Goal: Task Accomplishment & Management: Manage account settings

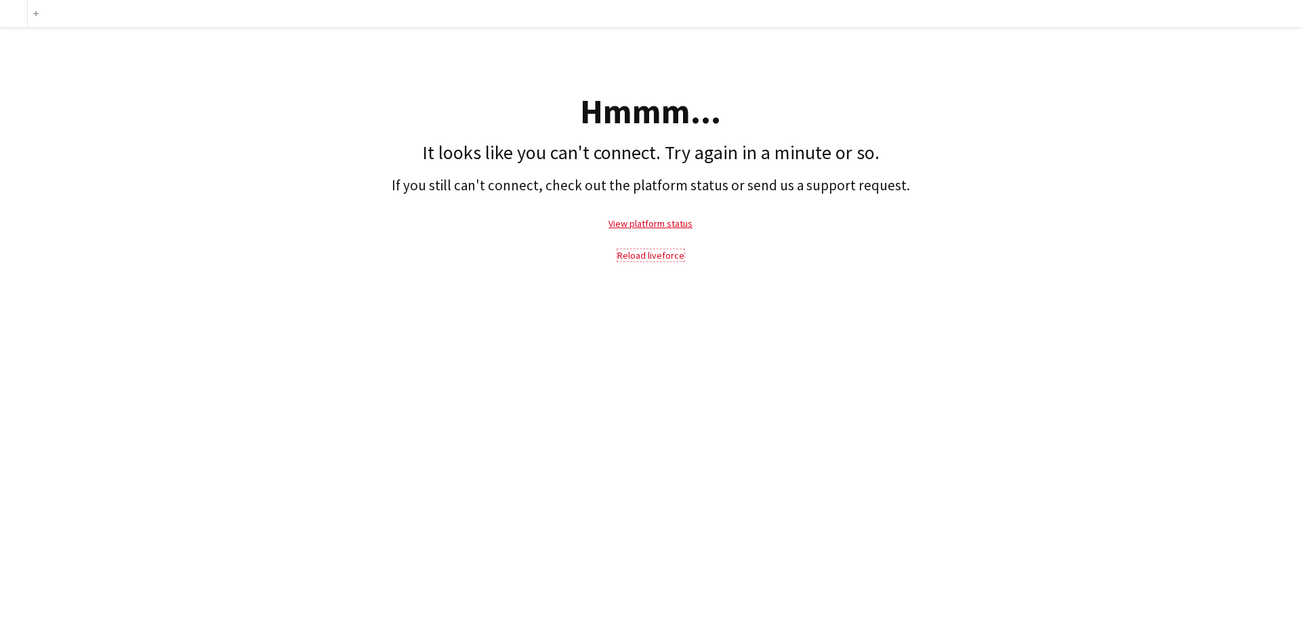
click at [647, 255] on link "Reload liveforce" at bounding box center [650, 255] width 67 height 12
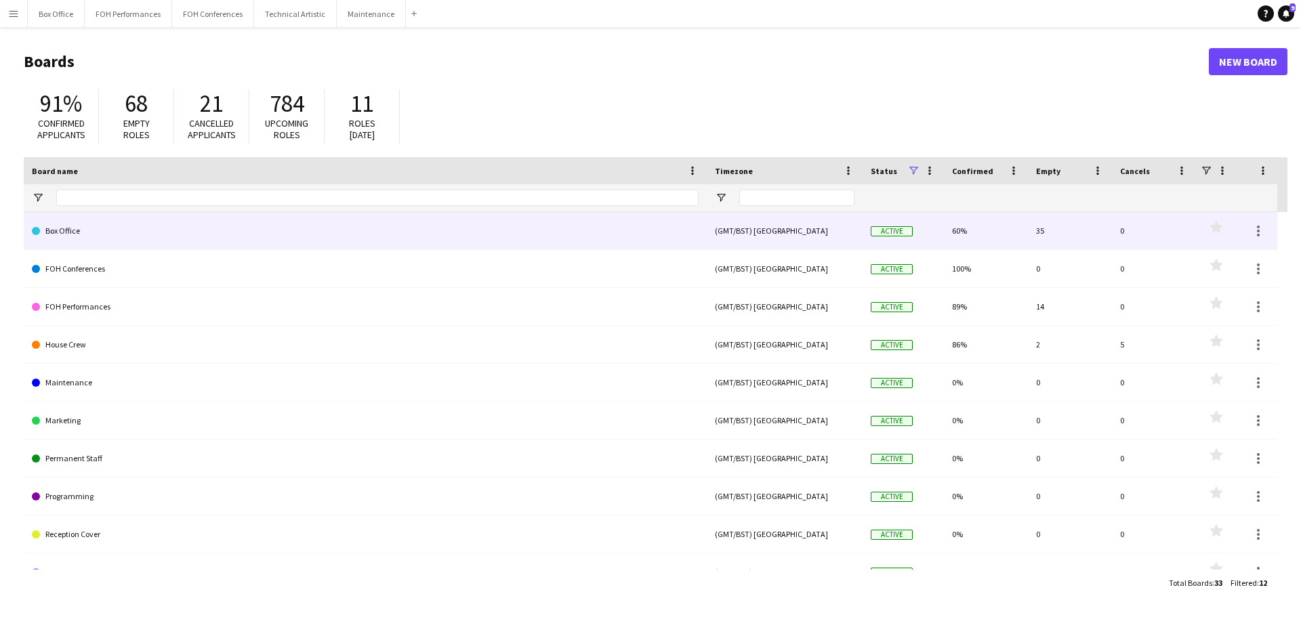
click at [119, 224] on link "Box Office" at bounding box center [365, 231] width 667 height 38
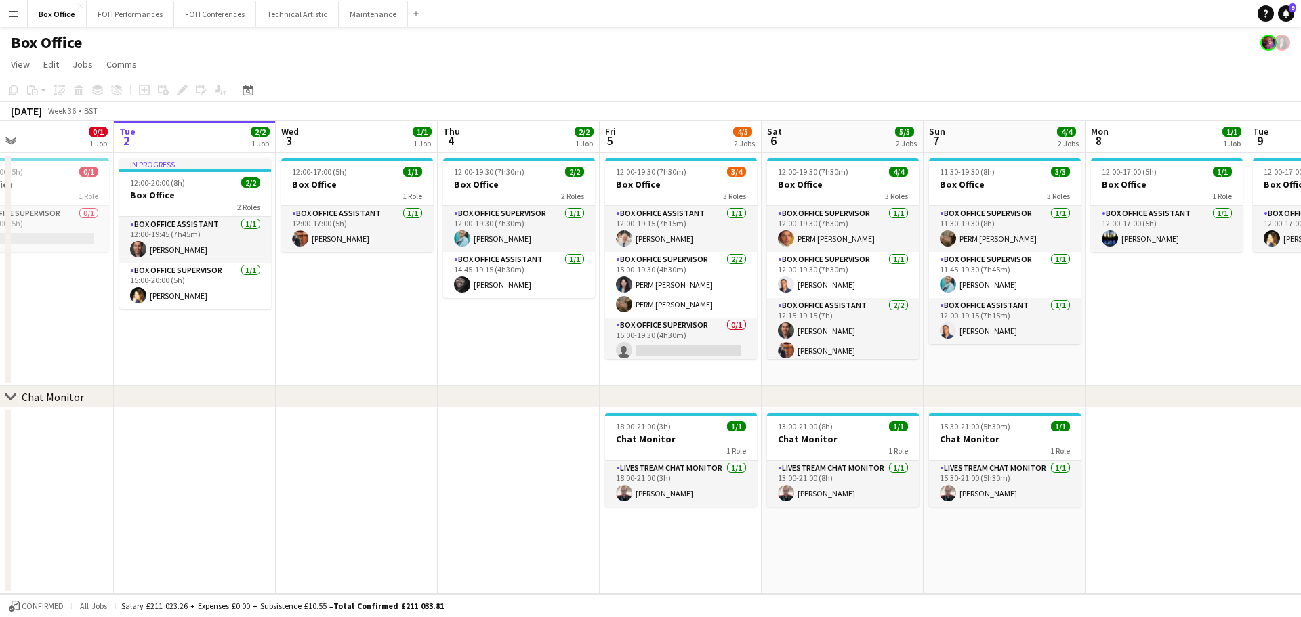
scroll to position [0, 379]
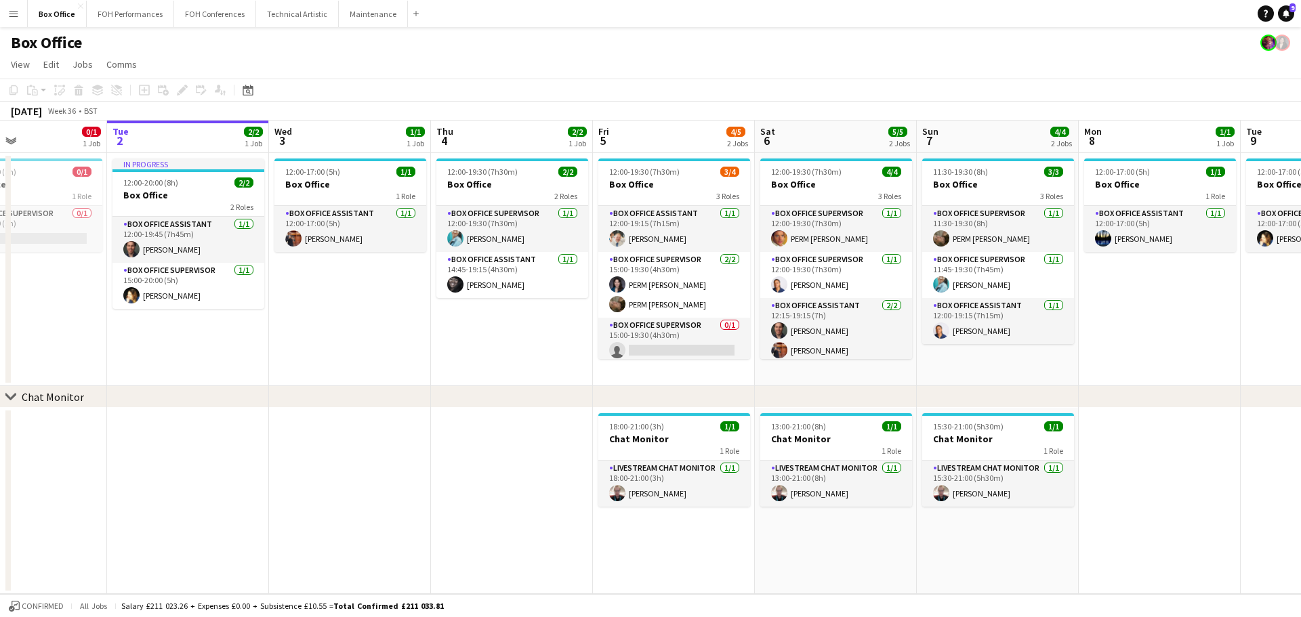
drag, startPoint x: 694, startPoint y: 131, endPoint x: 639, endPoint y: 144, distance: 56.4
click at [639, 144] on app-calendar-viewport "Sat 30 Sun 31 Mon 1 0/1 1 Job Tue 2 2/2 1 Job Wed 3 1/1 1 Job Thu 4 2/2 1 Job F…" at bounding box center [650, 358] width 1301 height 474
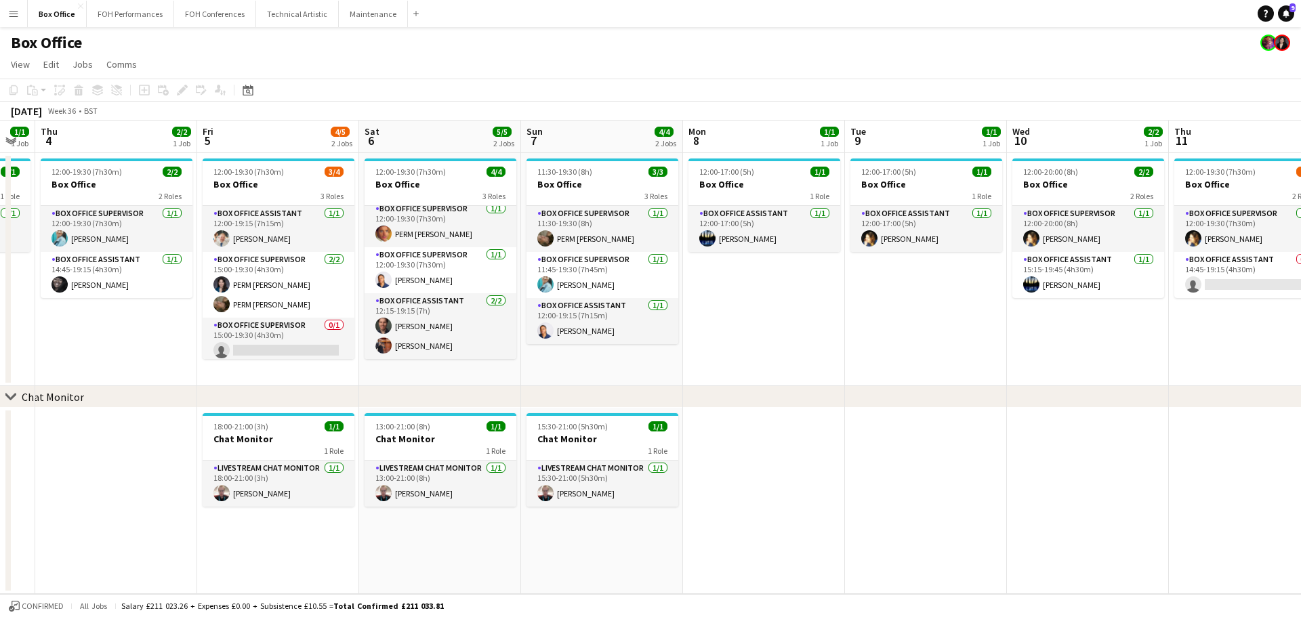
scroll to position [0, 464]
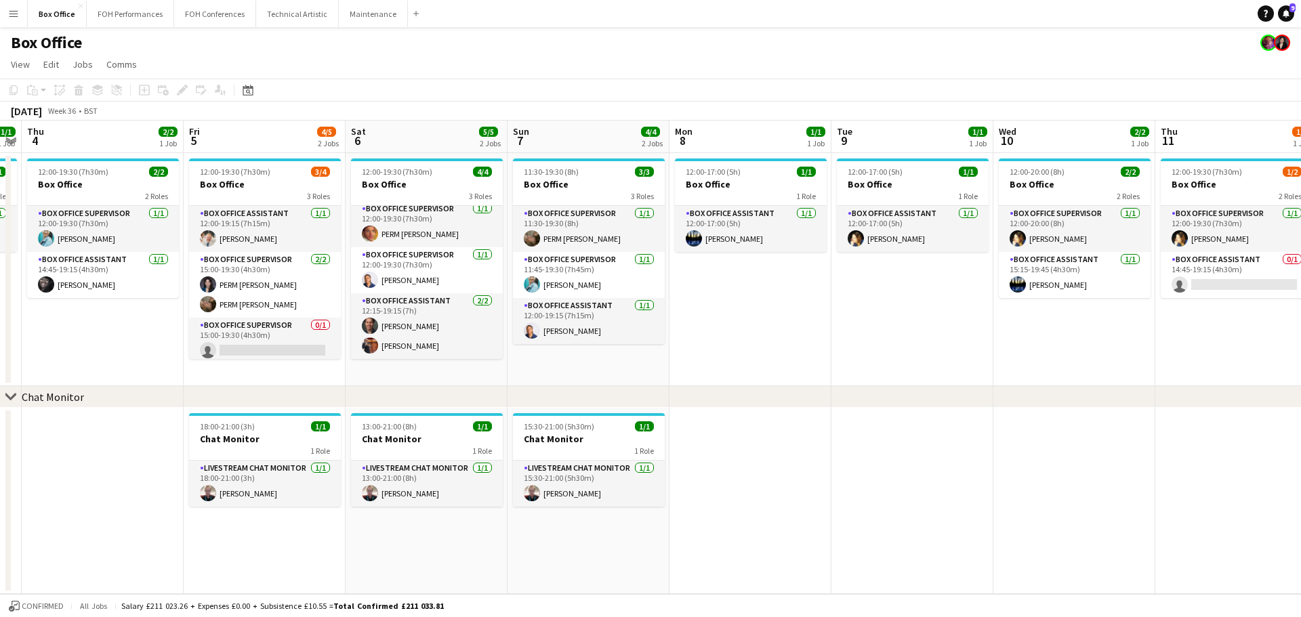
drag, startPoint x: 940, startPoint y: 135, endPoint x: 531, endPoint y: 172, distance: 410.9
click at [531, 172] on app-calendar-viewport "Mon 1 0/1 1 Job Tue 2 2/2 1 Job Wed 3 1/1 1 Job Thu 4 2/2 1 Job Fri 5 4/5 2 Job…" at bounding box center [650, 358] width 1301 height 474
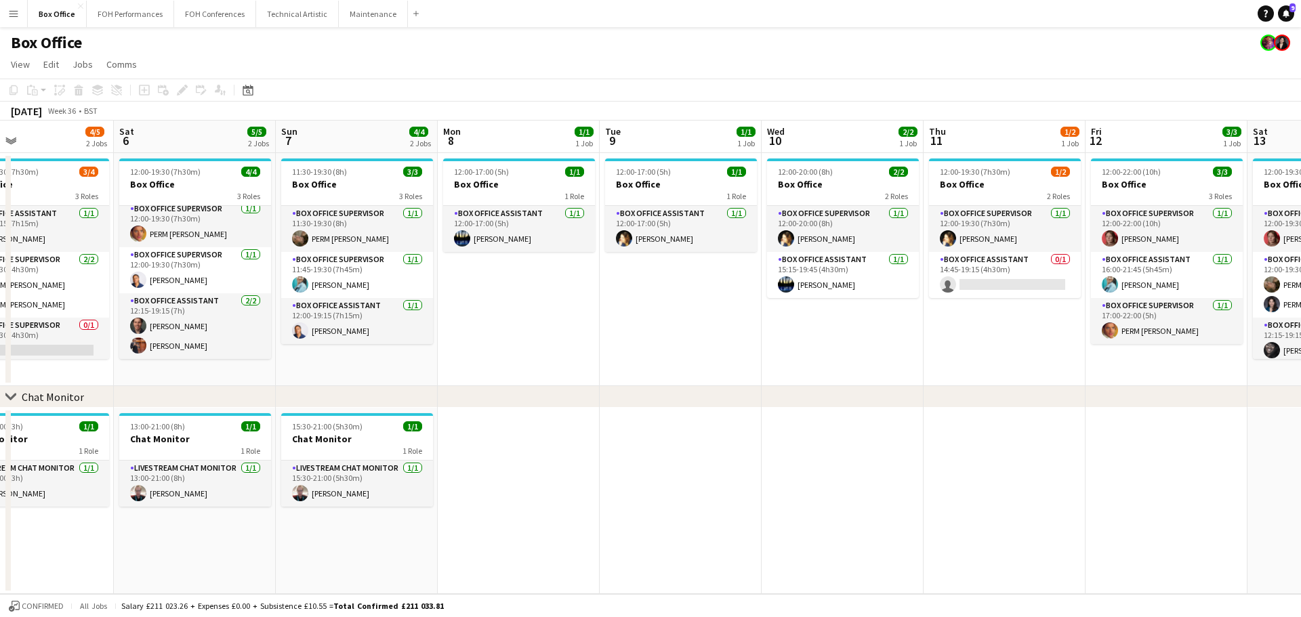
scroll to position [0, 537]
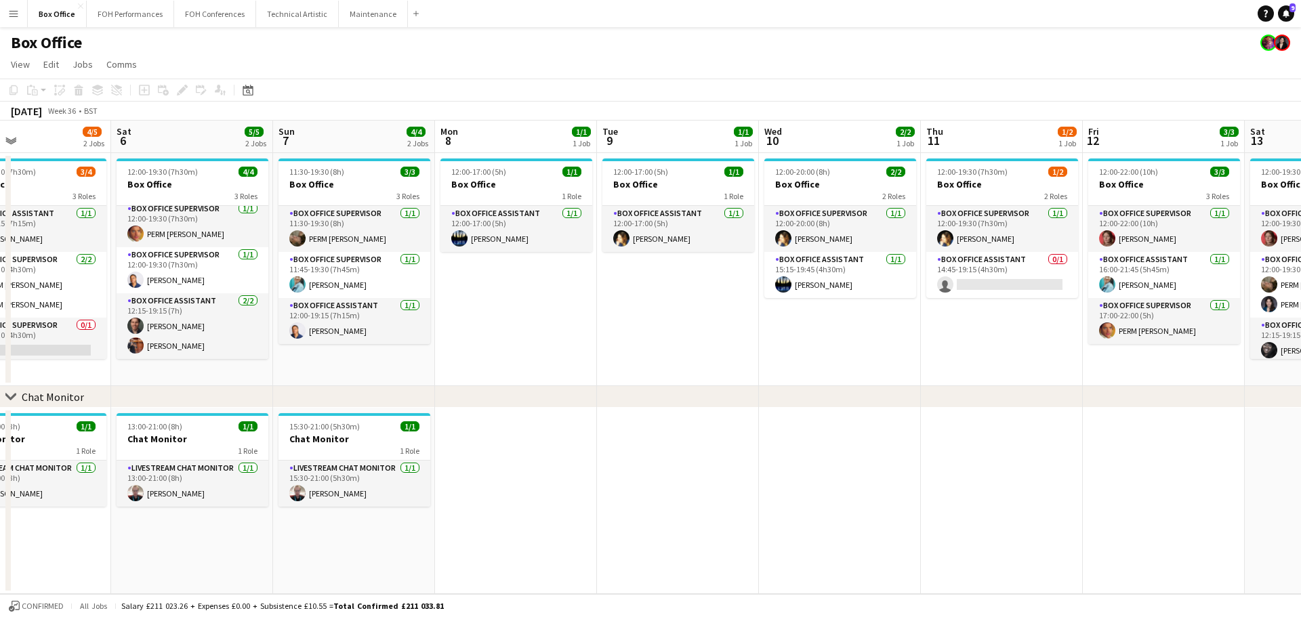
drag, startPoint x: 623, startPoint y: 142, endPoint x: 389, endPoint y: 153, distance: 234.7
click at [389, 153] on app-calendar-viewport "Tue 2 2/2 1 Job Wed 3 1/1 1 Job Thu 4 2/2 1 Job Fri 5 4/5 2 Jobs Sat 6 5/5 2 Jo…" at bounding box center [650, 358] width 1301 height 474
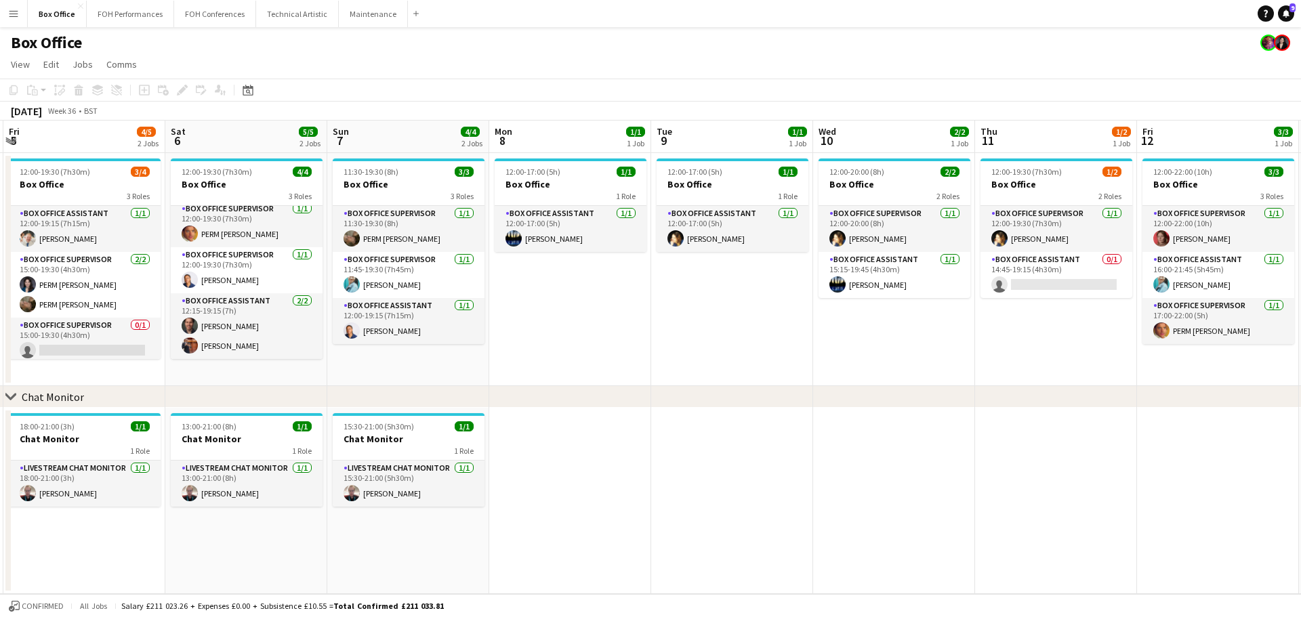
scroll to position [0, 388]
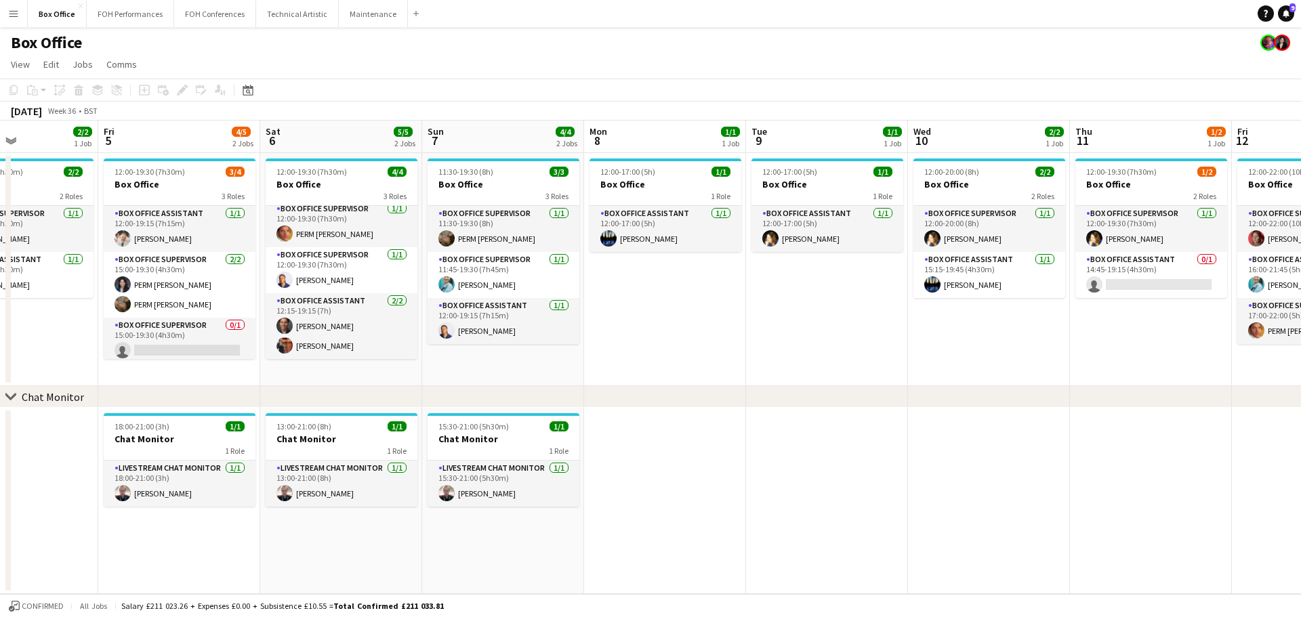
drag, startPoint x: 168, startPoint y: 139, endPoint x: 317, endPoint y: 152, distance: 149.6
click at [317, 152] on app-calendar-viewport "Tue 2 2/2 1 Job Wed 3 1/1 1 Job Thu 4 2/2 1 Job Fri 5 4/5 2 Jobs Sat 6 5/5 2 Jo…" at bounding box center [650, 358] width 1301 height 474
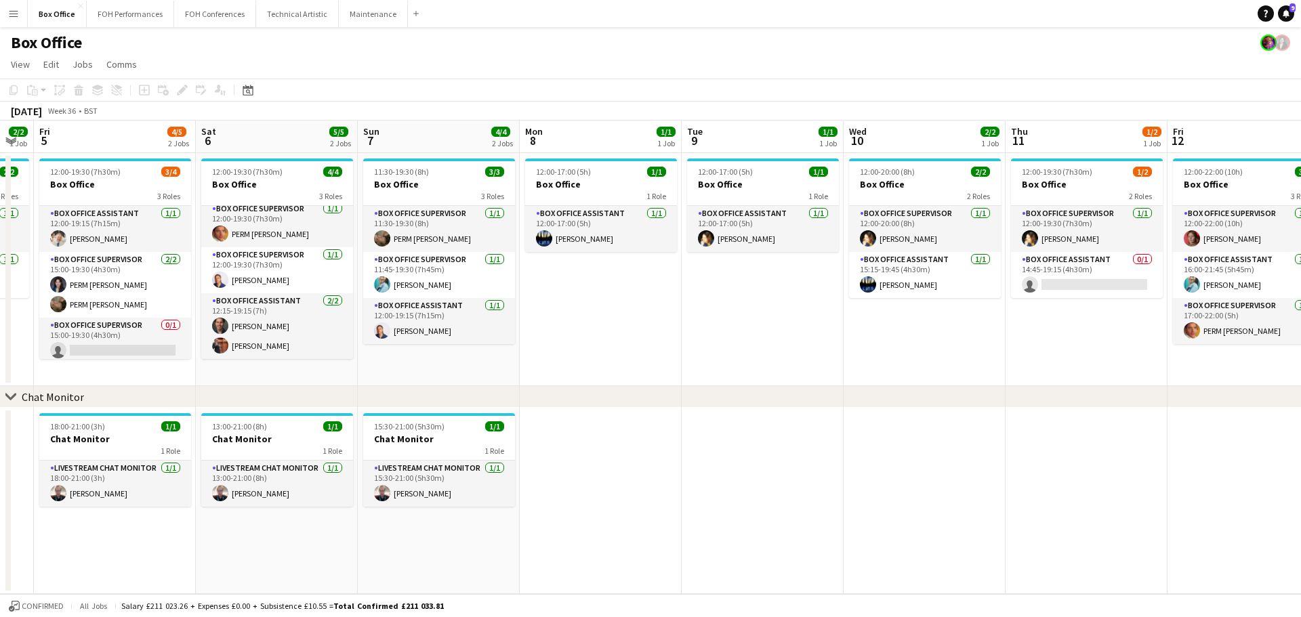
scroll to position [0, 500]
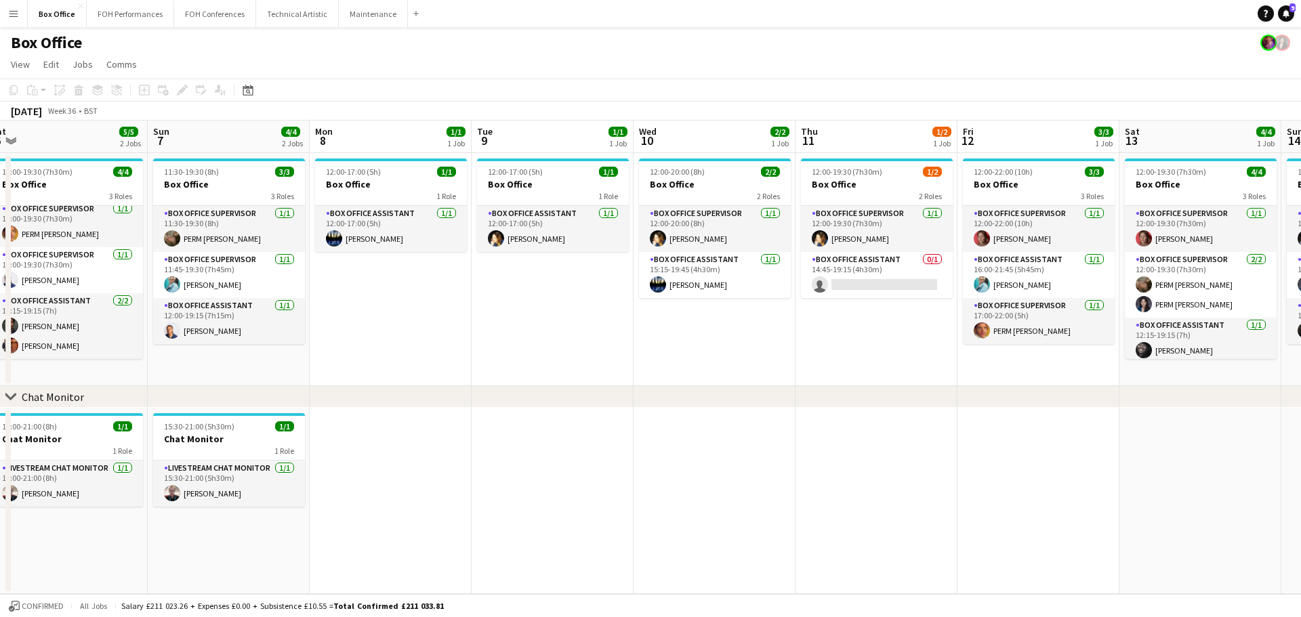
drag, startPoint x: 959, startPoint y: 136, endPoint x: 685, endPoint y: 146, distance: 274.6
click at [685, 146] on app-calendar-viewport "Wed 3 1/1 1 Job Thu 4 2/2 1 Job Fri 5 4/5 2 Jobs Sat 6 5/5 2 Jobs Sun 7 4/4 2 J…" at bounding box center [650, 358] width 1301 height 474
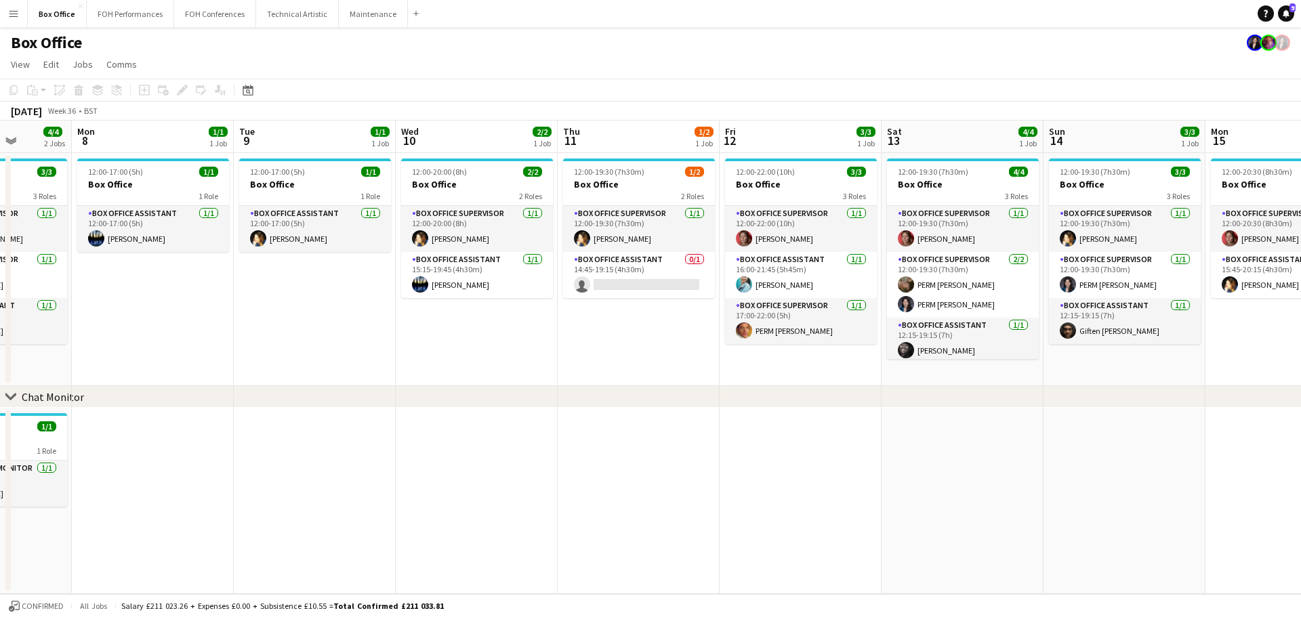
scroll to position [0, 415]
drag, startPoint x: 1072, startPoint y: 145, endPoint x: 833, endPoint y: 171, distance: 239.9
click at [833, 171] on app-calendar-viewport "Fri 5 4/5 2 Jobs Sat 6 5/5 2 Jobs Sun 7 4/4 2 Jobs Mon 8 1/1 1 Job Tue 9 1/1 1 …" at bounding box center [650, 358] width 1301 height 474
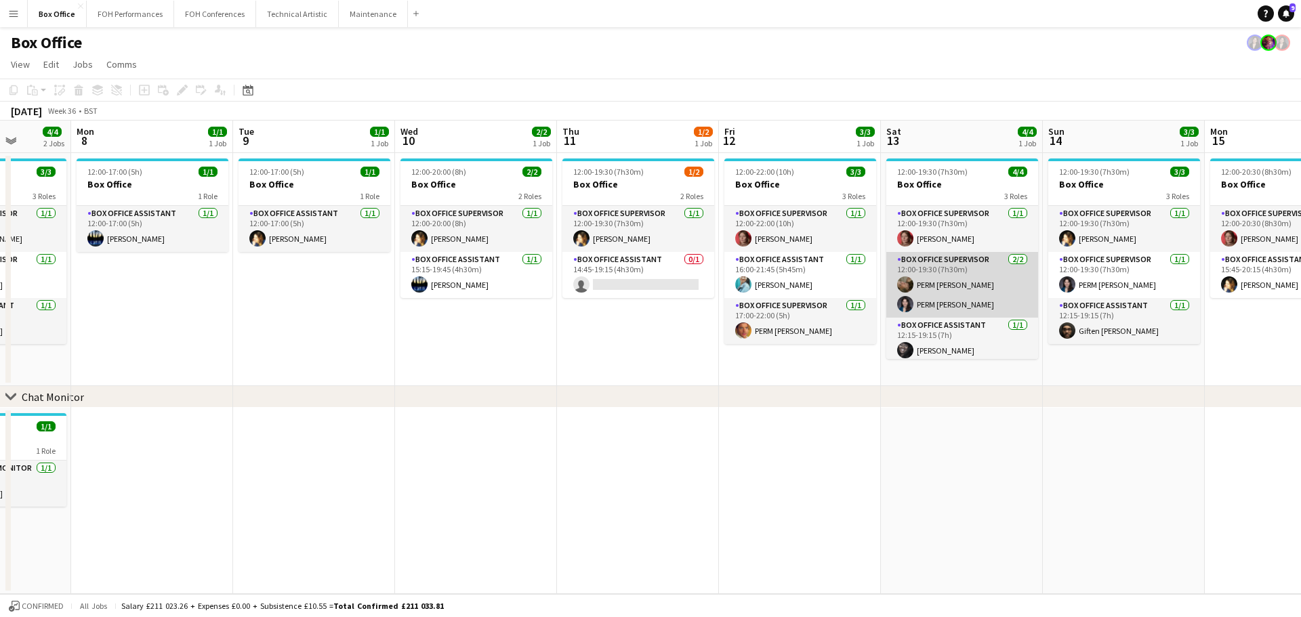
scroll to position [5, 0]
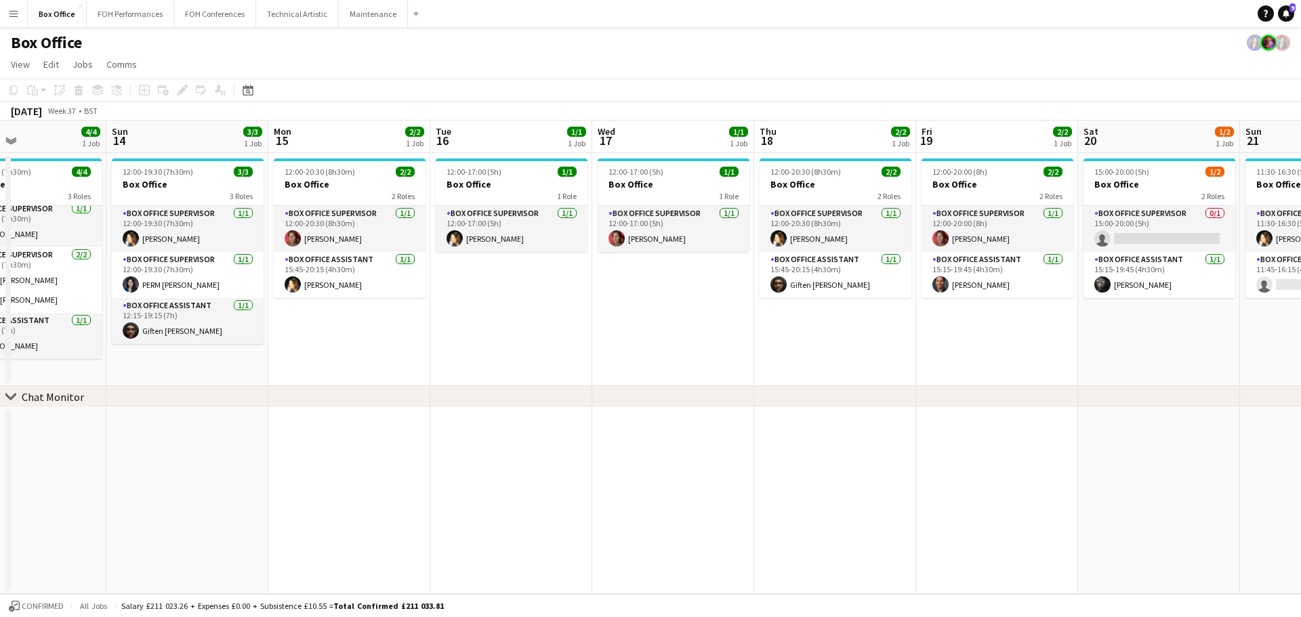
drag, startPoint x: 1020, startPoint y: 133, endPoint x: 83, endPoint y: 154, distance: 937.9
click at [83, 154] on app-calendar-viewport "Wed 10 2/2 1 Job Thu 11 1/2 1 Job Fri 12 3/3 1 Job Sat 13 4/4 1 Job Sun 14 3/3 …" at bounding box center [650, 358] width 1301 height 474
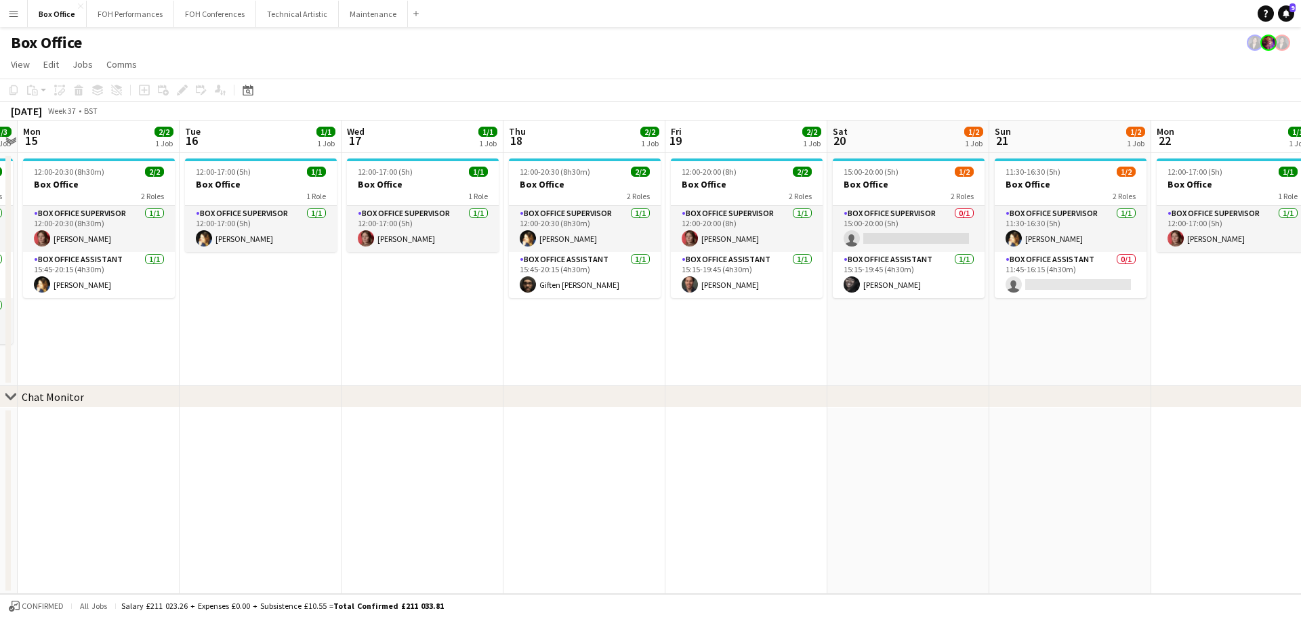
scroll to position [0, 469]
drag, startPoint x: 526, startPoint y: 140, endPoint x: 276, endPoint y: 156, distance: 250.5
click at [276, 156] on app-calendar-viewport "Fri 12 3/3 1 Job Sat 13 4/4 1 Job Sun 14 3/3 1 Job Mon 15 2/2 1 Job Tue 16 1/1 …" at bounding box center [650, 358] width 1301 height 474
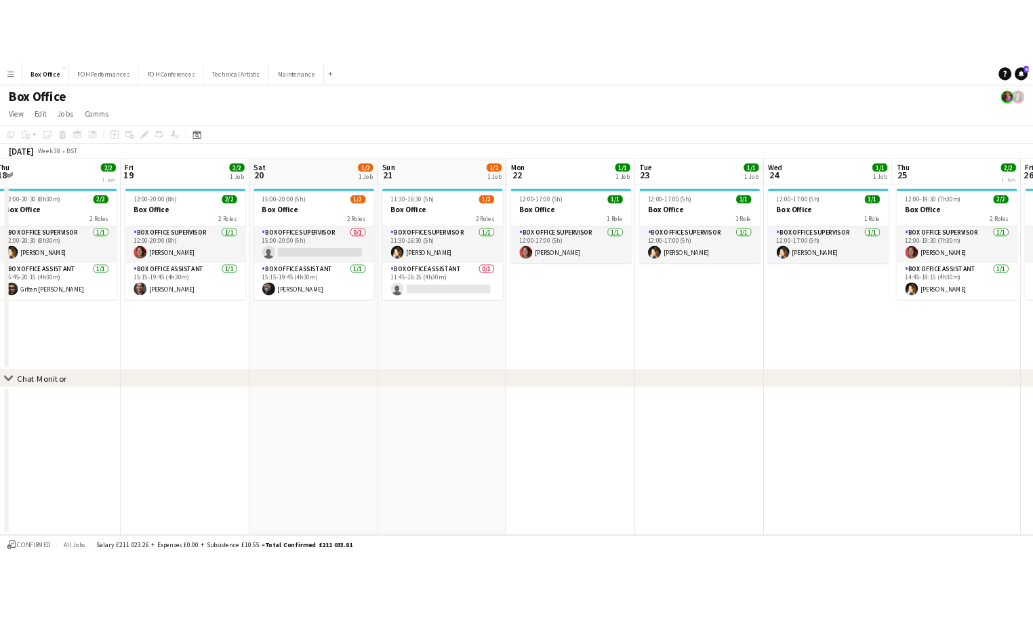
scroll to position [0, 330]
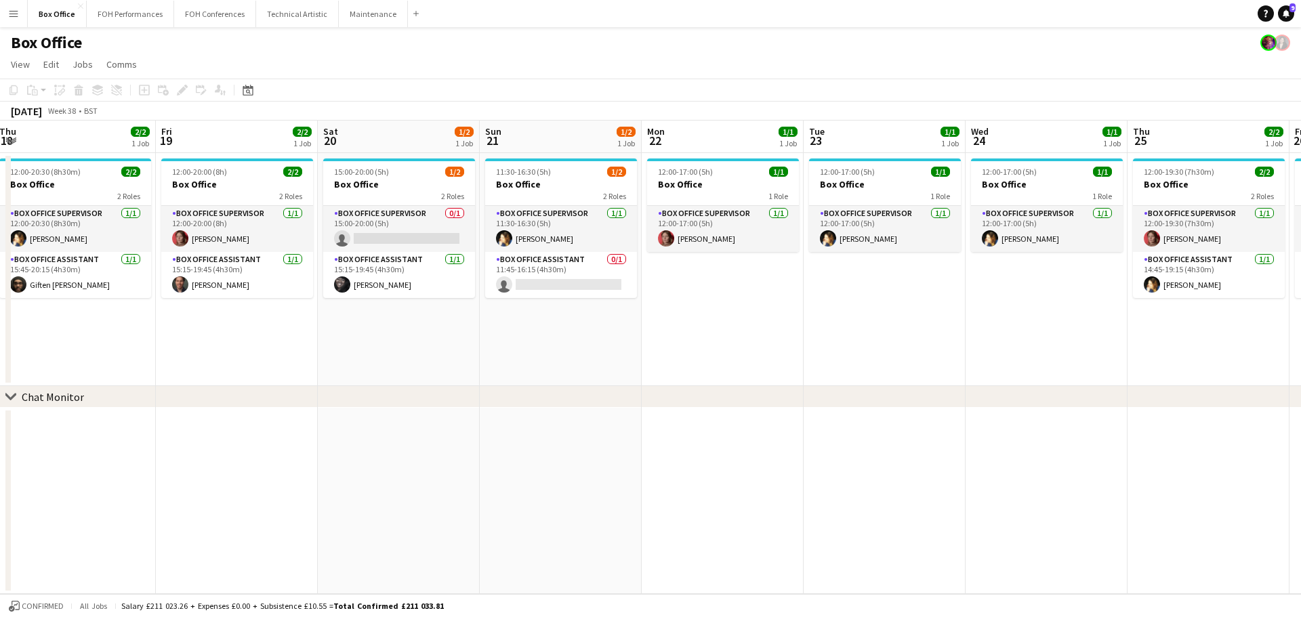
drag, startPoint x: 1094, startPoint y: 134, endPoint x: 585, endPoint y: 295, distance: 533.8
click at [585, 295] on app-calendar-viewport "Tue 16 1/1 1 Job Wed 17 1/1 1 Job Thu 18 2/2 1 Job Fri 19 2/2 1 Job Sat 20 1/2 …" at bounding box center [650, 358] width 1301 height 474
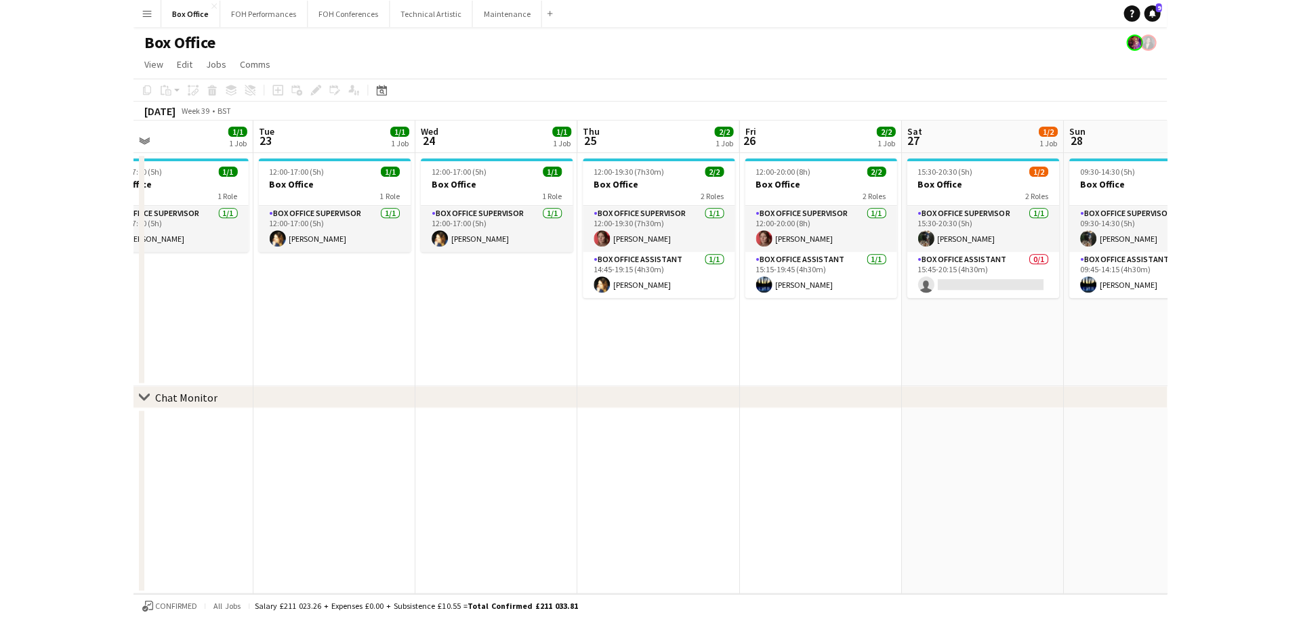
scroll to position [0, 371]
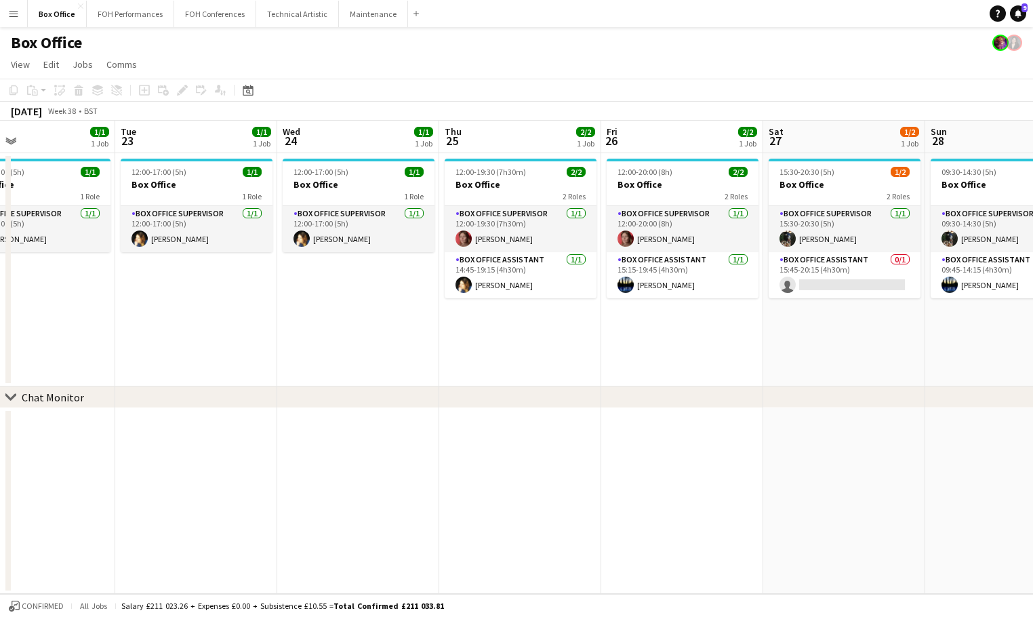
drag, startPoint x: 910, startPoint y: 136, endPoint x: 234, endPoint y: 178, distance: 677.5
click at [234, 178] on app-calendar-viewport "Sat 20 1/2 1 Job Sun 21 1/2 1 Job Mon 22 1/1 1 Job Tue 23 1/1 1 Job Wed 24 1/1 …" at bounding box center [516, 357] width 1033 height 473
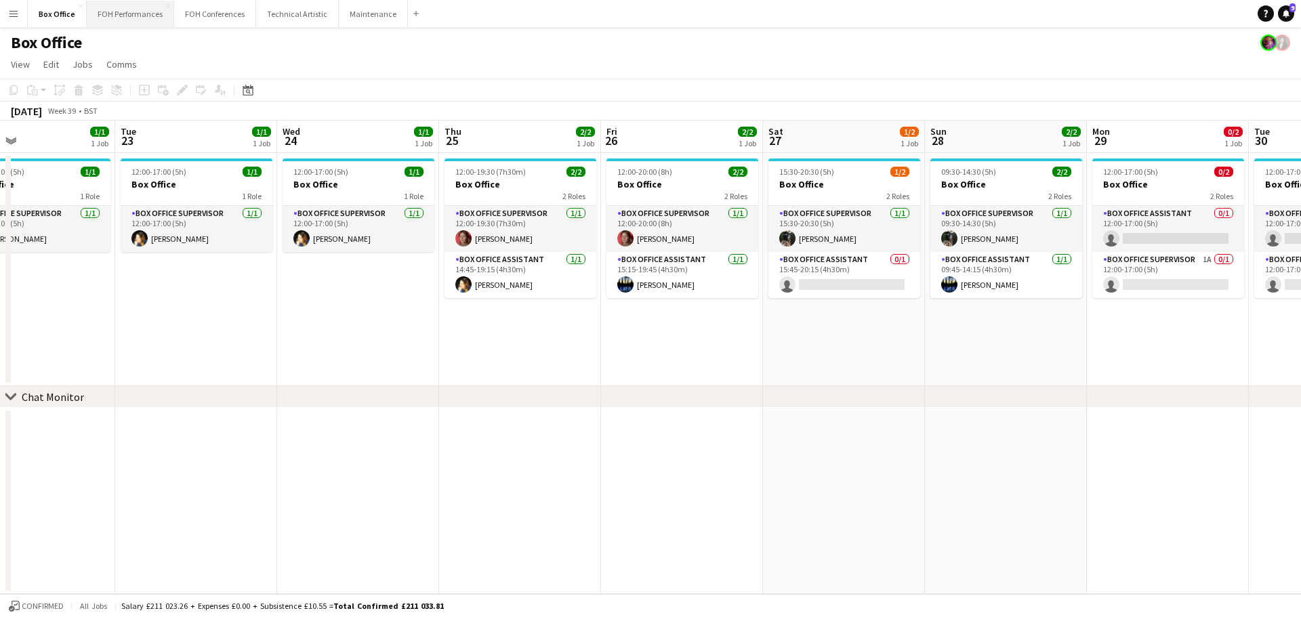
click at [129, 12] on button "FOH Performances Close" at bounding box center [130, 14] width 87 height 26
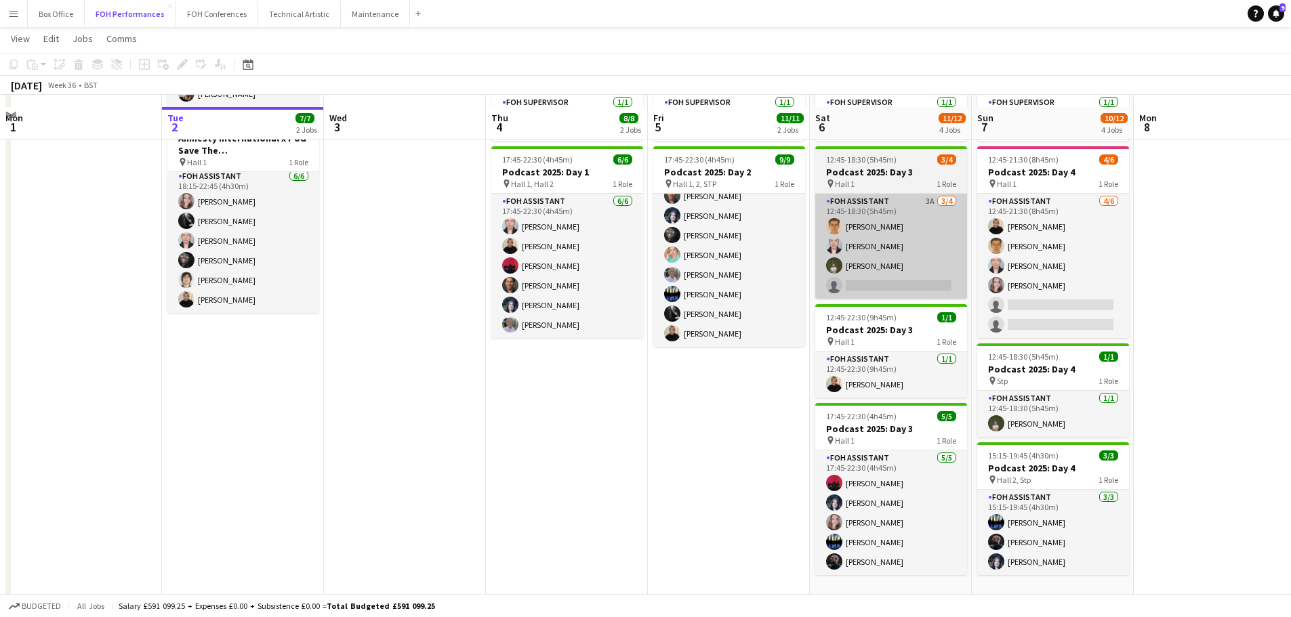
scroll to position [168, 0]
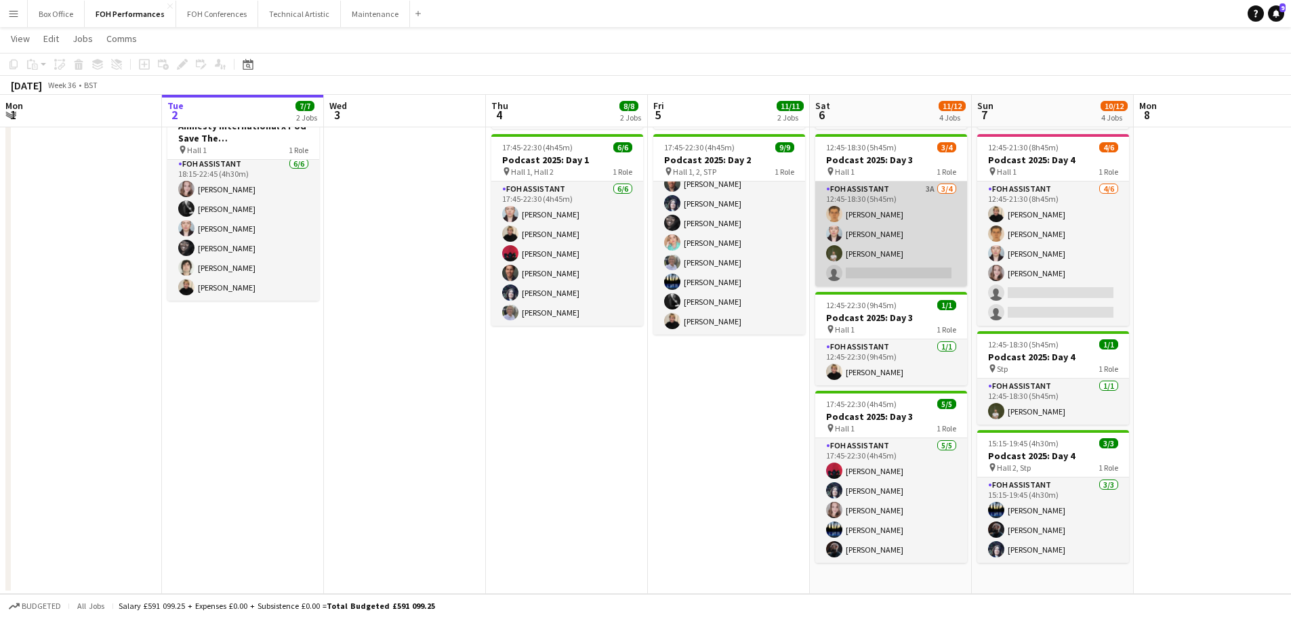
click at [897, 260] on app-card-role "FOH Assistant 3A [DATE] 12:45-18:30 (5h45m) [PERSON_NAME] [PERSON_NAME] [PERSON…" at bounding box center [891, 234] width 152 height 105
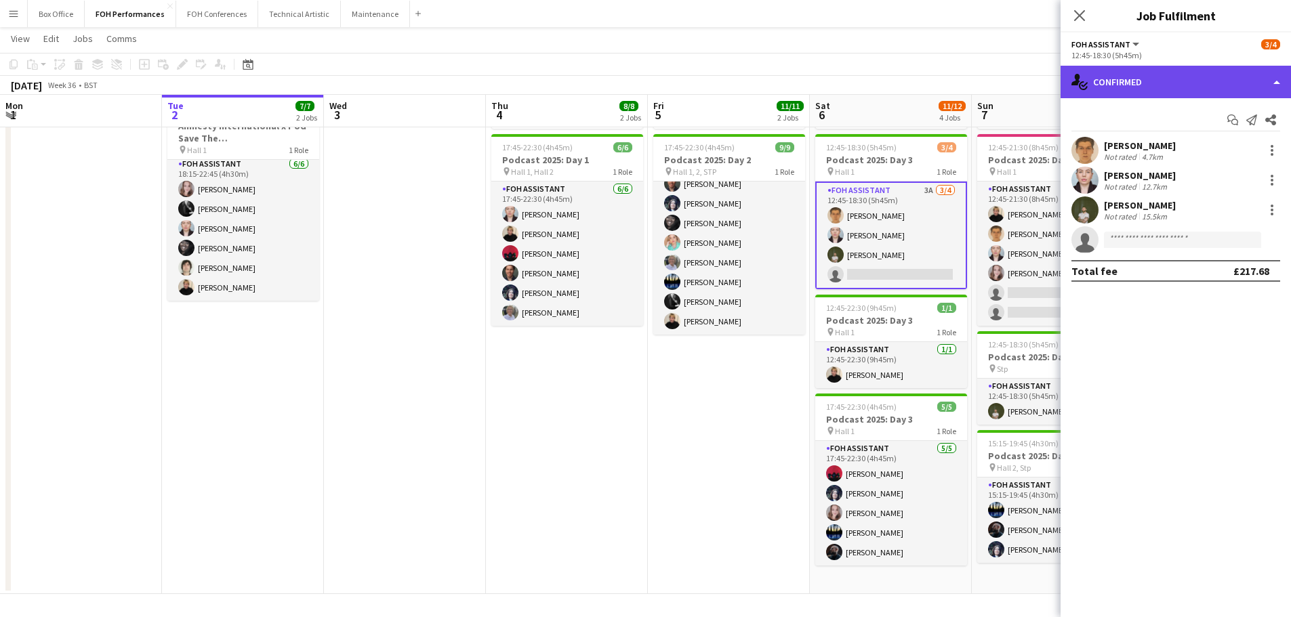
click at [1237, 75] on div "single-neutral-actions-check-2 Confirmed" at bounding box center [1175, 82] width 230 height 33
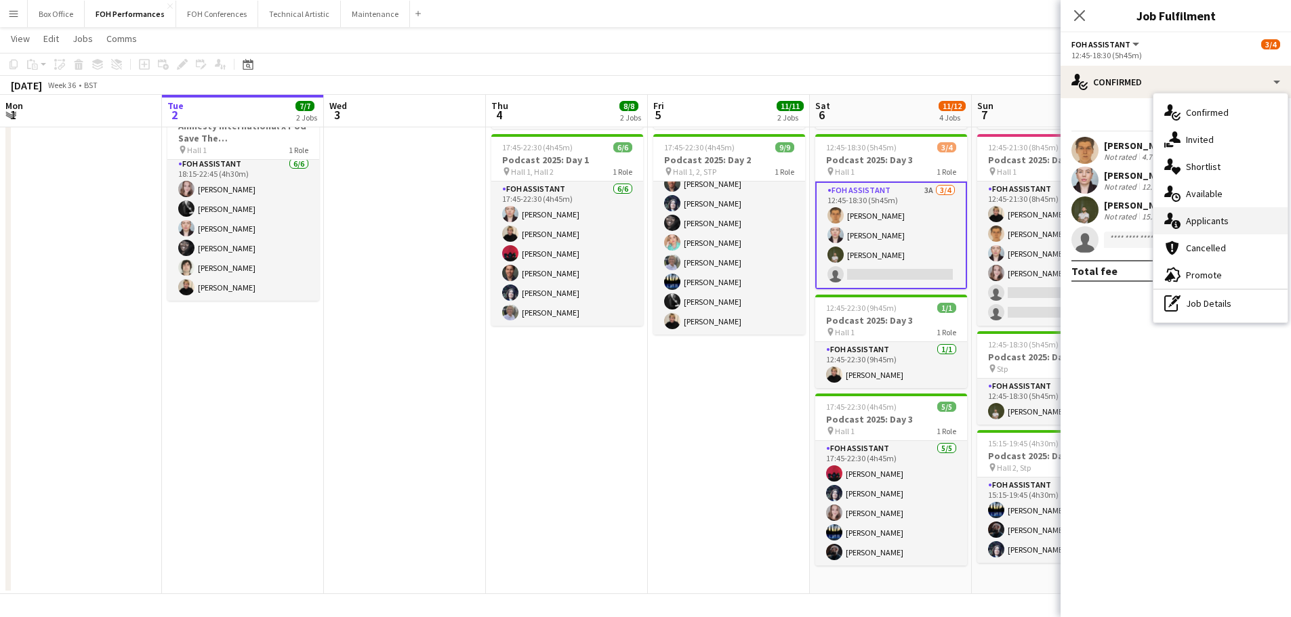
click at [1203, 228] on div "single-neutral-actions-information Applicants" at bounding box center [1220, 220] width 134 height 27
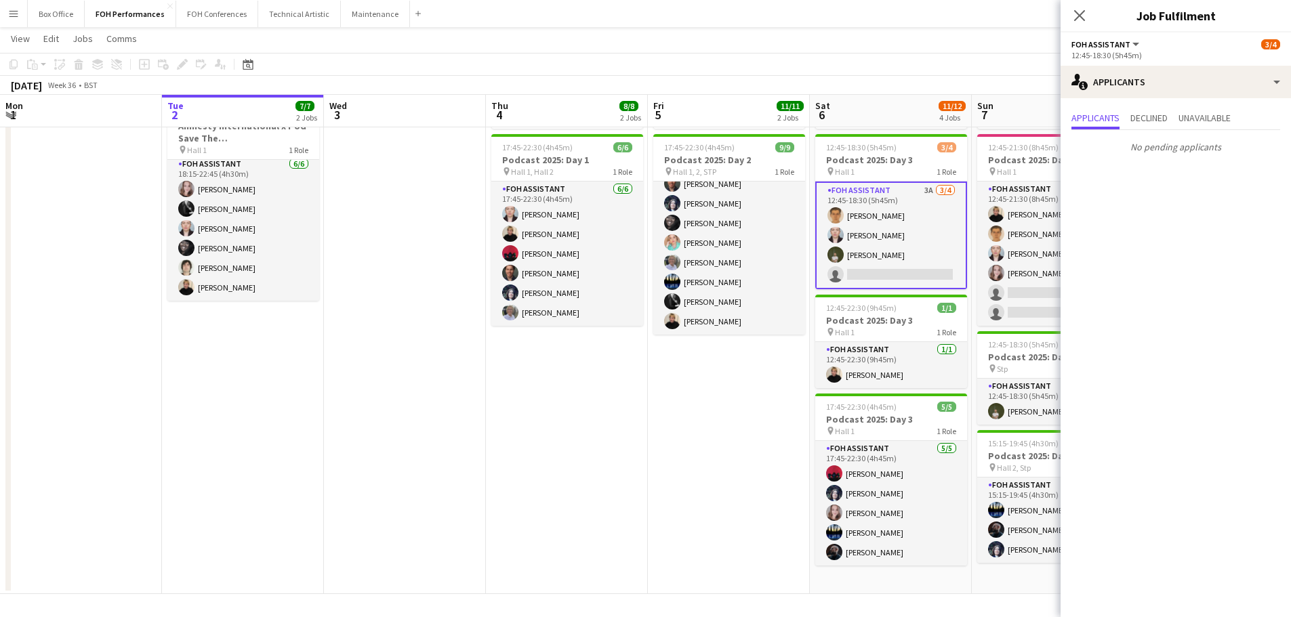
click at [1228, 104] on div "Applicants Declined Unavailable No pending applicants" at bounding box center [1175, 133] width 230 height 71
click at [1225, 117] on span "Unavailable" at bounding box center [1204, 117] width 52 height 9
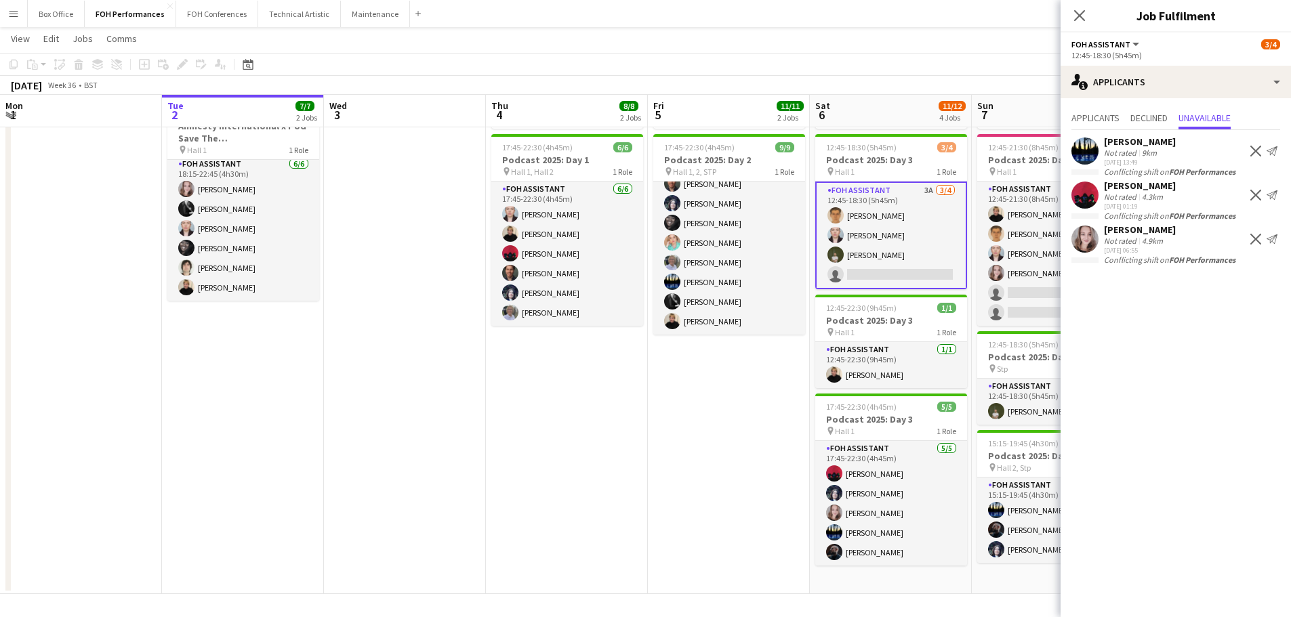
click at [722, 457] on app-date-cell "16:45-23:00 (6h15m) 2/2 Podcast 2025: Day 2 pin Various 2 Roles Duty Manager [D…" at bounding box center [729, 289] width 162 height 610
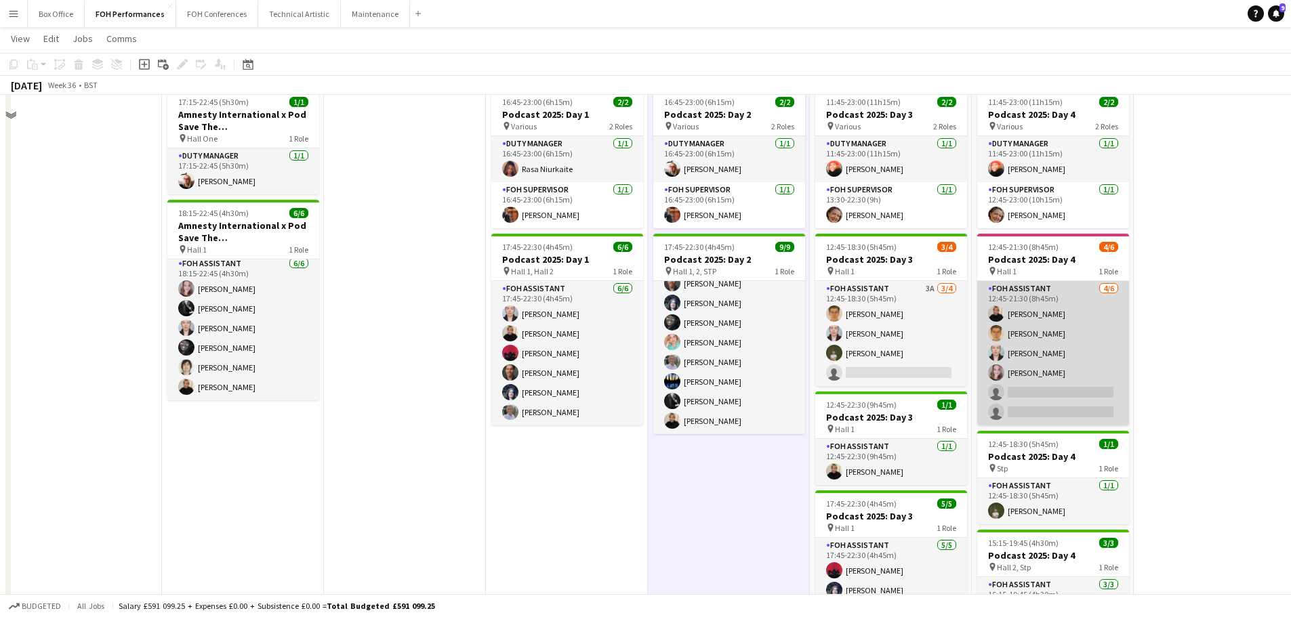
scroll to position [100, 0]
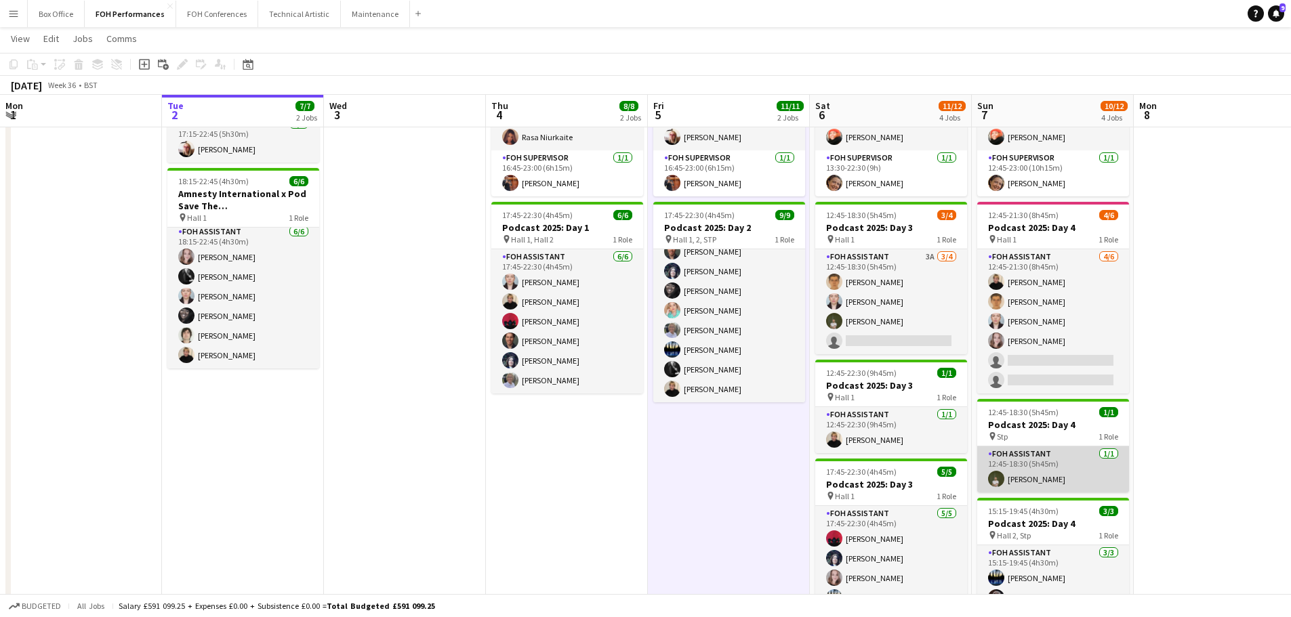
click at [1067, 478] on app-card-role "FOH Assistant [DATE] 12:45-18:30 (5h45m) [PERSON_NAME]" at bounding box center [1053, 469] width 152 height 46
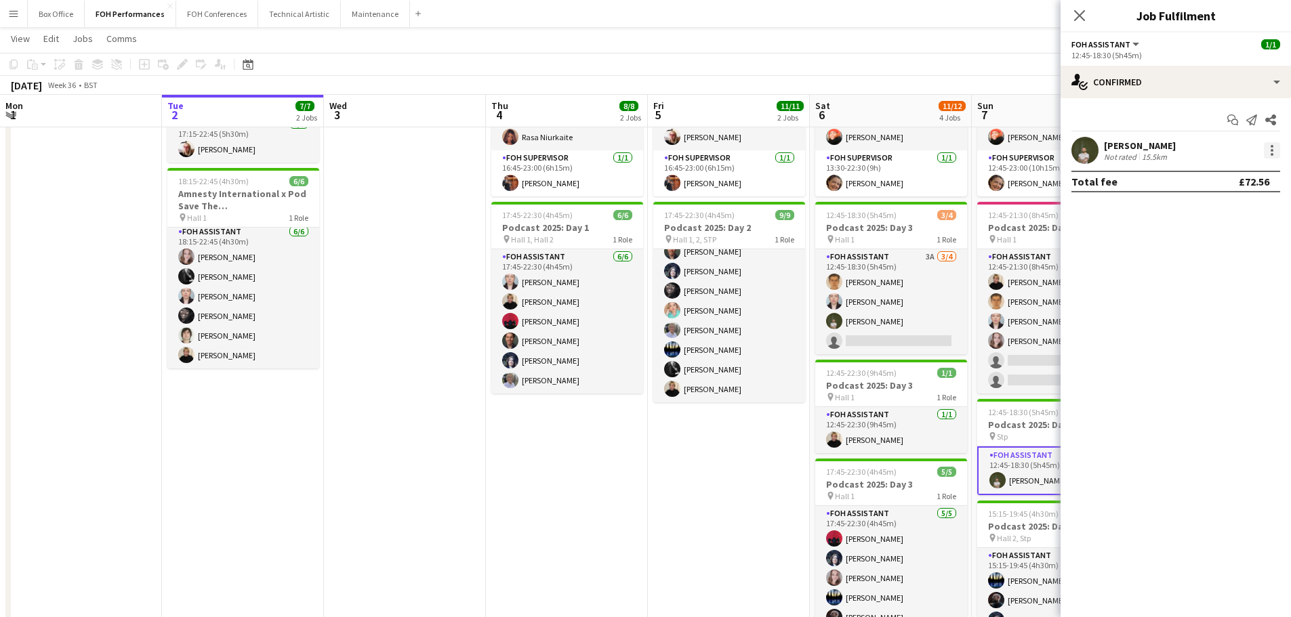
click at [1272, 148] on div at bounding box center [1272, 150] width 16 height 16
click at [1207, 312] on button "Remove" at bounding box center [1227, 305] width 106 height 33
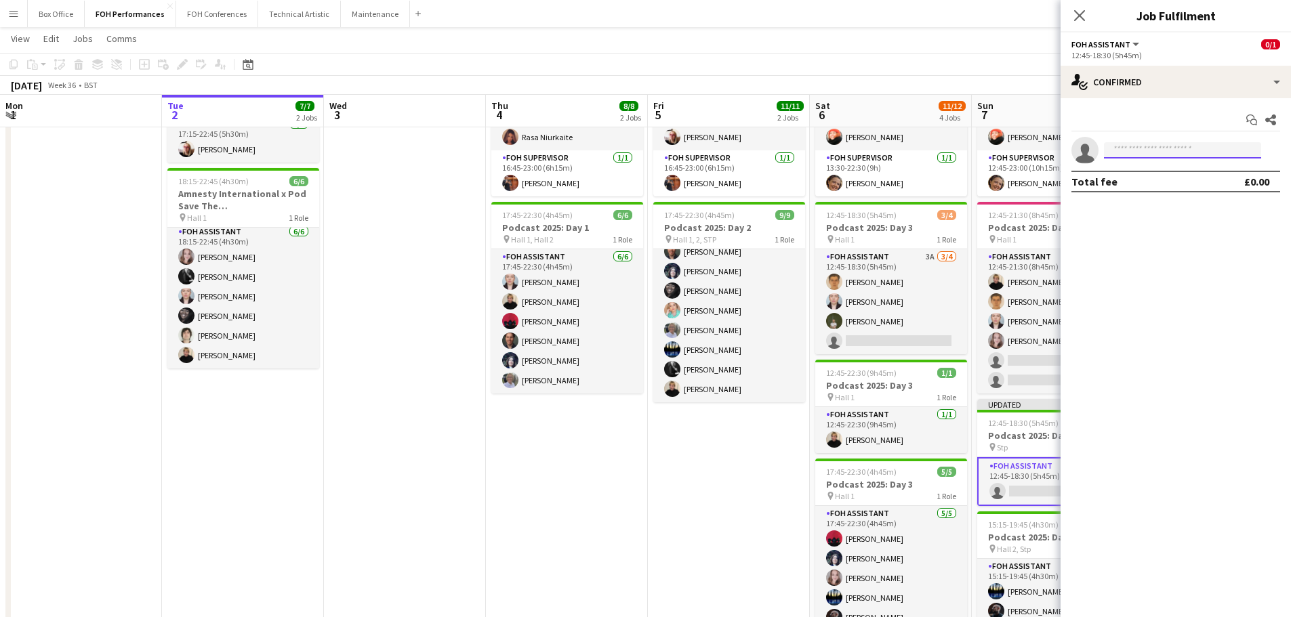
click at [1133, 150] on input at bounding box center [1182, 150] width 157 height 16
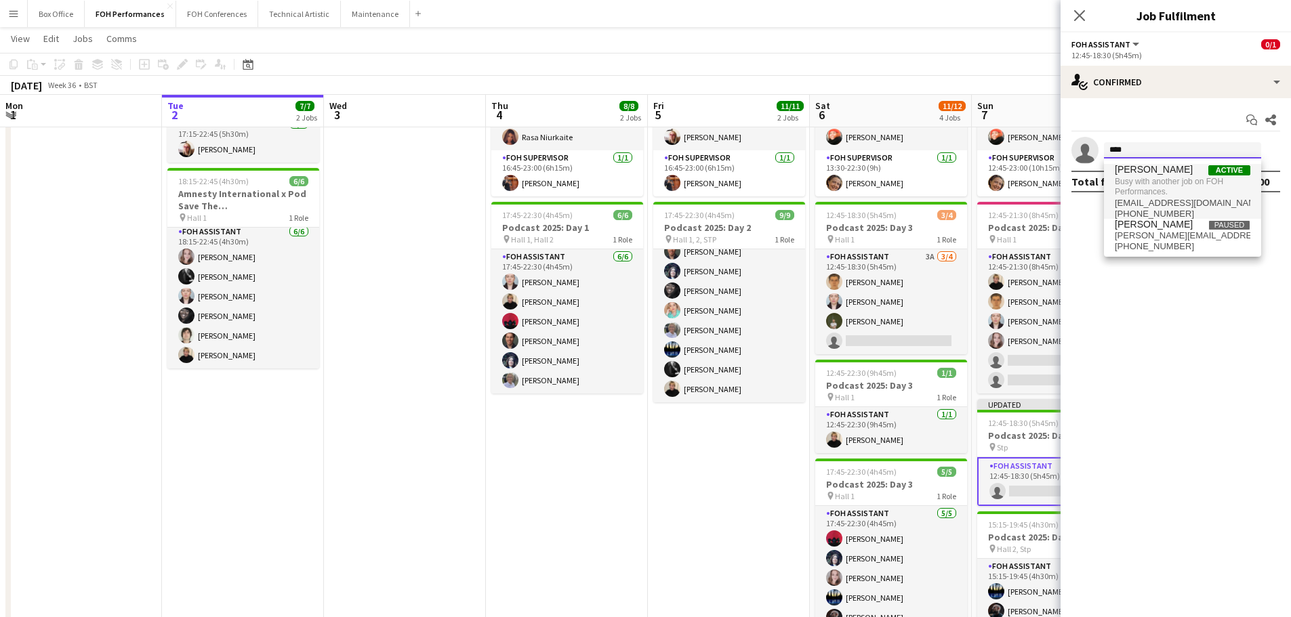
type input "****"
click at [1144, 184] on span "Busy with another job on FOH Performances." at bounding box center [1183, 186] width 136 height 22
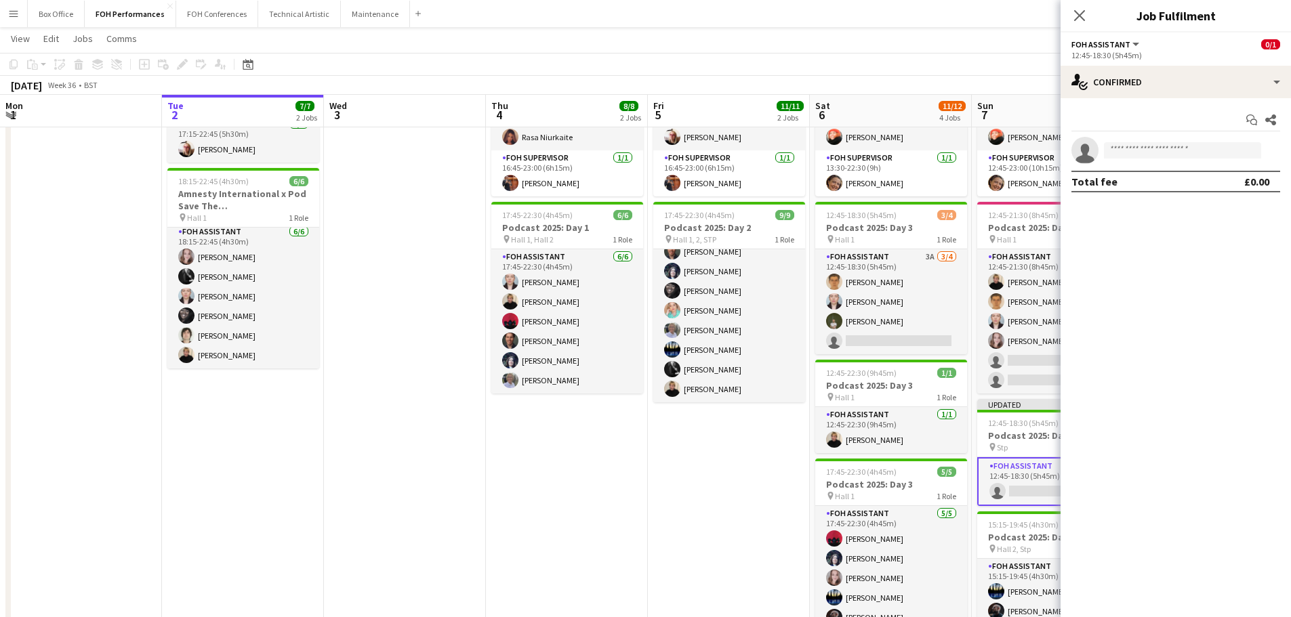
click at [701, 539] on app-date-cell "16:45-23:00 (6h15m) 2/2 Podcast 2025: Day 2 pin Various 2 Roles Duty Manager [D…" at bounding box center [729, 356] width 162 height 610
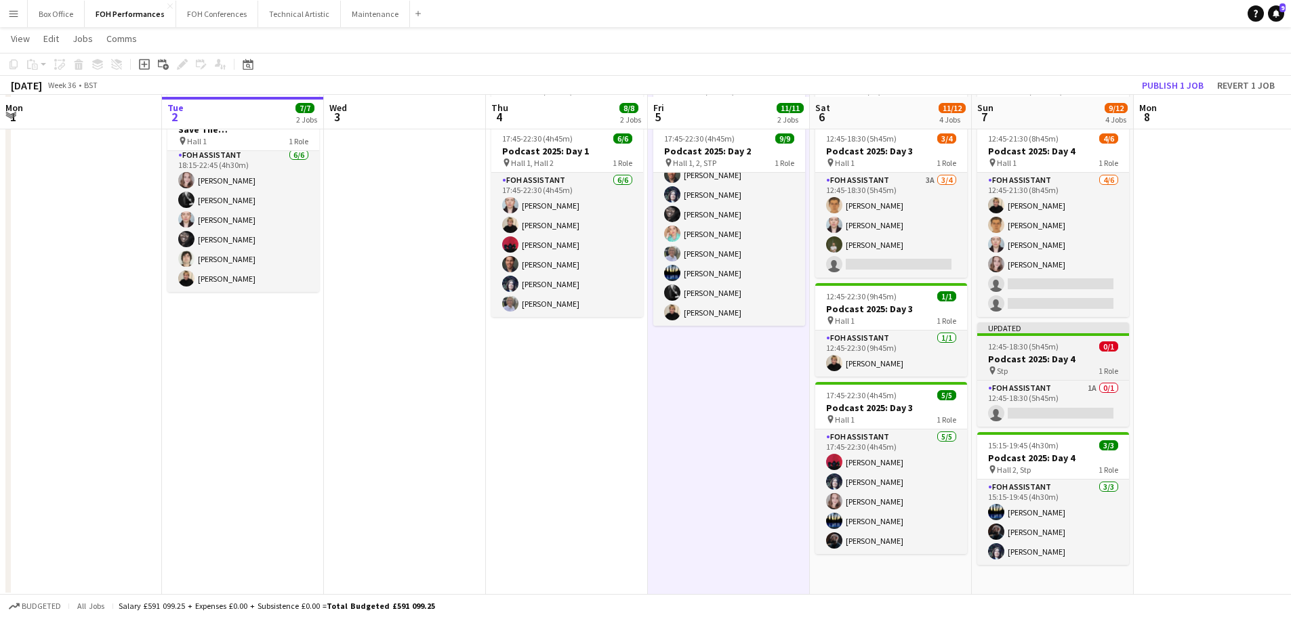
scroll to position [179, 0]
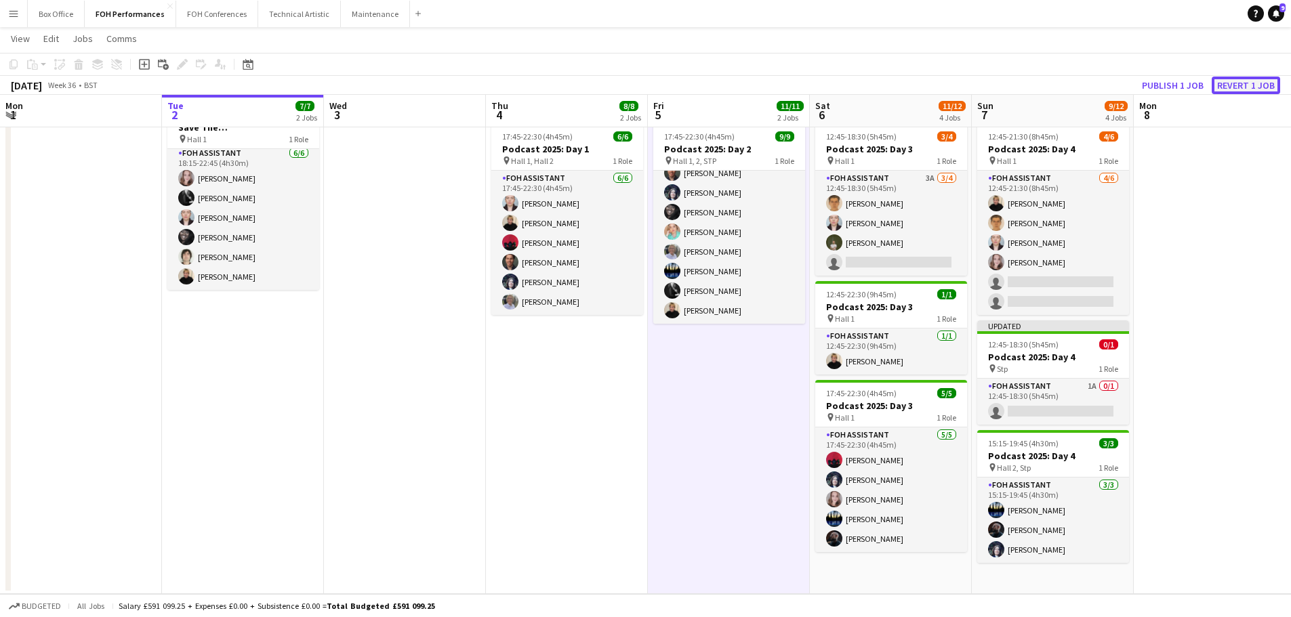
click at [1257, 85] on button "Revert 1 job" at bounding box center [1245, 86] width 68 height 18
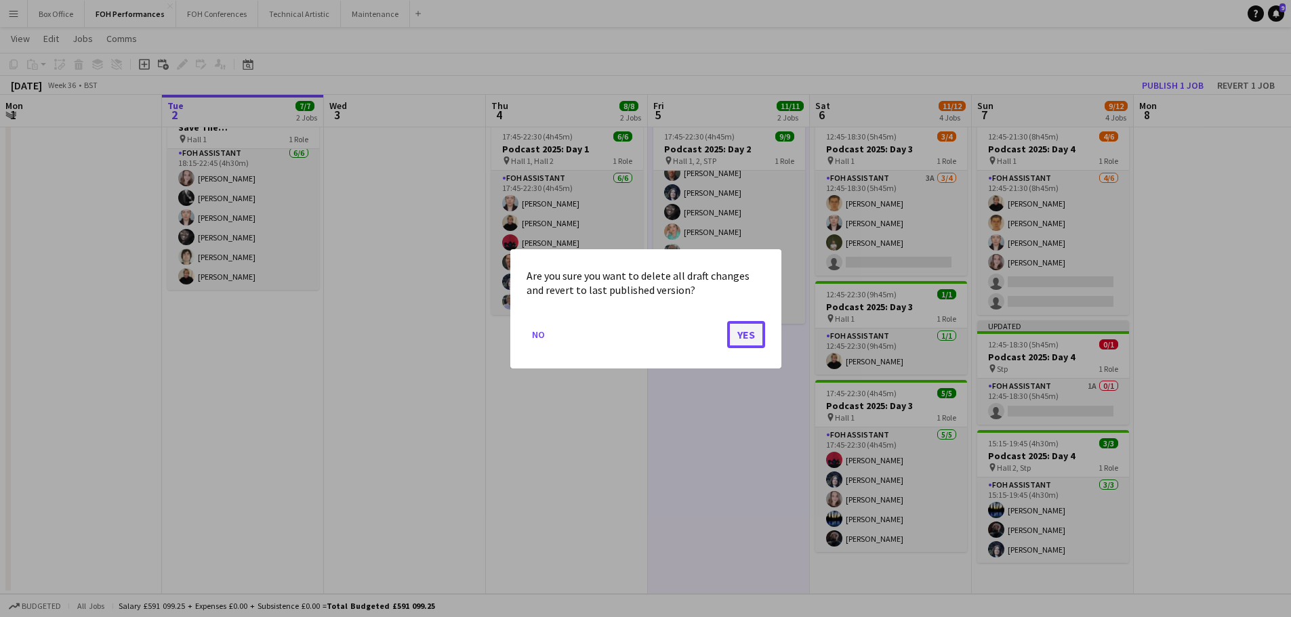
click at [747, 328] on button "Yes" at bounding box center [746, 333] width 38 height 27
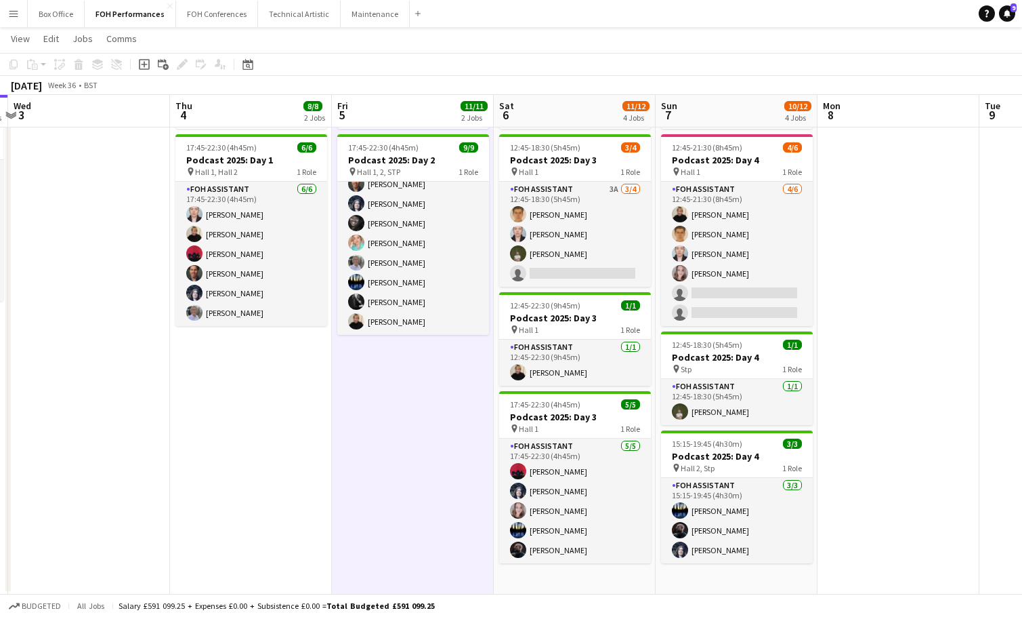
scroll to position [0, 646]
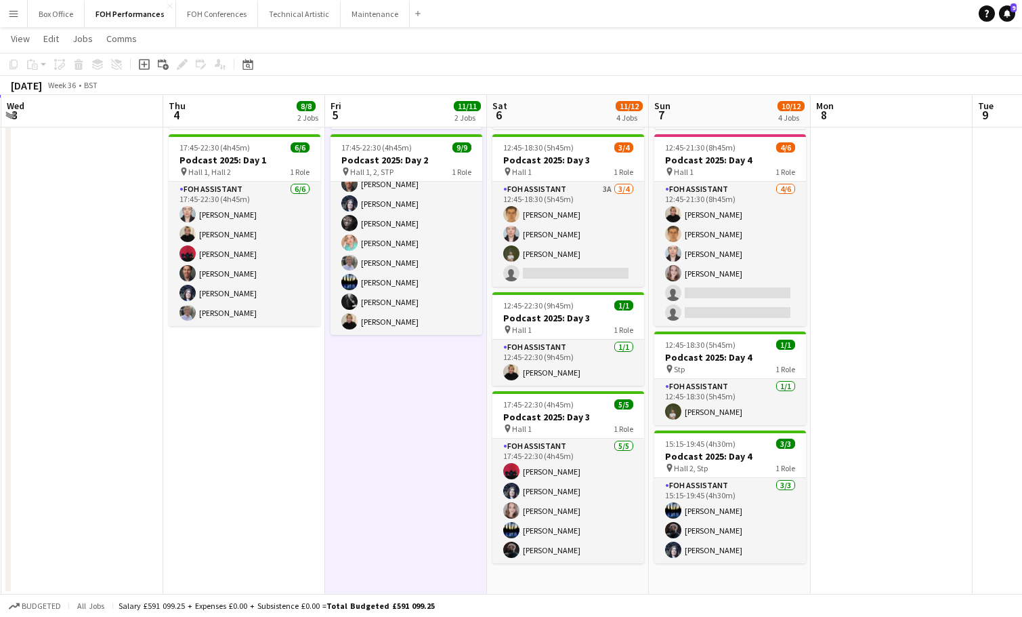
drag, startPoint x: 694, startPoint y: 112, endPoint x: 371, endPoint y: 107, distance: 322.5
click at [371, 107] on app-calendar-viewport "Sat 30 Sun 31 Mon 1 Tue 2 7/7 2 Jobs Wed 3 Thu 4 8/8 2 Jobs Fri 5 11/11 2 Jobs …" at bounding box center [511, 239] width 1022 height 709
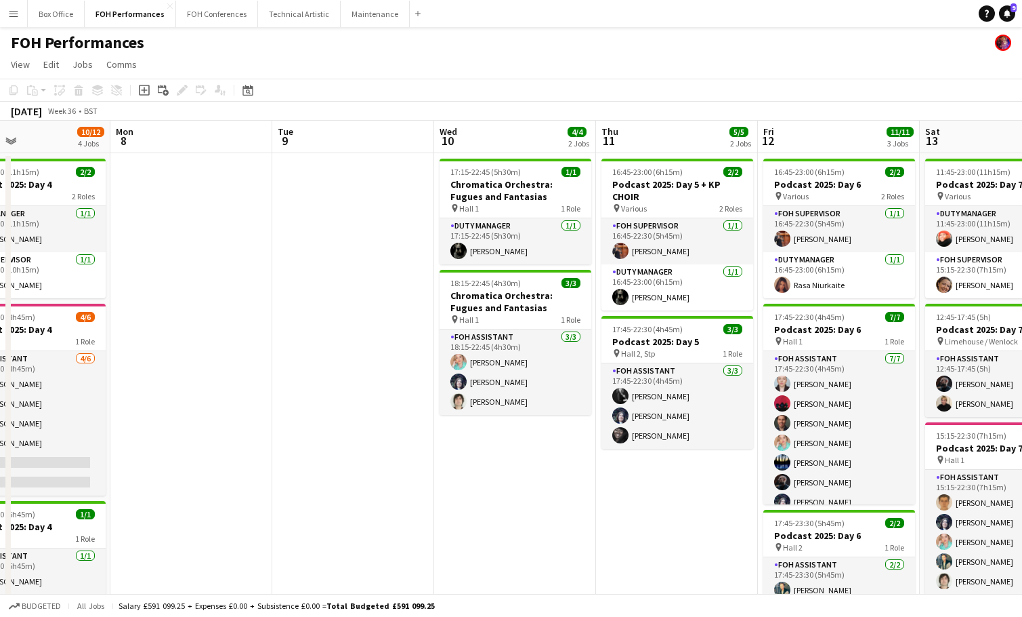
scroll to position [0, 383]
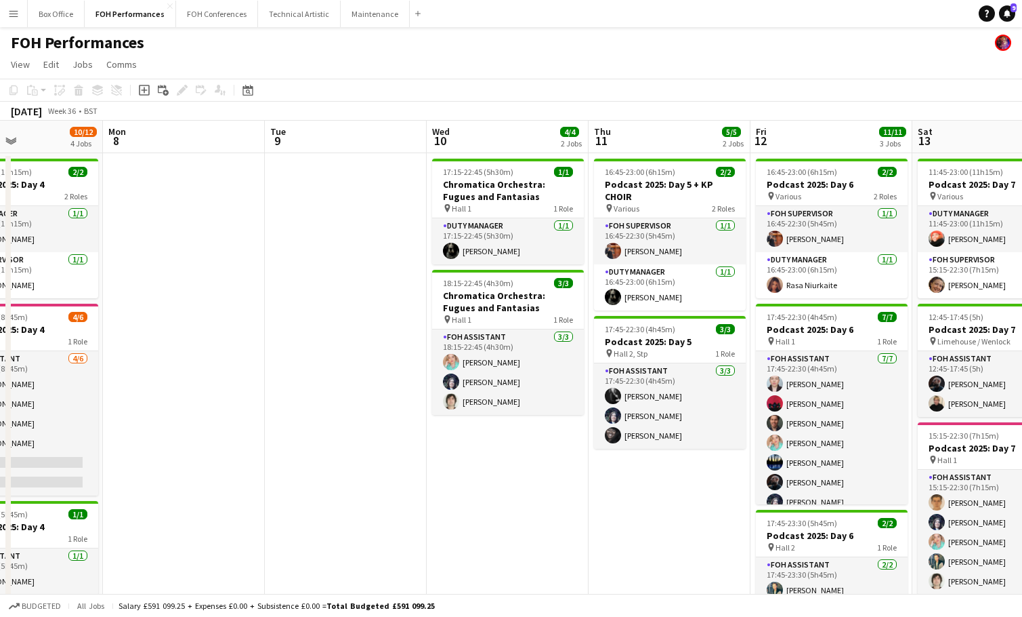
drag, startPoint x: 877, startPoint y: 144, endPoint x: 169, endPoint y: 157, distance: 708.1
click at [169, 157] on app-calendar-viewport "Fri 5 11/11 2 Jobs Sat 6 11/12 4 Jobs Sun 7 10/12 4 Jobs Mon 8 Tue 9 Wed 10 4/4…" at bounding box center [511, 442] width 1022 height 643
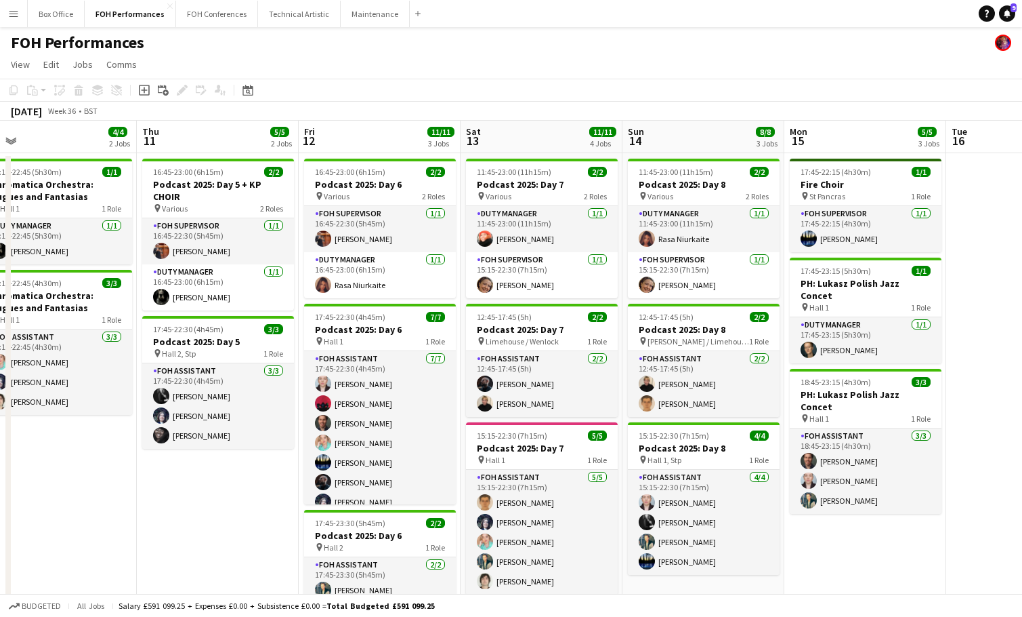
scroll to position [0, 545]
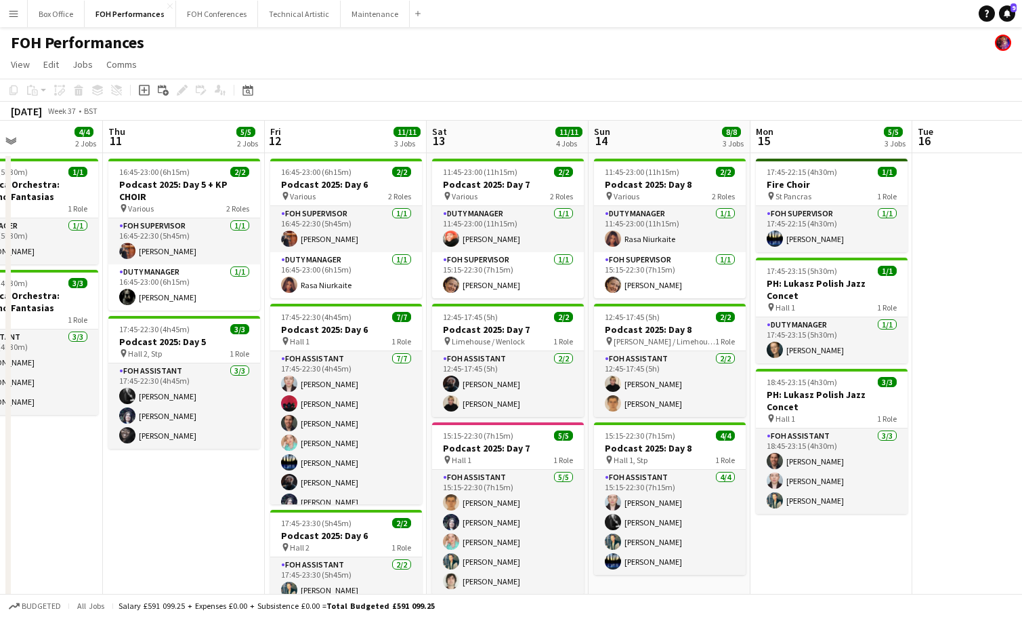
drag, startPoint x: 823, startPoint y: 142, endPoint x: 337, endPoint y: 155, distance: 486.0
click at [337, 155] on app-calendar-viewport "Sun 7 10/12 4 Jobs Mon 8 Tue 9 Wed 10 4/4 2 Jobs Thu 11 5/5 2 Jobs Fri 12 11/11…" at bounding box center [511, 442] width 1022 height 643
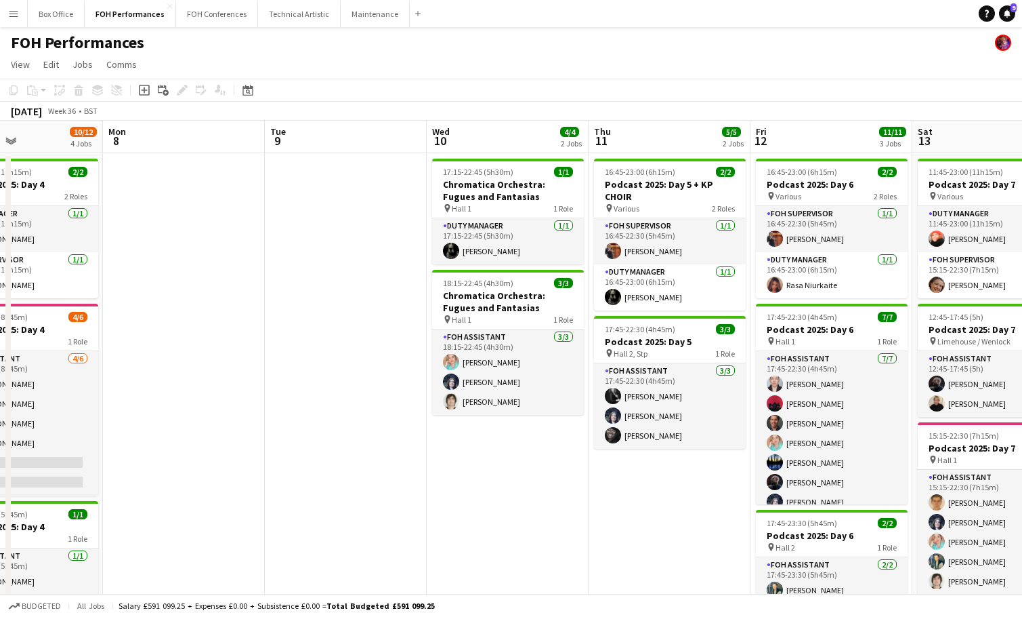
scroll to position [0, 311]
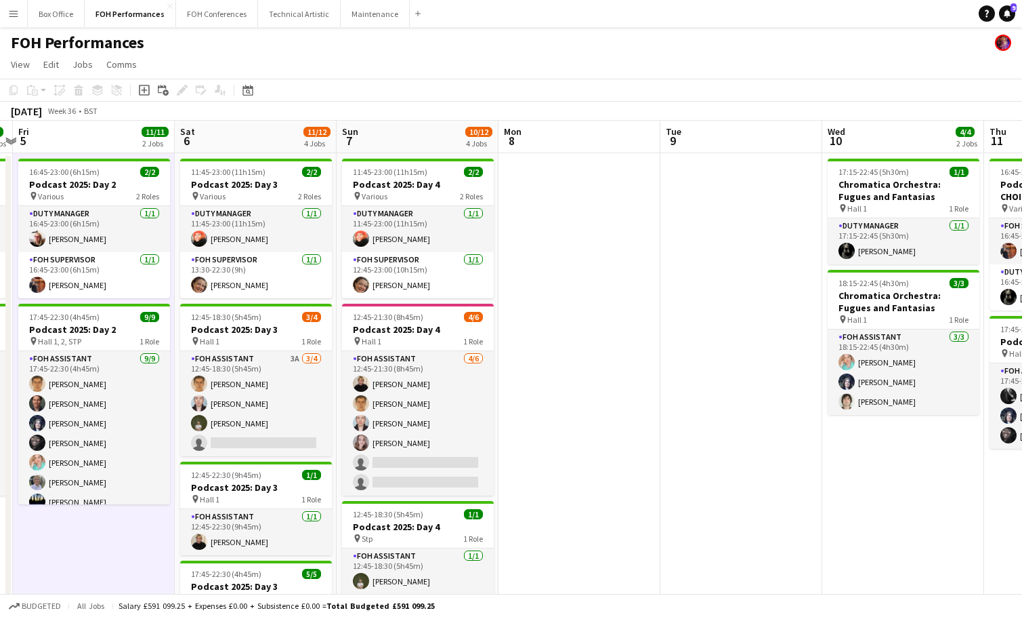
drag, startPoint x: 298, startPoint y: 148, endPoint x: 1096, endPoint y: 212, distance: 800.0
click at [1022, 212] on html "Menu Boards Boards Boards All jobs Status Workforce Workforce My Workforce Recr…" at bounding box center [511, 393] width 1022 height 787
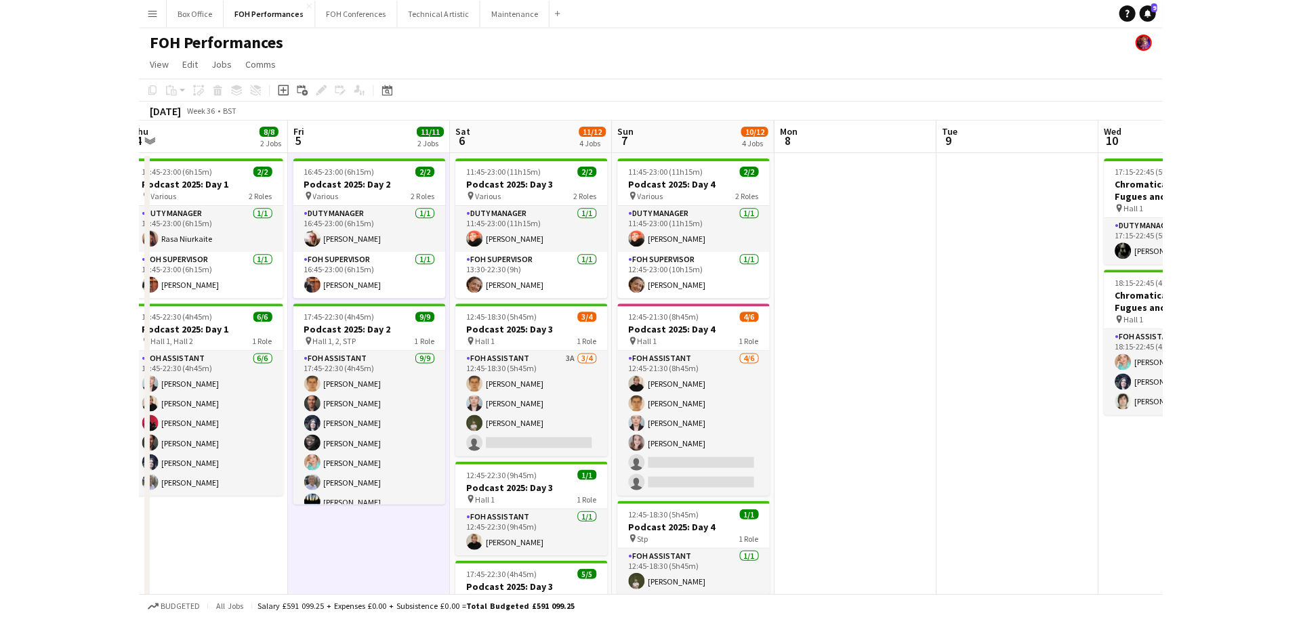
scroll to position [0, 325]
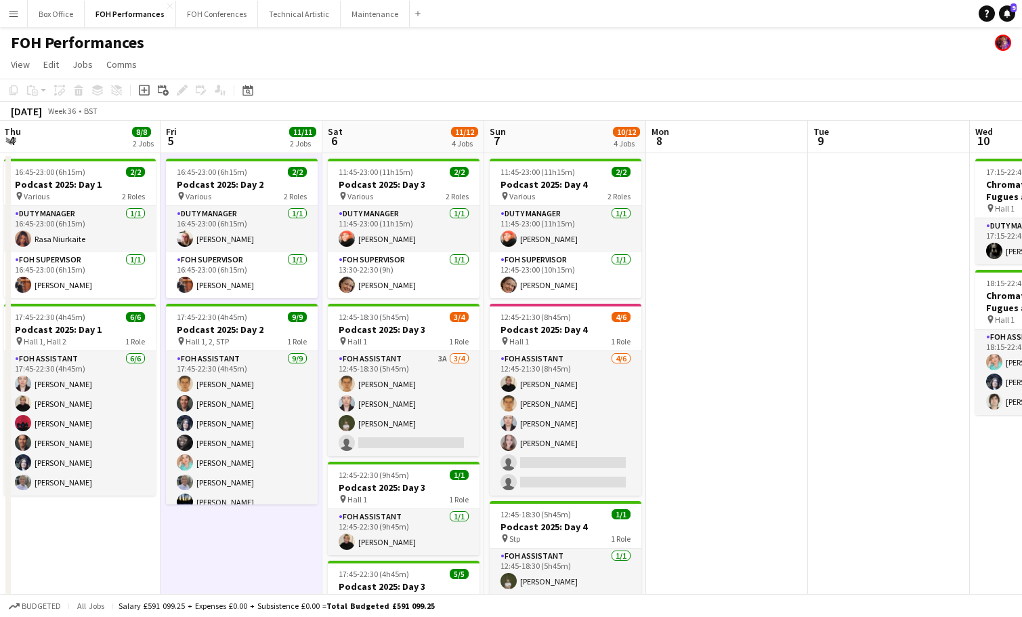
drag, startPoint x: 186, startPoint y: 129, endPoint x: 333, endPoint y: 156, distance: 150.0
click at [333, 156] on app-calendar-viewport "Tue 2 7/7 2 Jobs Wed 3 Thu 4 8/8 2 Jobs Fri 5 11/11 2 Jobs Sat 6 11/12 4 Jobs S…" at bounding box center [511, 442] width 1022 height 643
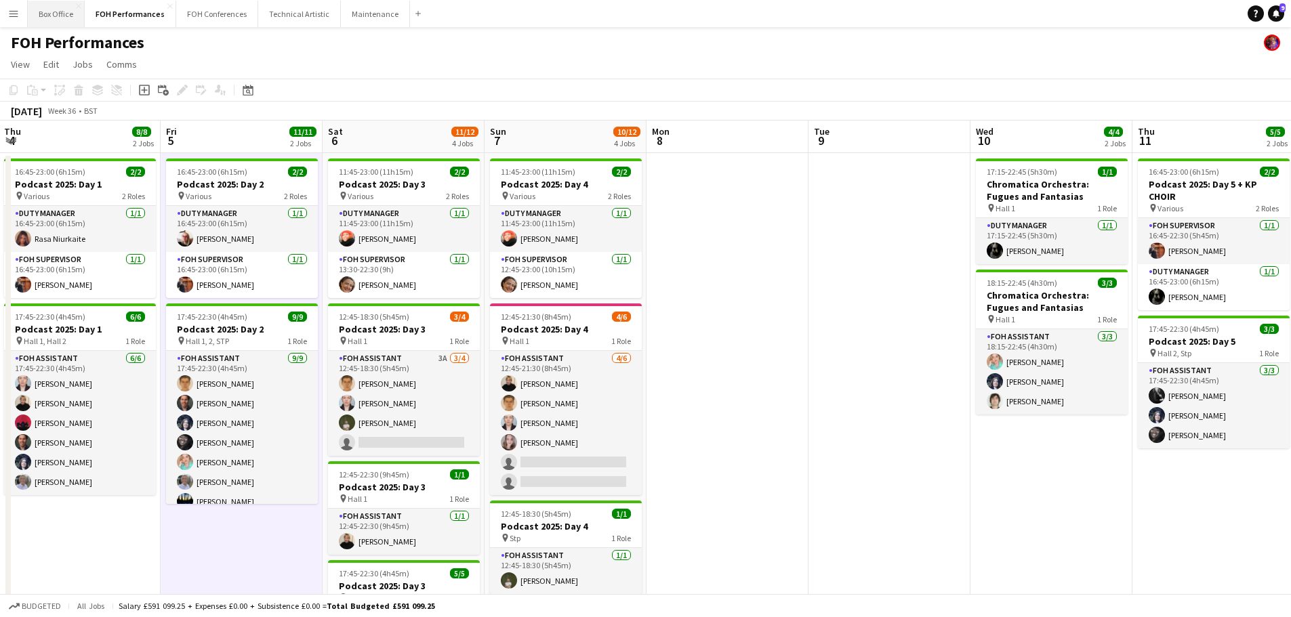
click at [56, 13] on button "Box Office Close" at bounding box center [56, 14] width 57 height 26
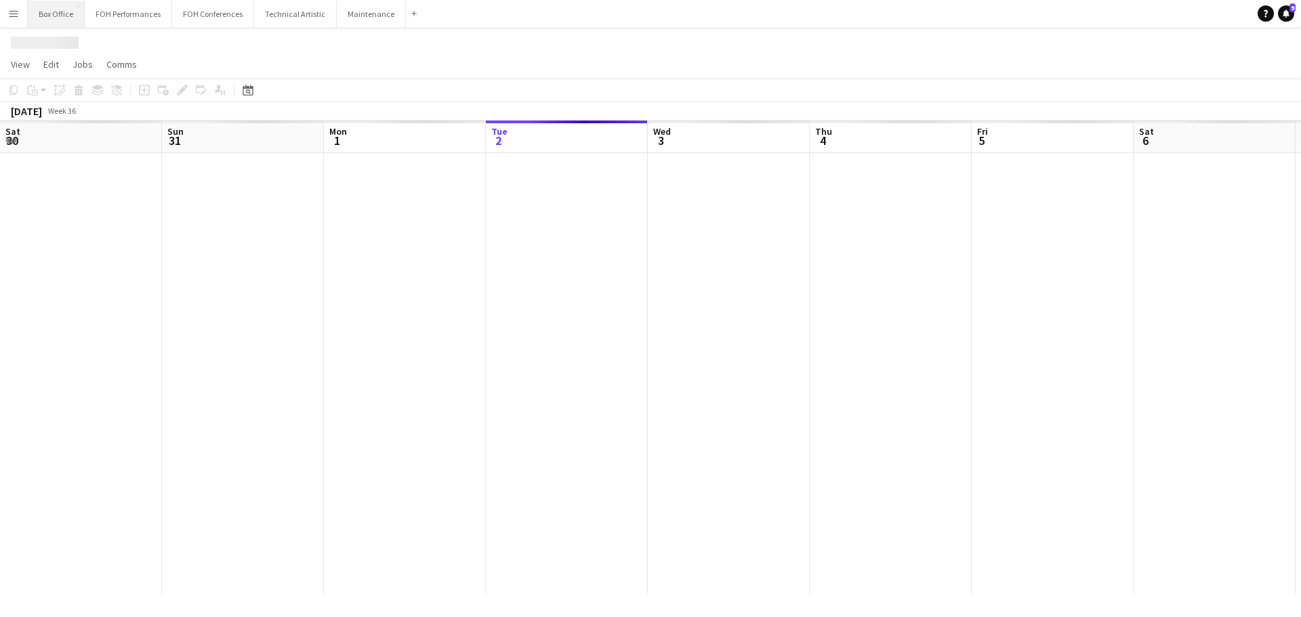
scroll to position [0, 324]
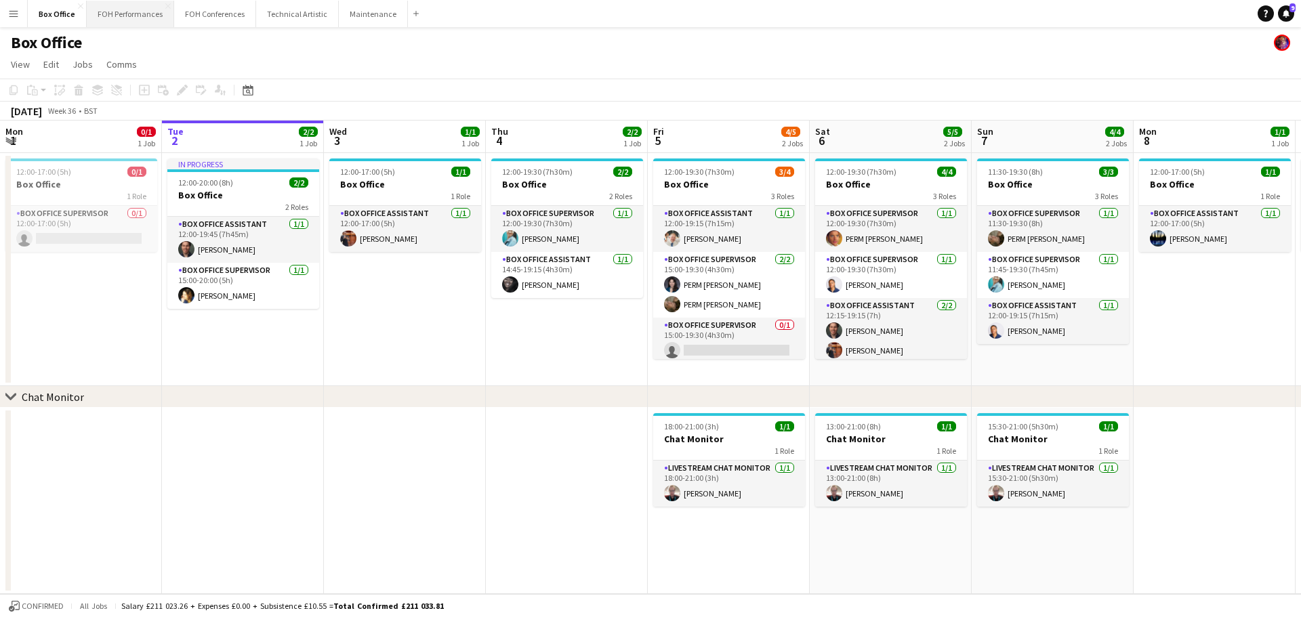
click at [112, 16] on button "FOH Performances Close" at bounding box center [130, 14] width 87 height 26
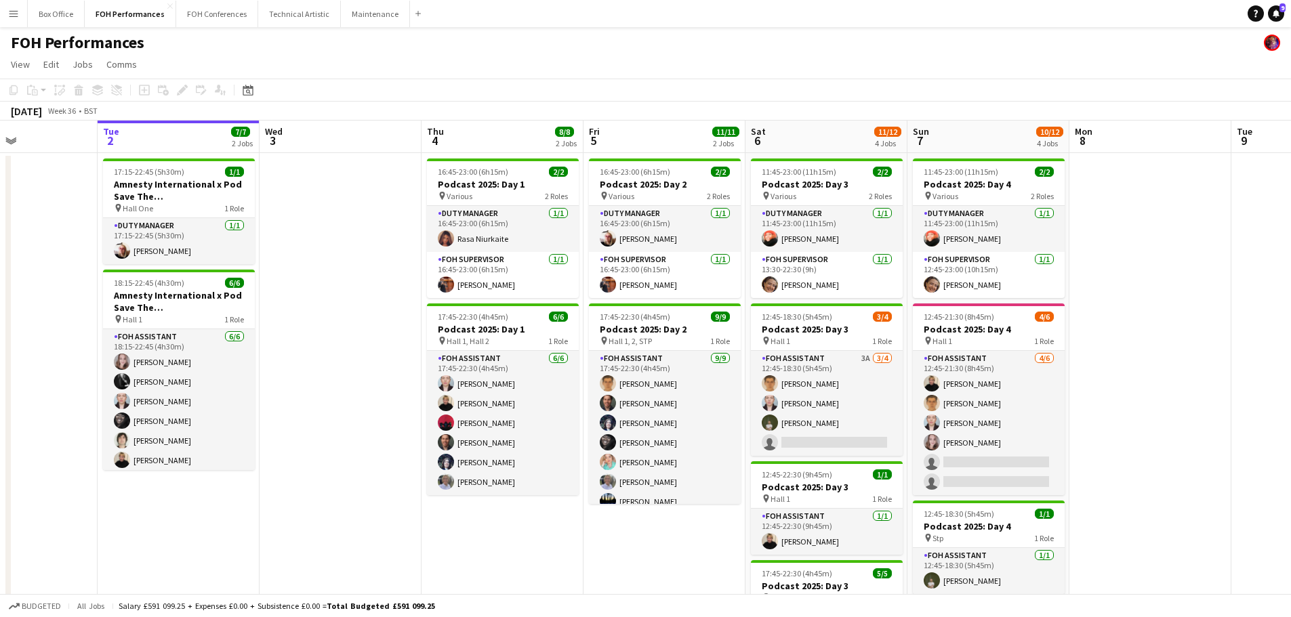
scroll to position [0, 522]
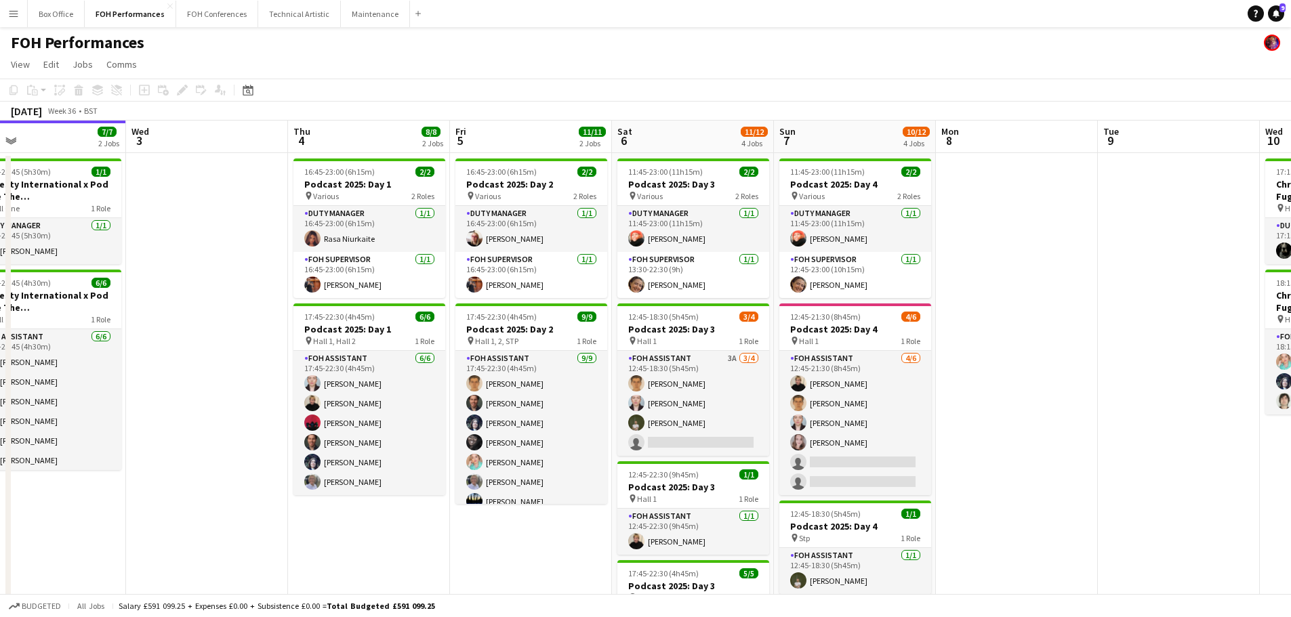
drag, startPoint x: 668, startPoint y: 136, endPoint x: 470, endPoint y: 144, distance: 198.0
click at [470, 144] on app-calendar-viewport "Sat 30 Sun 31 Mon 1 Tue 2 7/7 2 Jobs Wed 3 Thu 4 8/8 2 Jobs Fri 5 11/11 2 Jobs …" at bounding box center [645, 442] width 1291 height 643
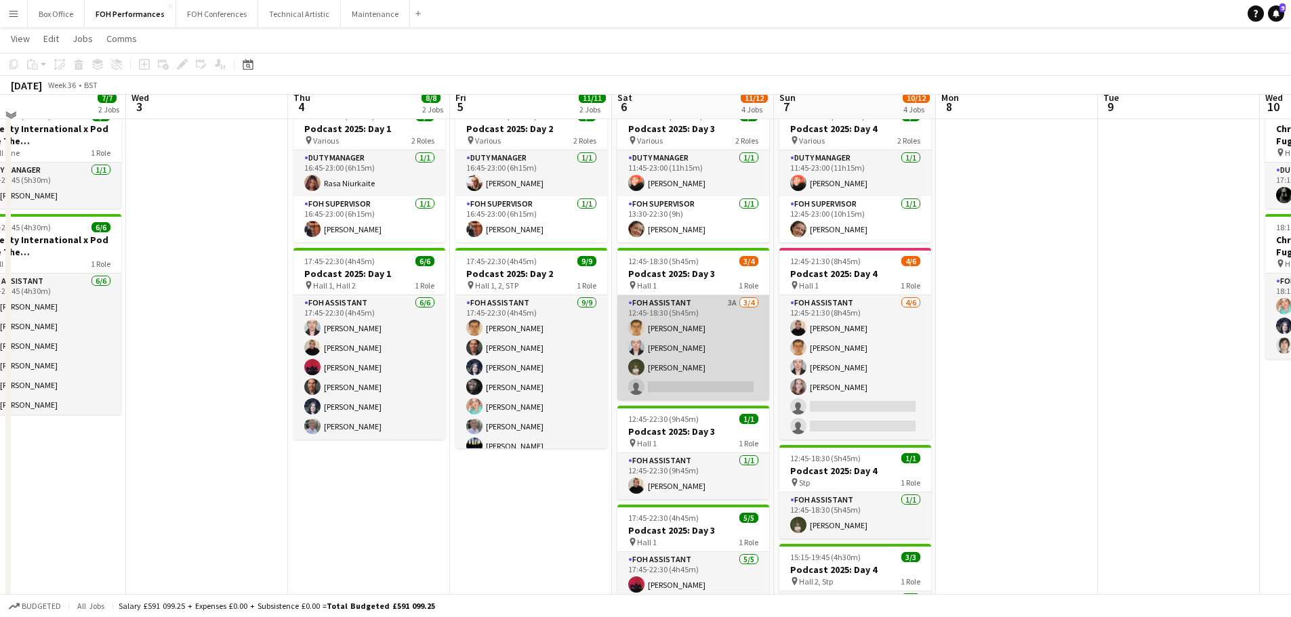
scroll to position [33, 0]
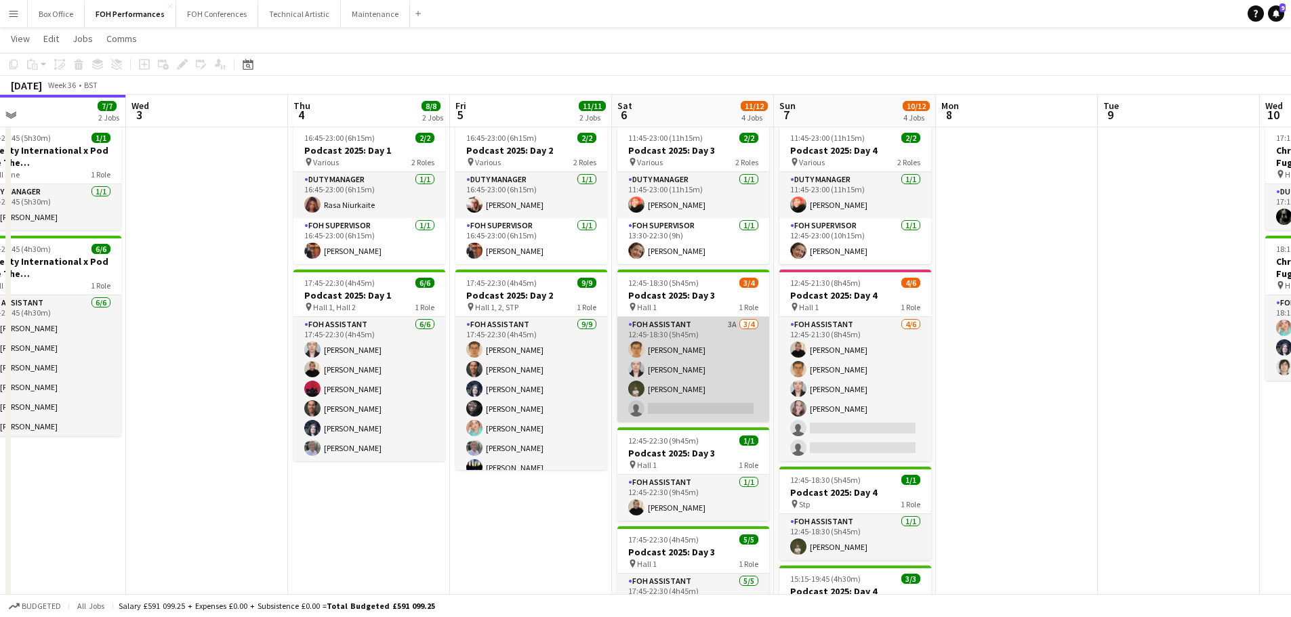
click at [688, 410] on app-card-role "FOH Assistant 3A [DATE] 12:45-18:30 (5h45m) [PERSON_NAME] [PERSON_NAME] [PERSON…" at bounding box center [693, 369] width 152 height 105
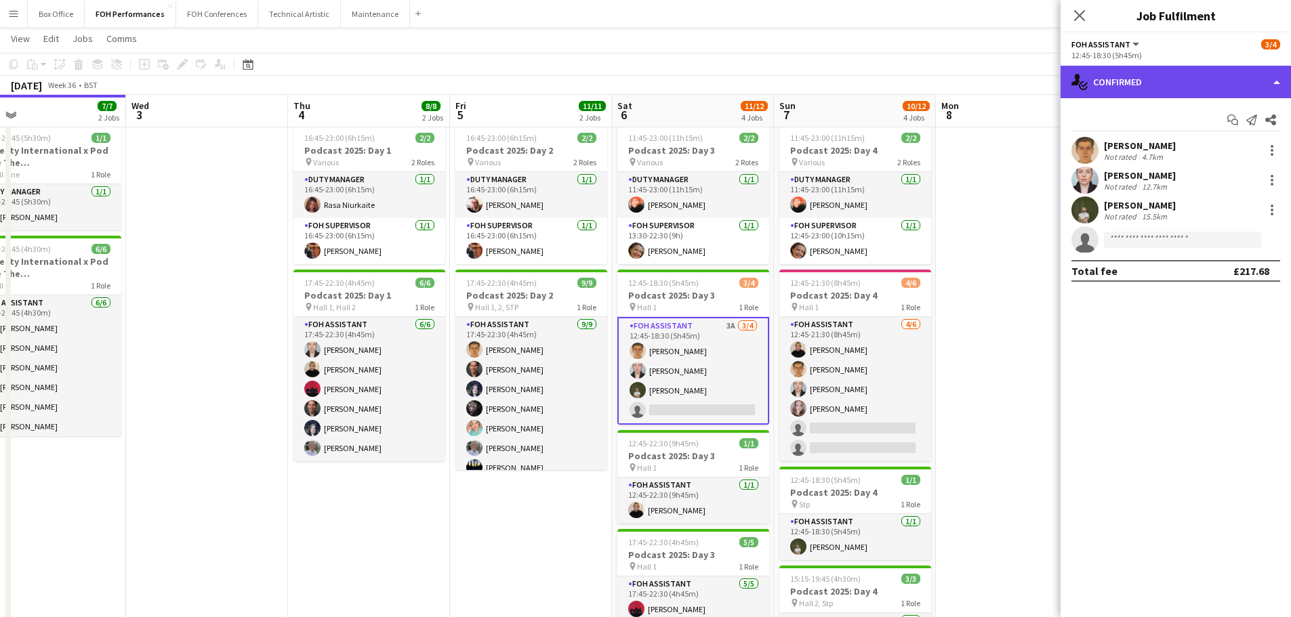
click at [1234, 81] on div "single-neutral-actions-check-2 Confirmed" at bounding box center [1175, 82] width 230 height 33
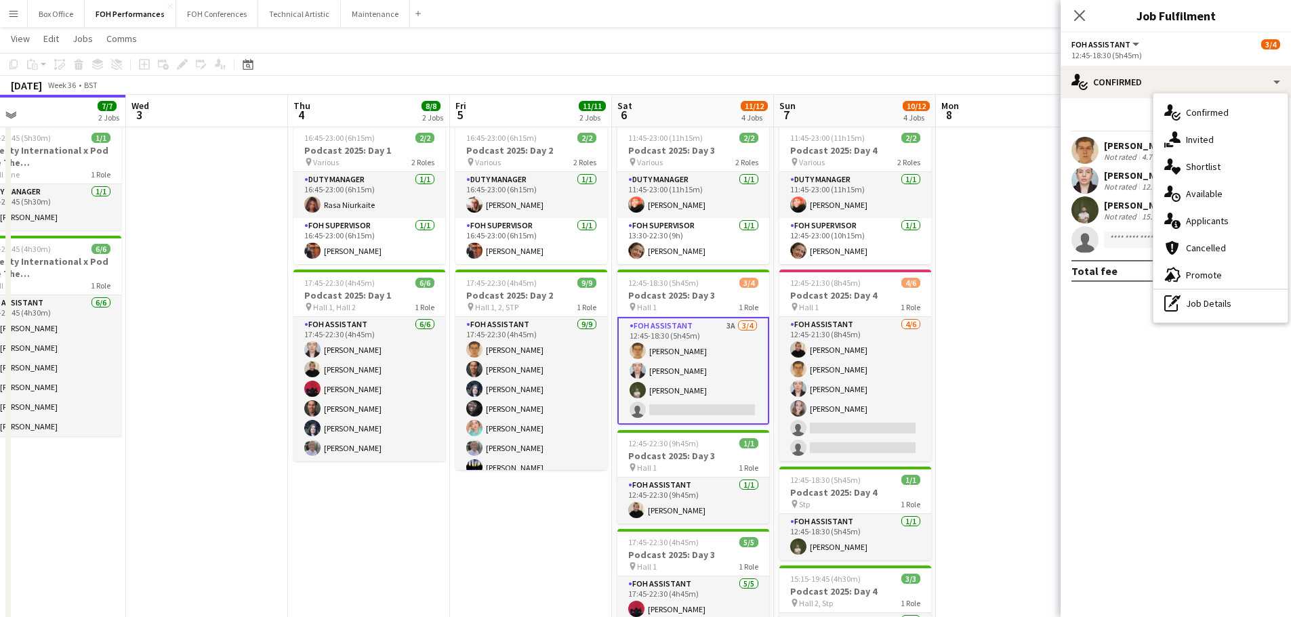
click at [1194, 220] on span "Applicants" at bounding box center [1207, 221] width 43 height 12
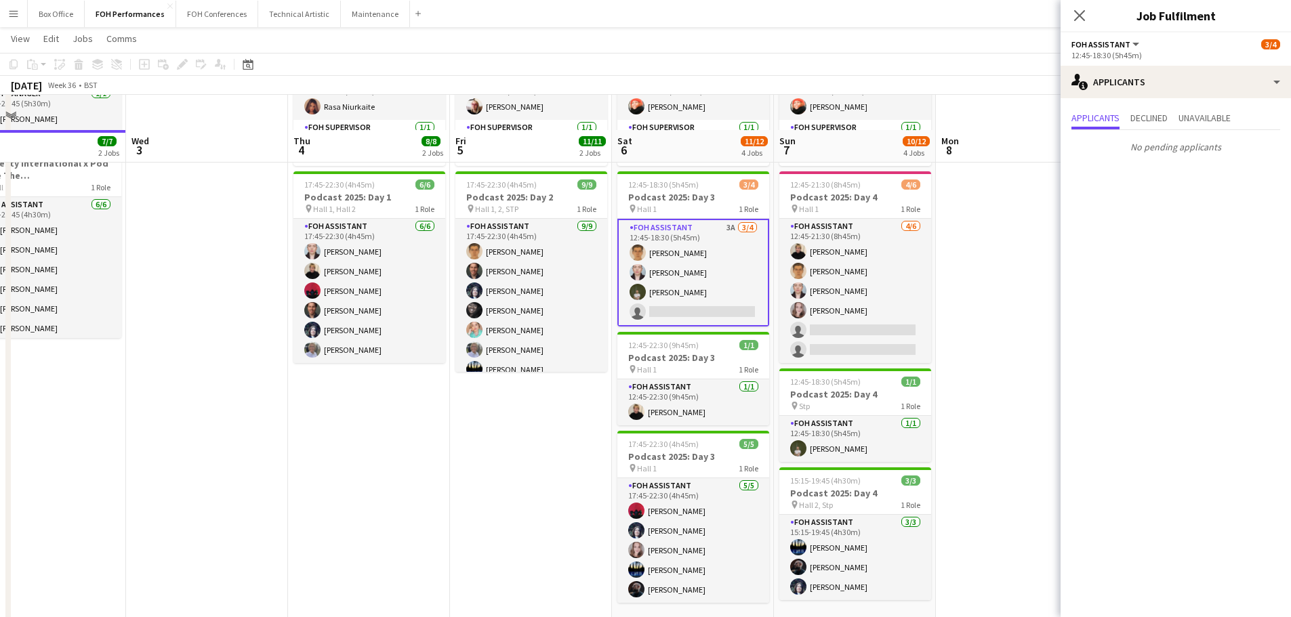
scroll to position [168, 0]
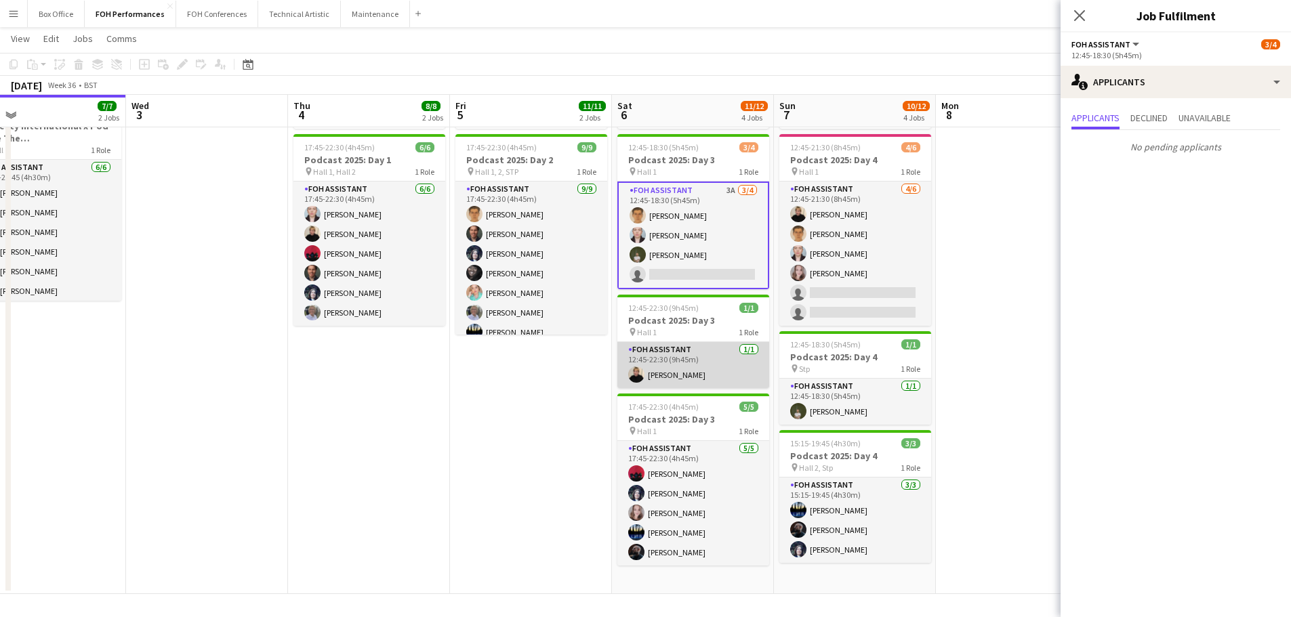
click at [705, 377] on app-card-role "FOH Assistant [DATE] 12:45-22:30 (9h45m) [PERSON_NAME]" at bounding box center [693, 365] width 152 height 46
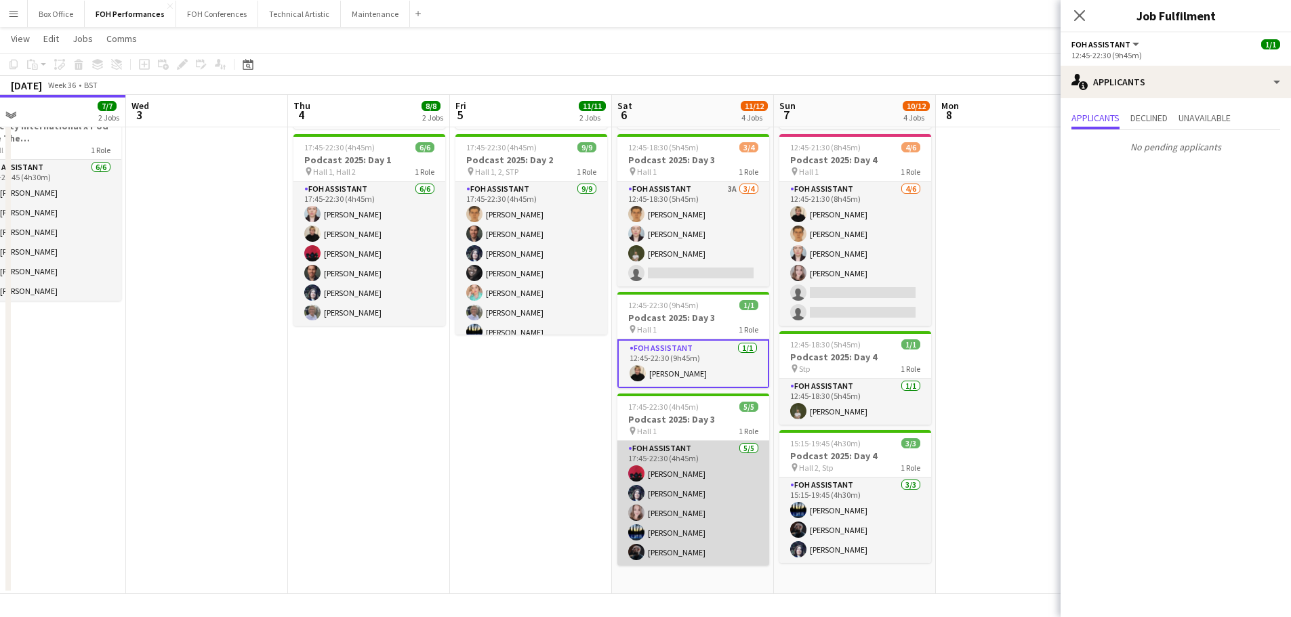
click at [658, 455] on app-card-role "FOH Assistant [DATE] 17:45-22:30 (4h45m) [PERSON_NAME] [PERSON_NAME] [PERSON_NA…" at bounding box center [693, 503] width 152 height 125
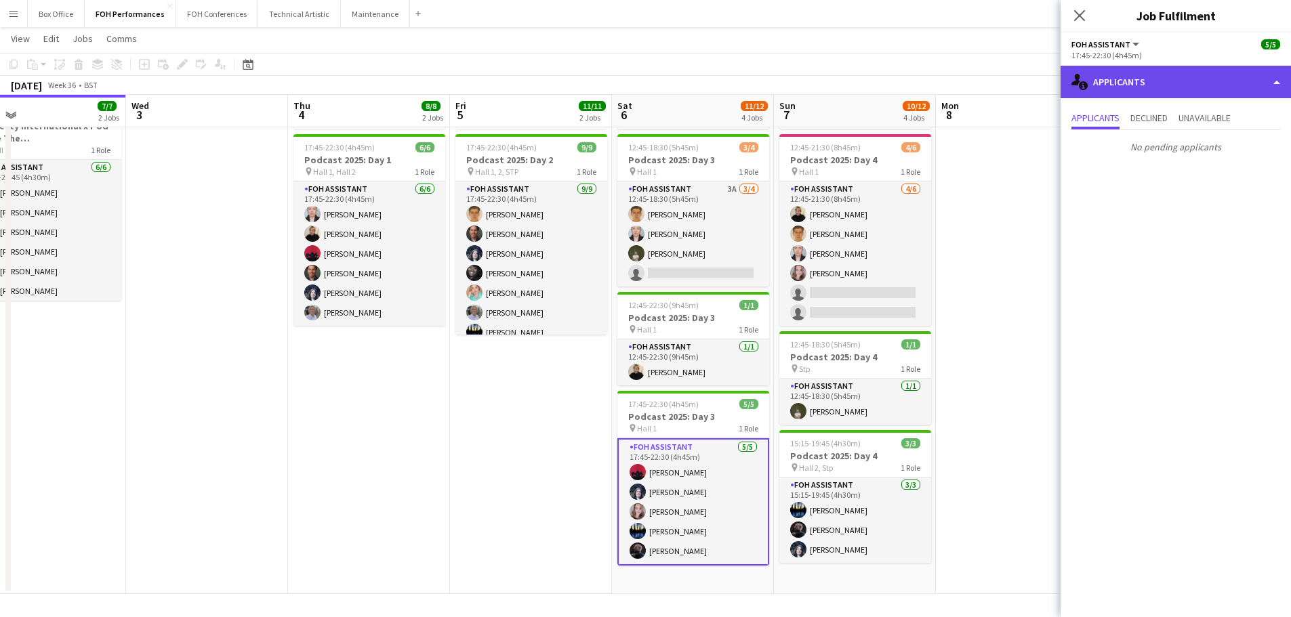
click at [1278, 79] on div "single-neutral-actions-information Applicants" at bounding box center [1175, 82] width 230 height 33
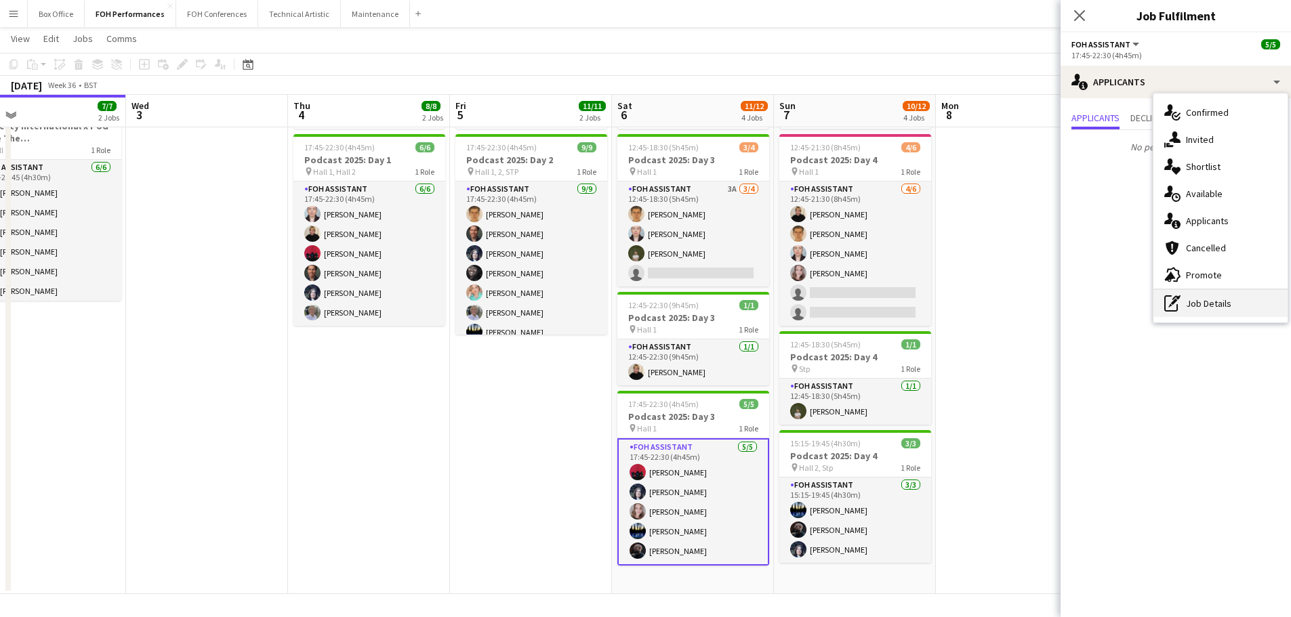
click at [1220, 299] on div "pen-write Job Details" at bounding box center [1220, 303] width 134 height 27
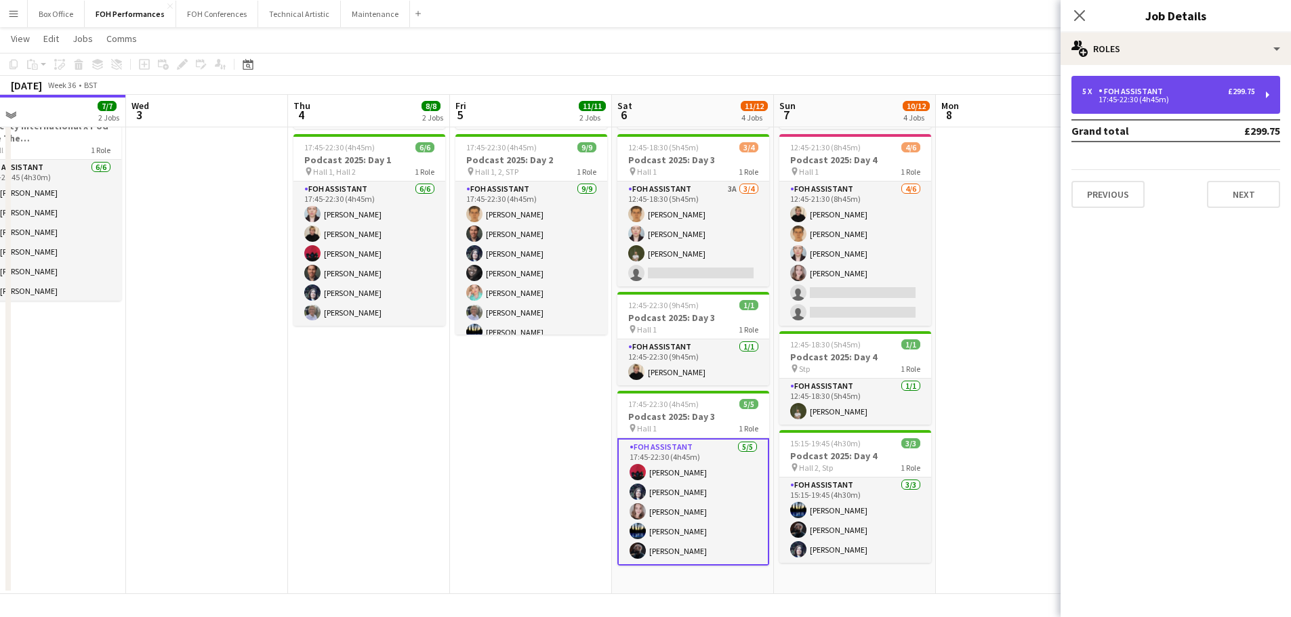
click at [1166, 103] on div "17:45-22:30 (4h45m)" at bounding box center [1168, 99] width 173 height 7
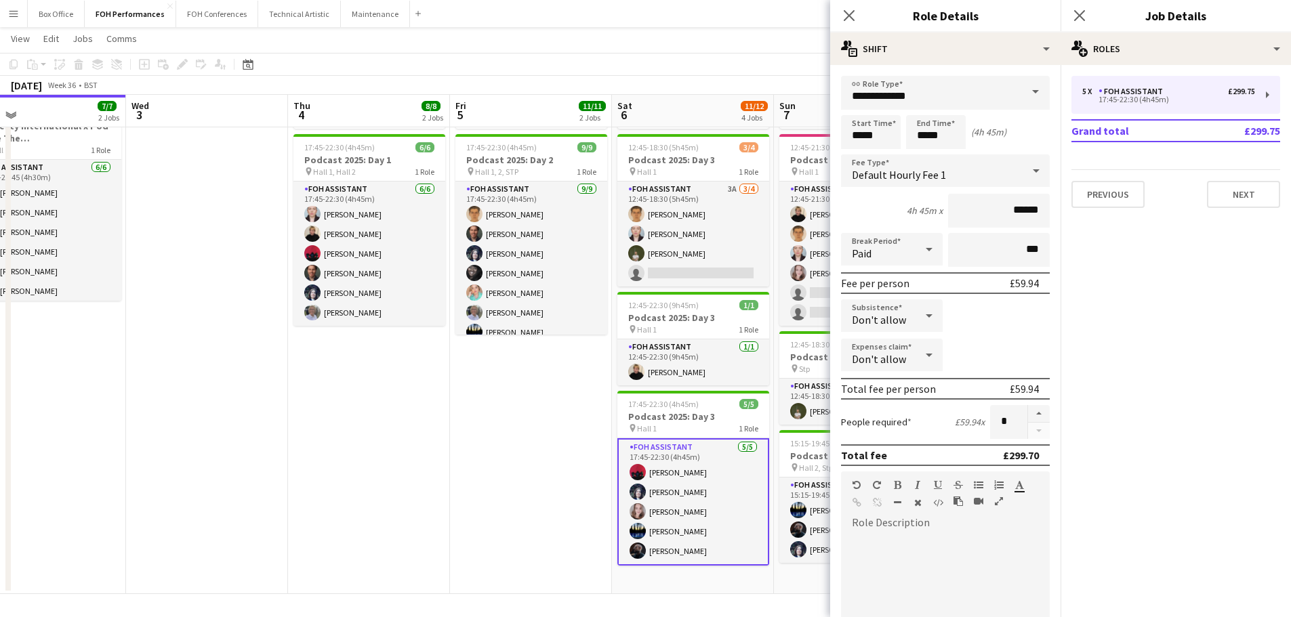
drag, startPoint x: 466, startPoint y: 467, endPoint x: 601, endPoint y: 466, distance: 134.8
click at [467, 467] on app-date-cell "16:45-23:00 (6h15m) 2/2 Podcast 2025: Day 2 pin Various 2 Roles Duty Manager [D…" at bounding box center [531, 289] width 162 height 610
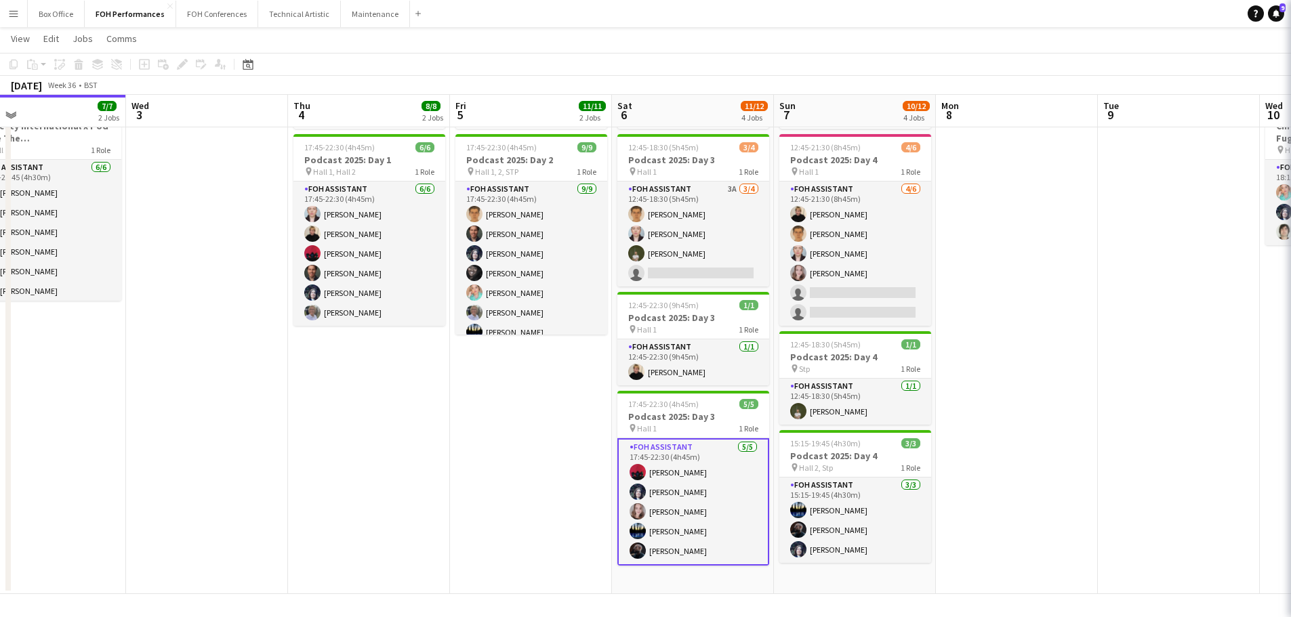
scroll to position [0, 520]
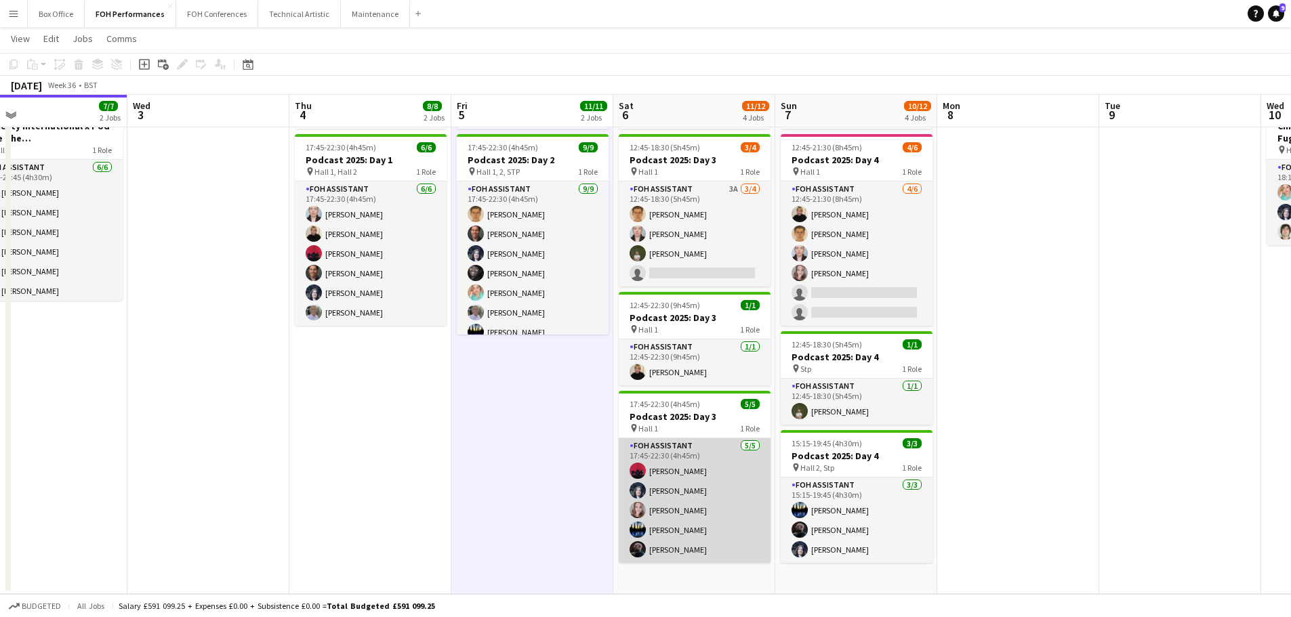
click at [696, 468] on app-card-role "FOH Assistant [DATE] 17:45-22:30 (4h45m) [PERSON_NAME] [PERSON_NAME] [PERSON_NA…" at bounding box center [695, 500] width 152 height 125
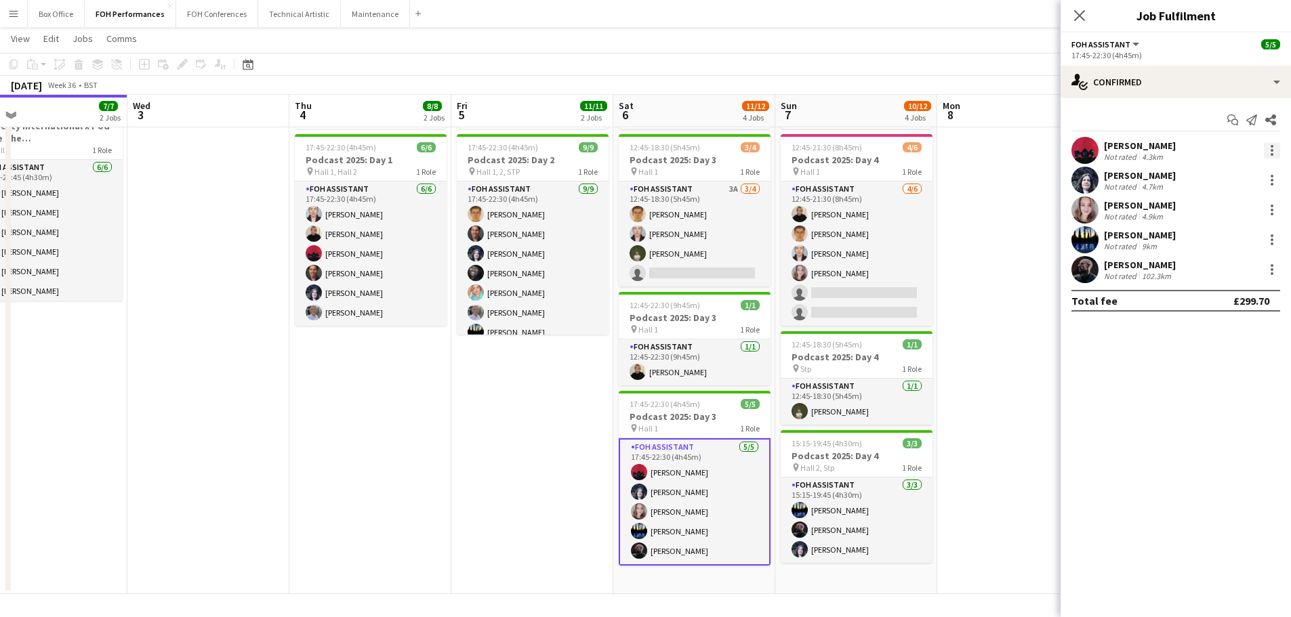
click at [1266, 148] on div at bounding box center [1272, 150] width 16 height 16
click at [1215, 297] on button "Remove" at bounding box center [1227, 305] width 106 height 33
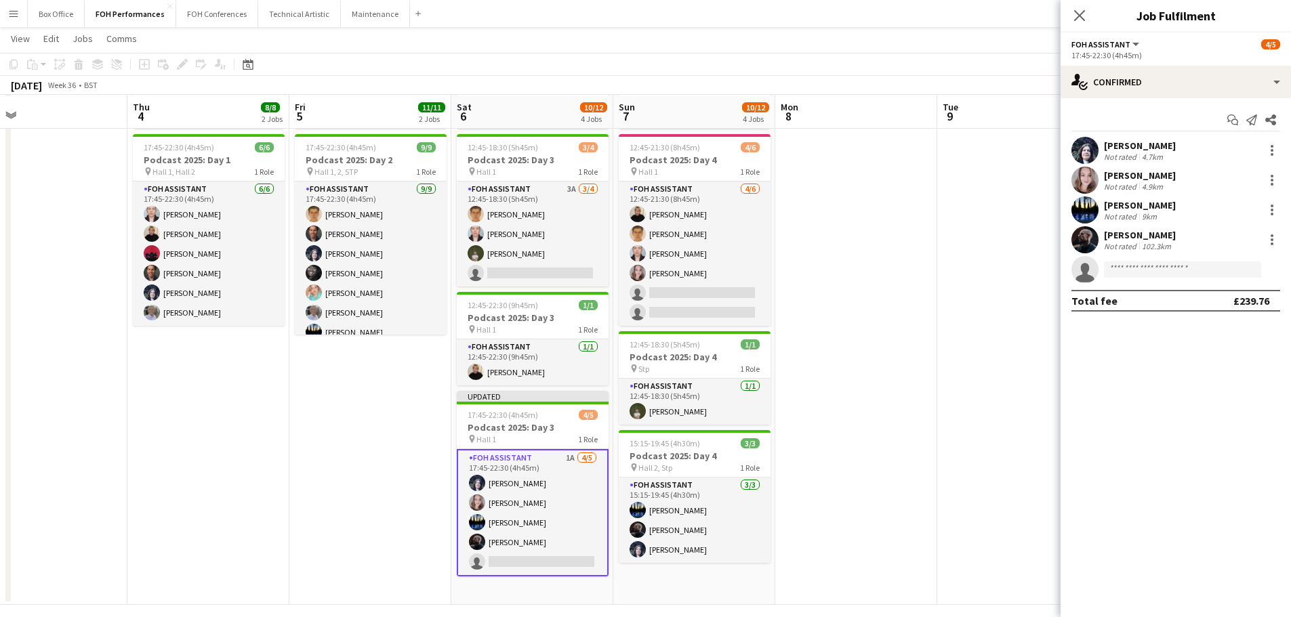
scroll to position [179, 0]
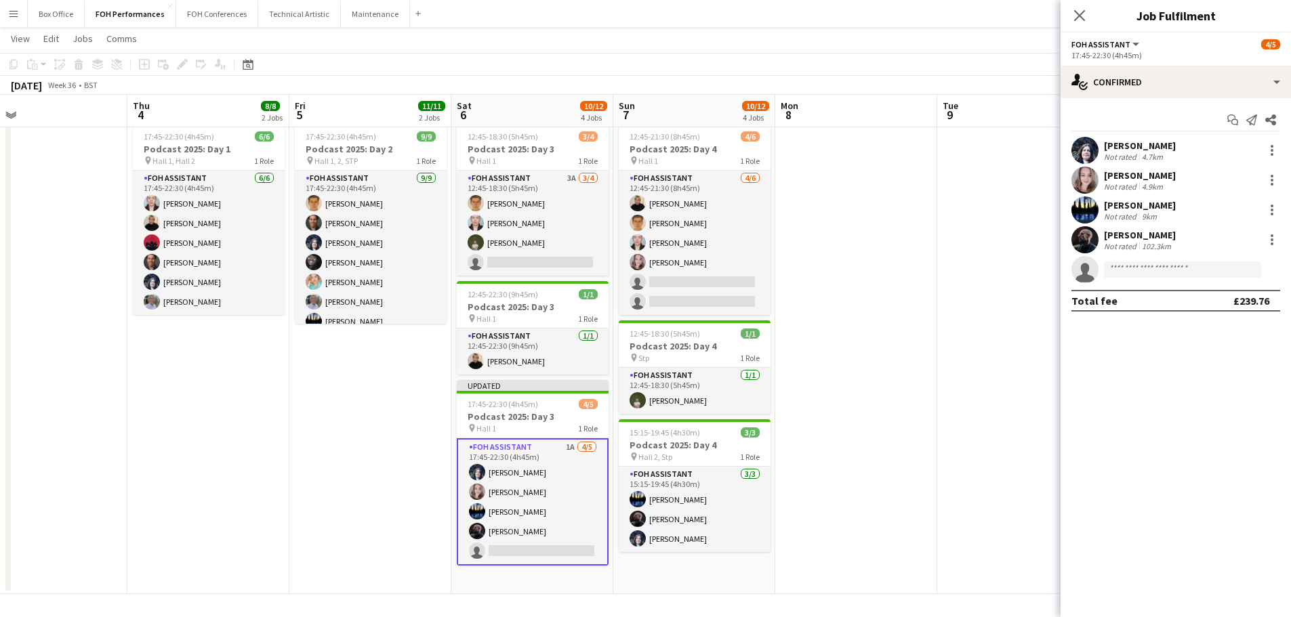
click at [1000, 353] on app-date-cell at bounding box center [1018, 283] width 162 height 621
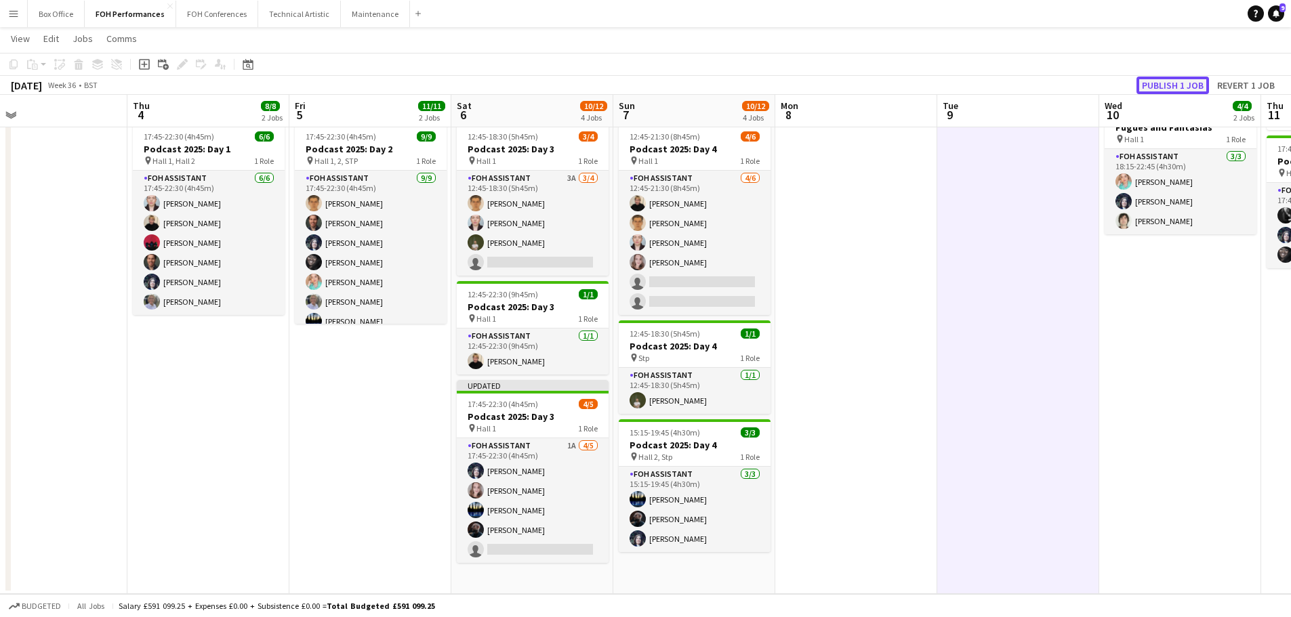
click at [1171, 81] on button "Publish 1 job" at bounding box center [1172, 86] width 72 height 18
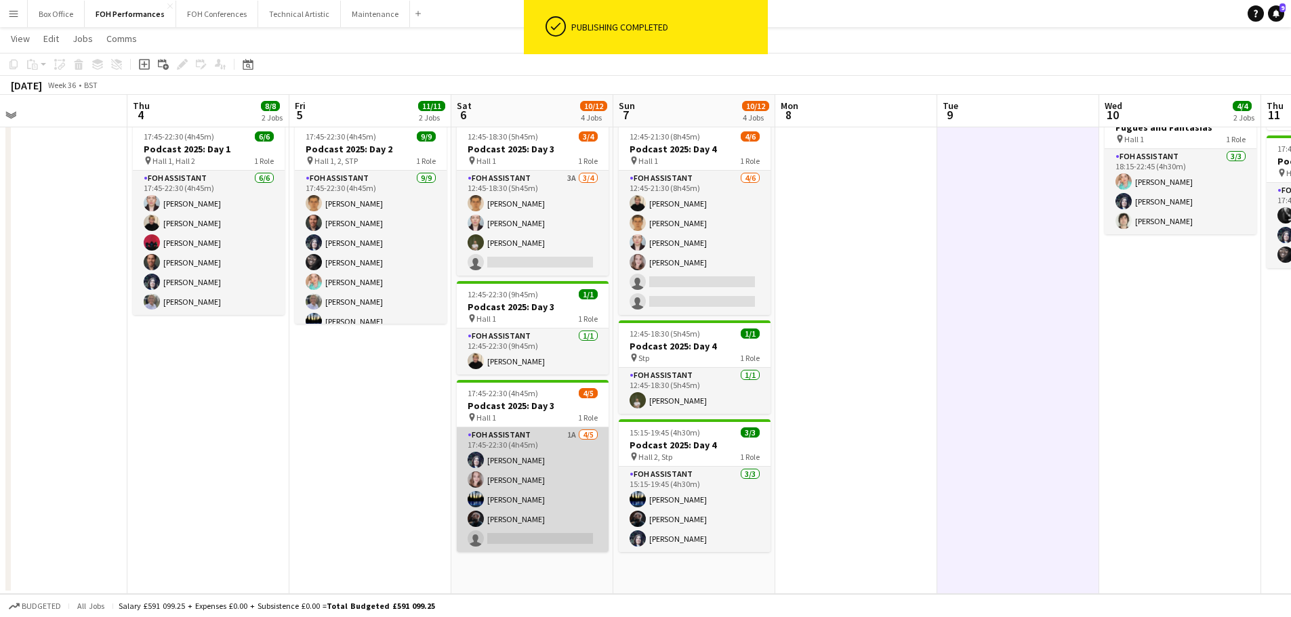
click at [544, 537] on app-card-role "FOH Assistant 1A [DATE] 17:45-22:30 (4h45m) [PERSON_NAME] [PERSON_NAME] [PERSON…" at bounding box center [533, 490] width 152 height 125
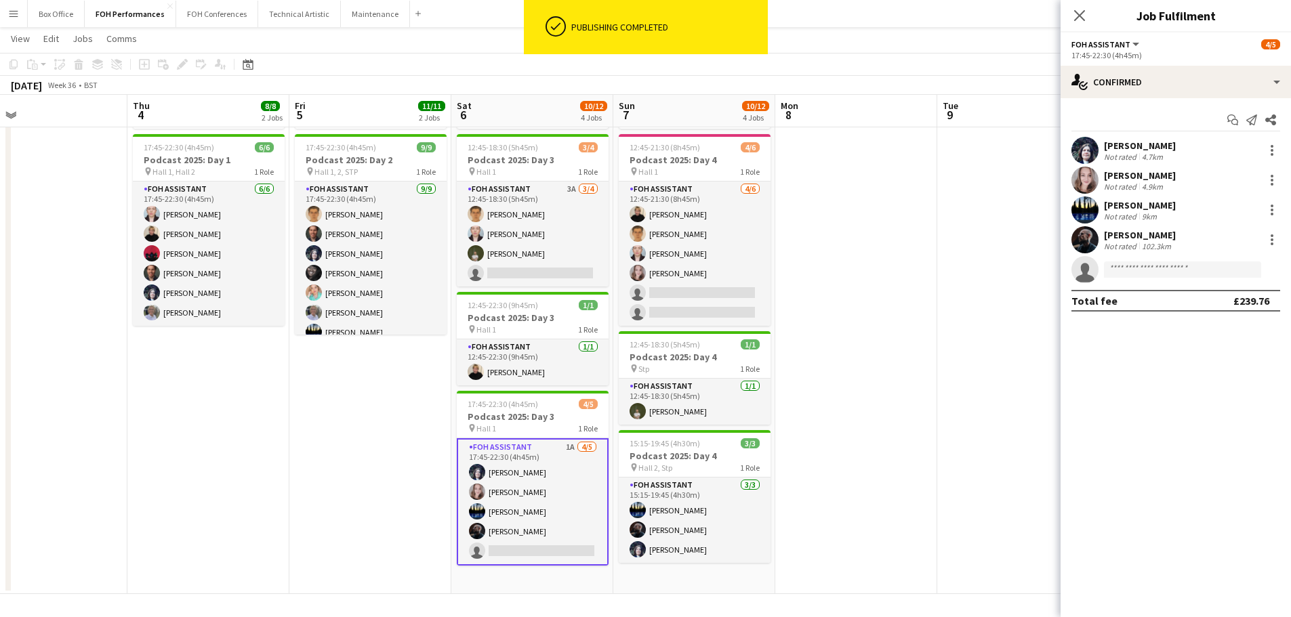
scroll to position [168, 0]
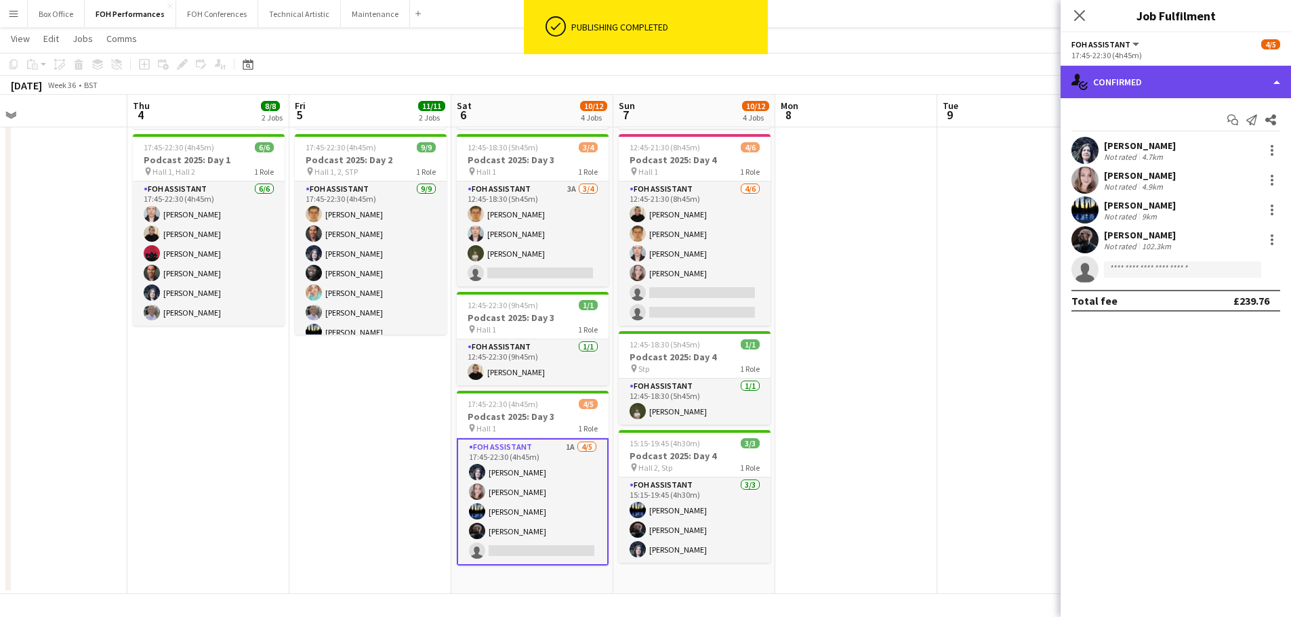
click at [1256, 80] on div "single-neutral-actions-check-2 Confirmed" at bounding box center [1175, 82] width 230 height 33
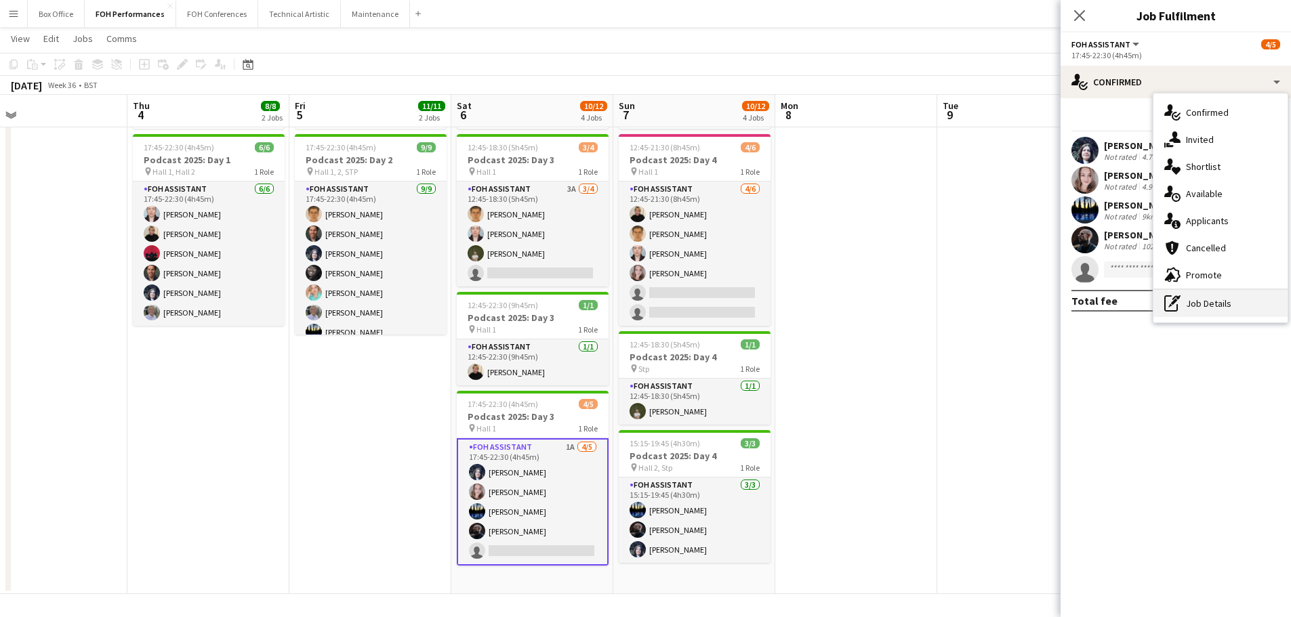
click at [1210, 304] on div "pen-write Job Details" at bounding box center [1220, 303] width 134 height 27
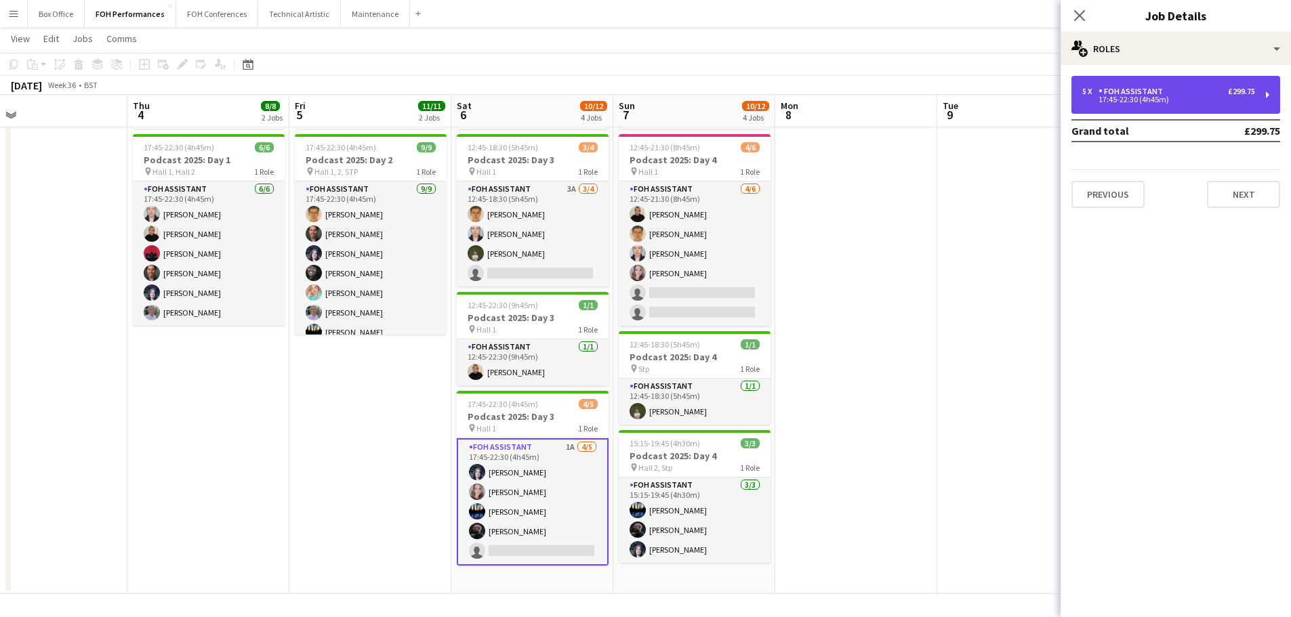
click at [1121, 94] on div "FOH Assistant" at bounding box center [1133, 91] width 70 height 9
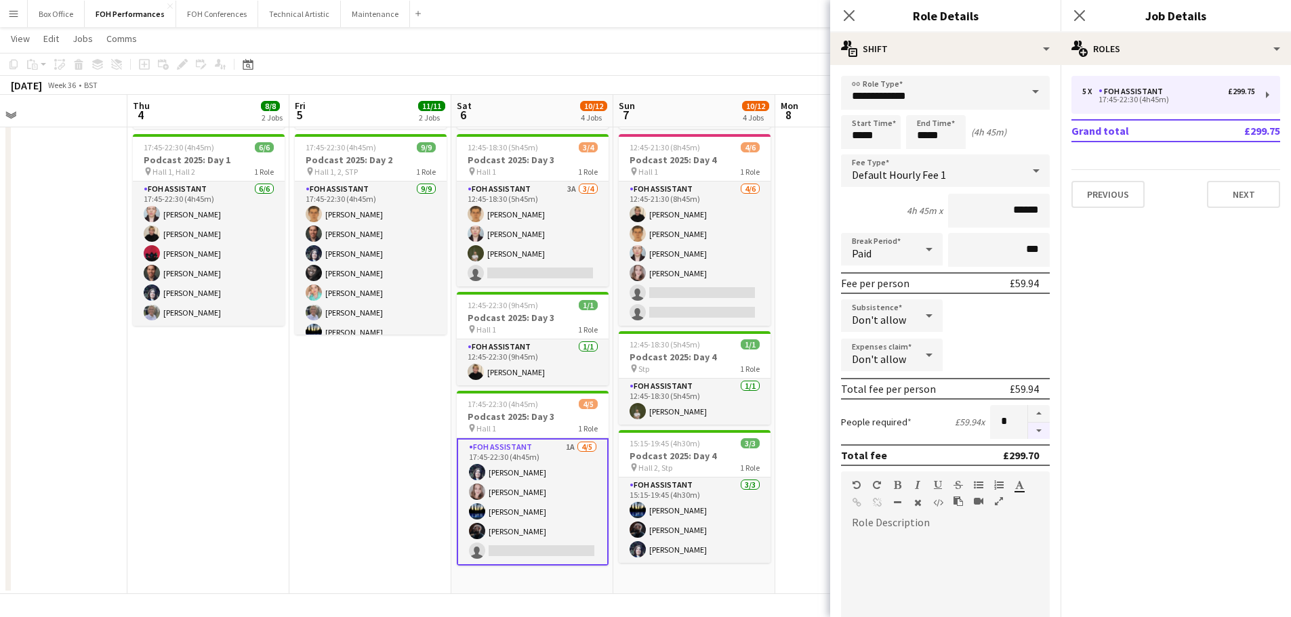
click at [1028, 430] on button "button" at bounding box center [1039, 431] width 22 height 17
type input "*"
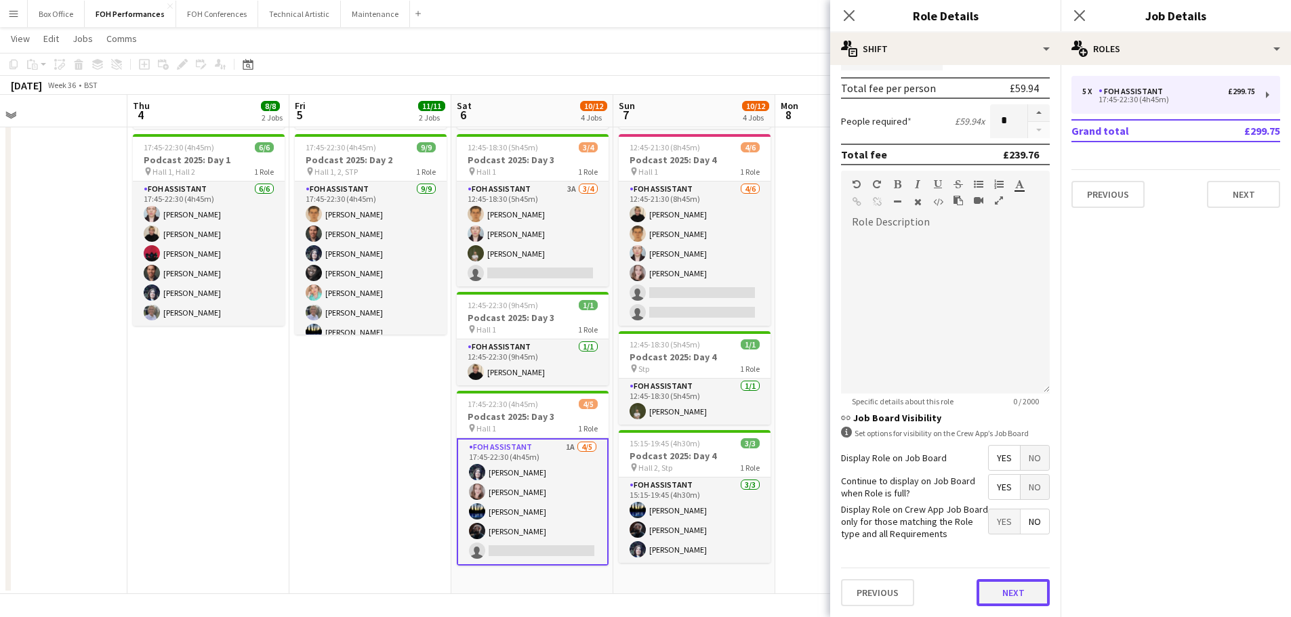
click at [1010, 593] on button "Next" at bounding box center [1012, 592] width 73 height 27
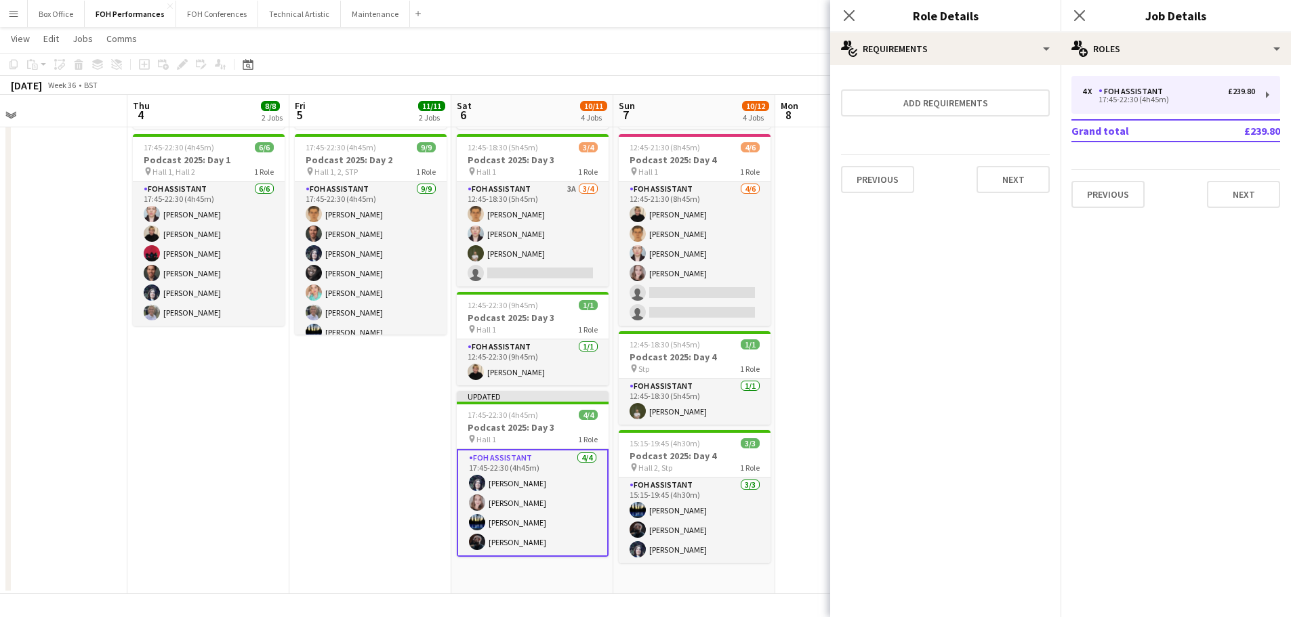
click at [398, 451] on app-date-cell "16:45-23:00 (6h15m) 2/2 Podcast 2025: Day 2 pin Various 2 Roles Duty Manager [D…" at bounding box center [370, 289] width 162 height 610
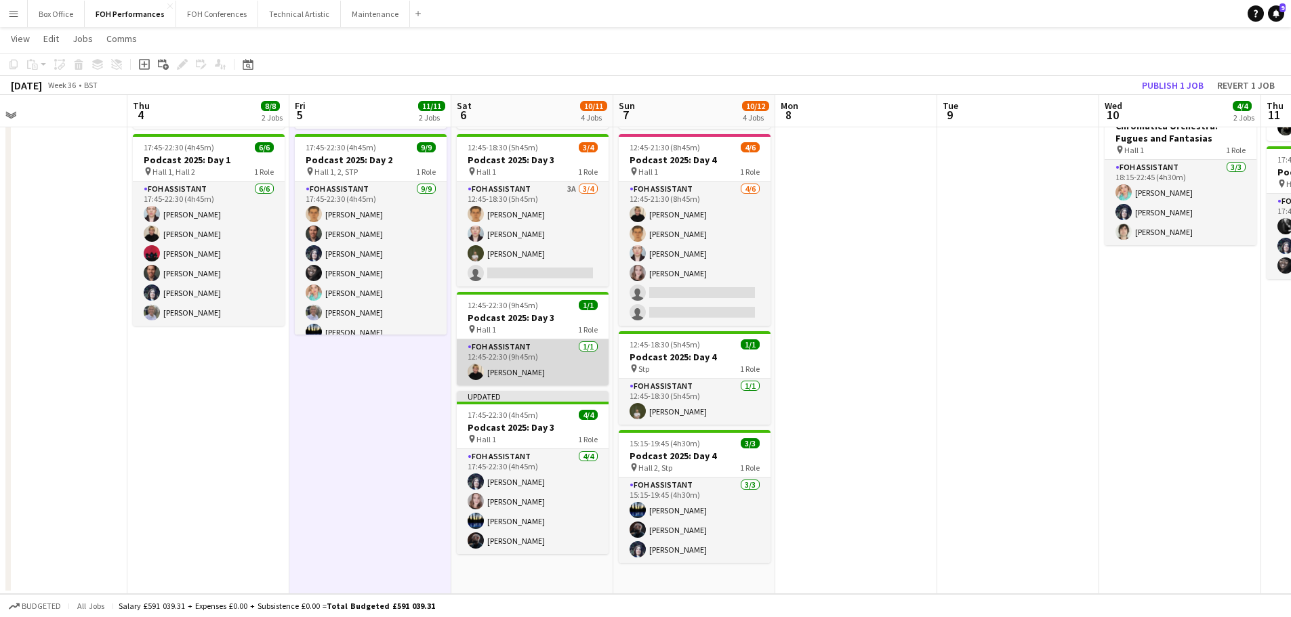
click at [552, 356] on app-card-role "FOH Assistant [DATE] 12:45-22:30 (9h45m) [PERSON_NAME]" at bounding box center [533, 362] width 152 height 46
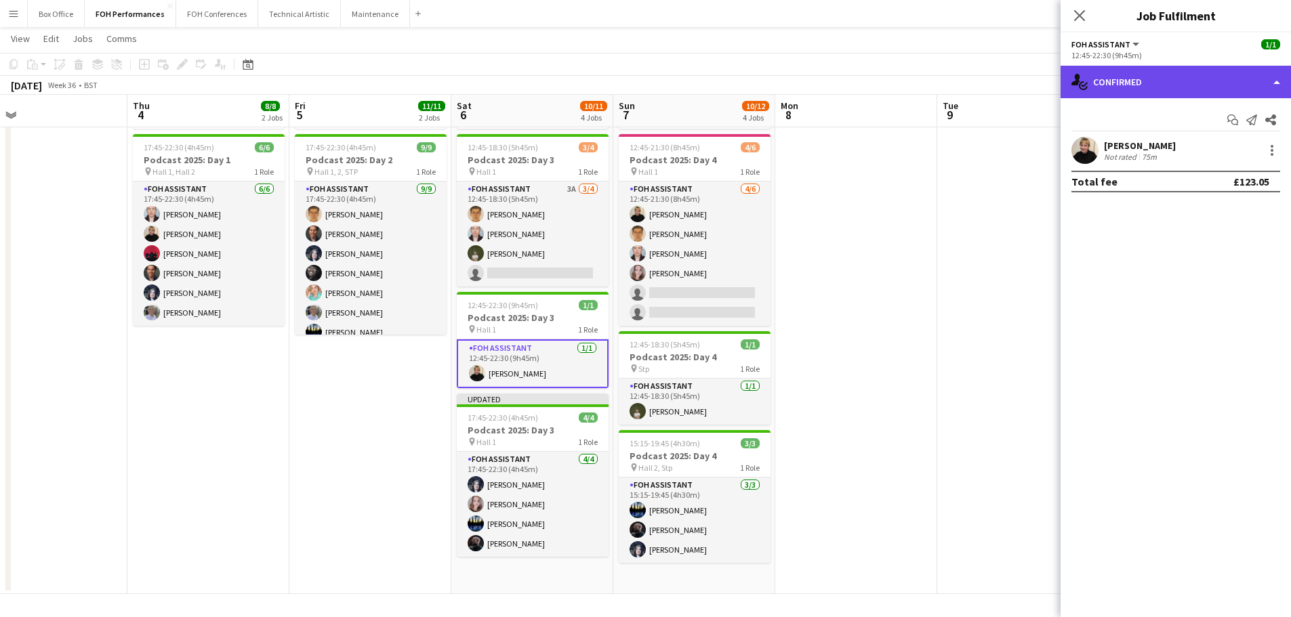
click at [1267, 82] on div "single-neutral-actions-check-2 Confirmed" at bounding box center [1175, 82] width 230 height 33
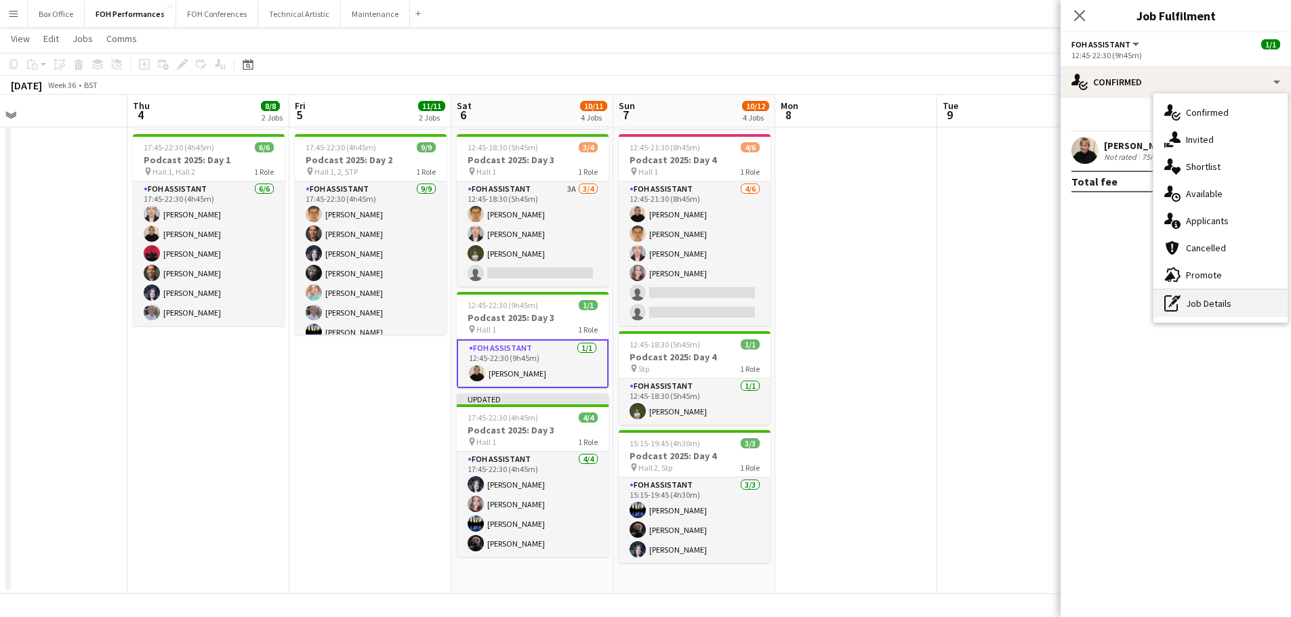
click at [1192, 307] on div "pen-write Job Details" at bounding box center [1220, 303] width 134 height 27
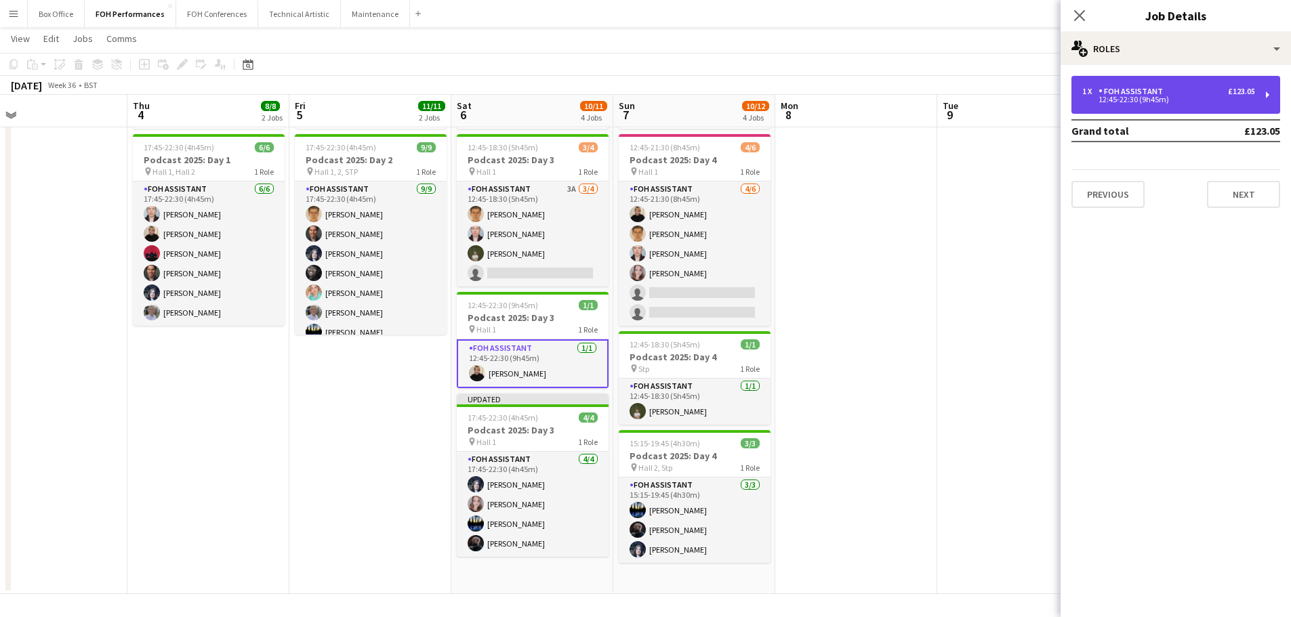
click at [1157, 95] on div "FOH Assistant" at bounding box center [1133, 91] width 70 height 9
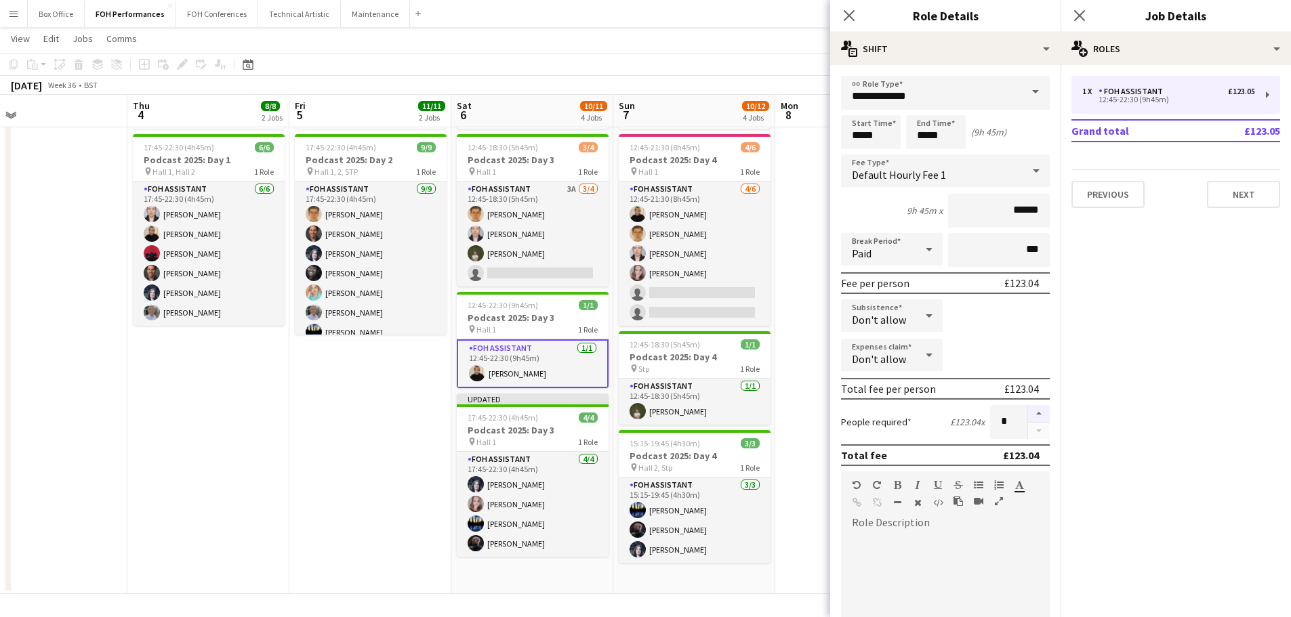
click at [1028, 411] on button "button" at bounding box center [1039, 414] width 22 height 18
type input "*"
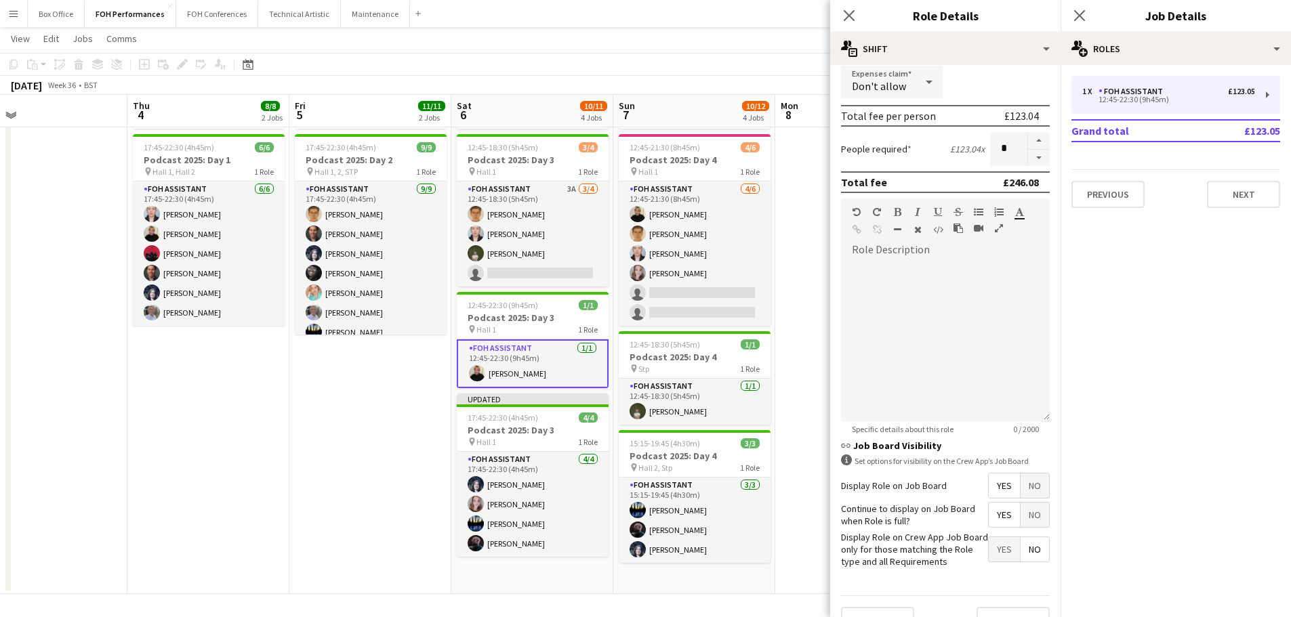
scroll to position [301, 0]
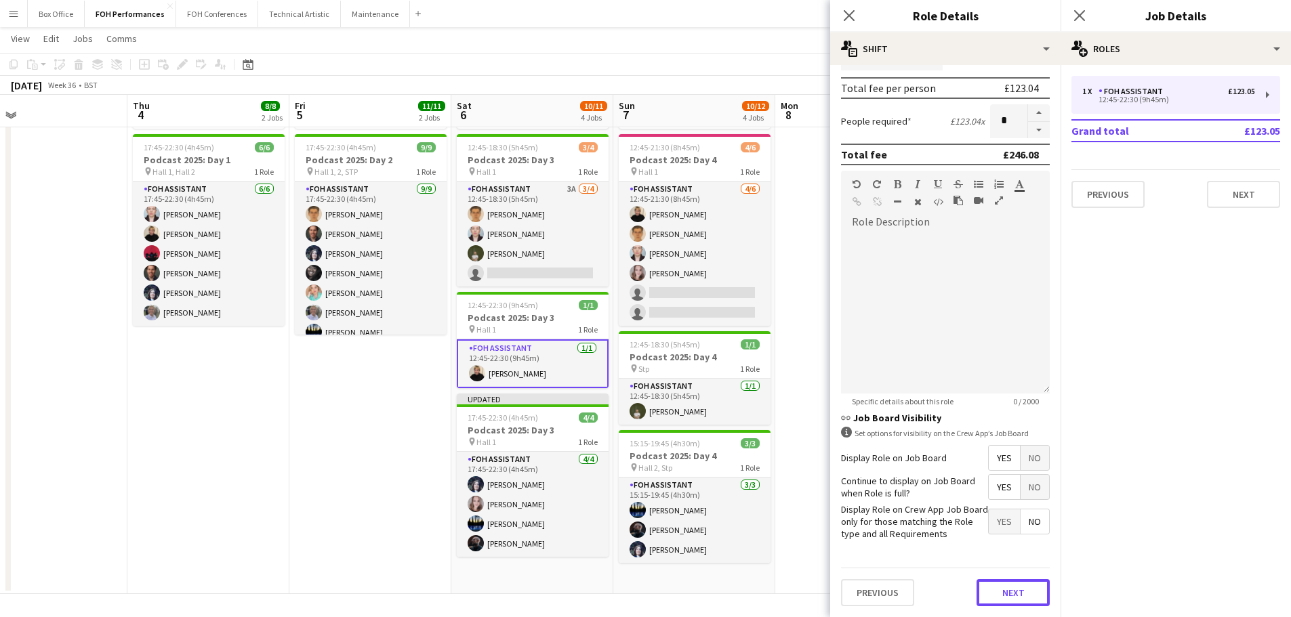
click at [1016, 588] on button "Next" at bounding box center [1012, 592] width 73 height 27
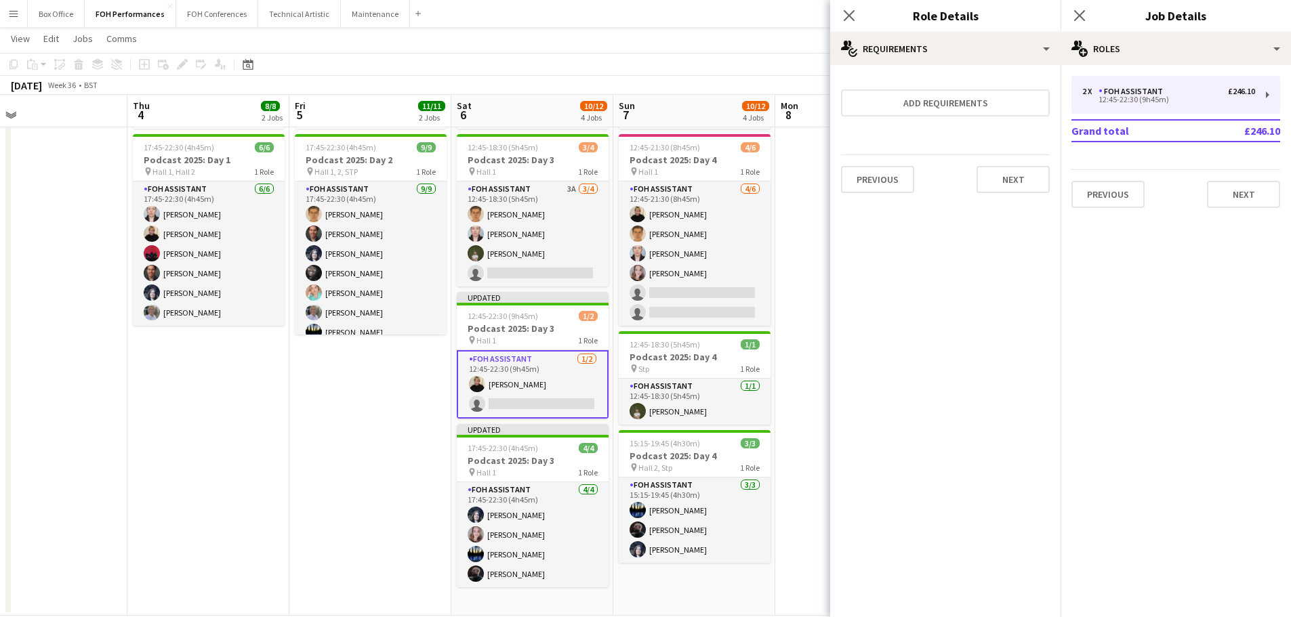
click at [390, 430] on app-date-cell "16:45-23:00 (6h15m) 2/2 Podcast 2025: Day 2 pin Various 2 Roles Duty Manager [D…" at bounding box center [370, 300] width 162 height 632
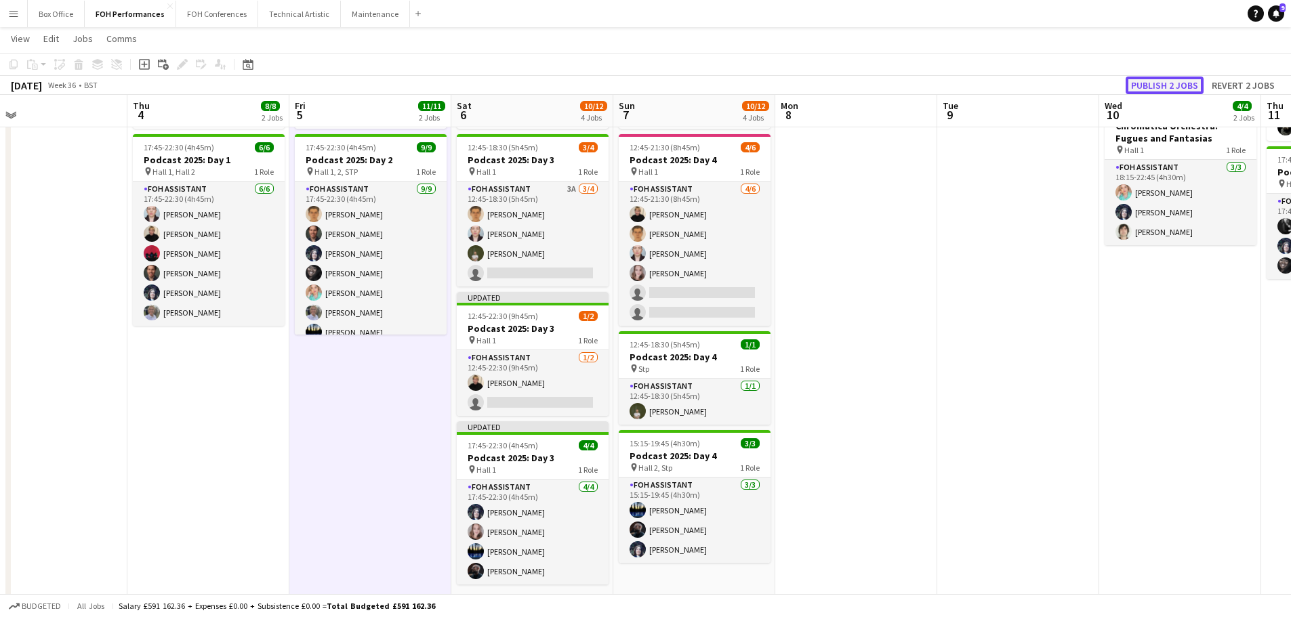
click at [1172, 84] on button "Publish 2 jobs" at bounding box center [1164, 86] width 78 height 18
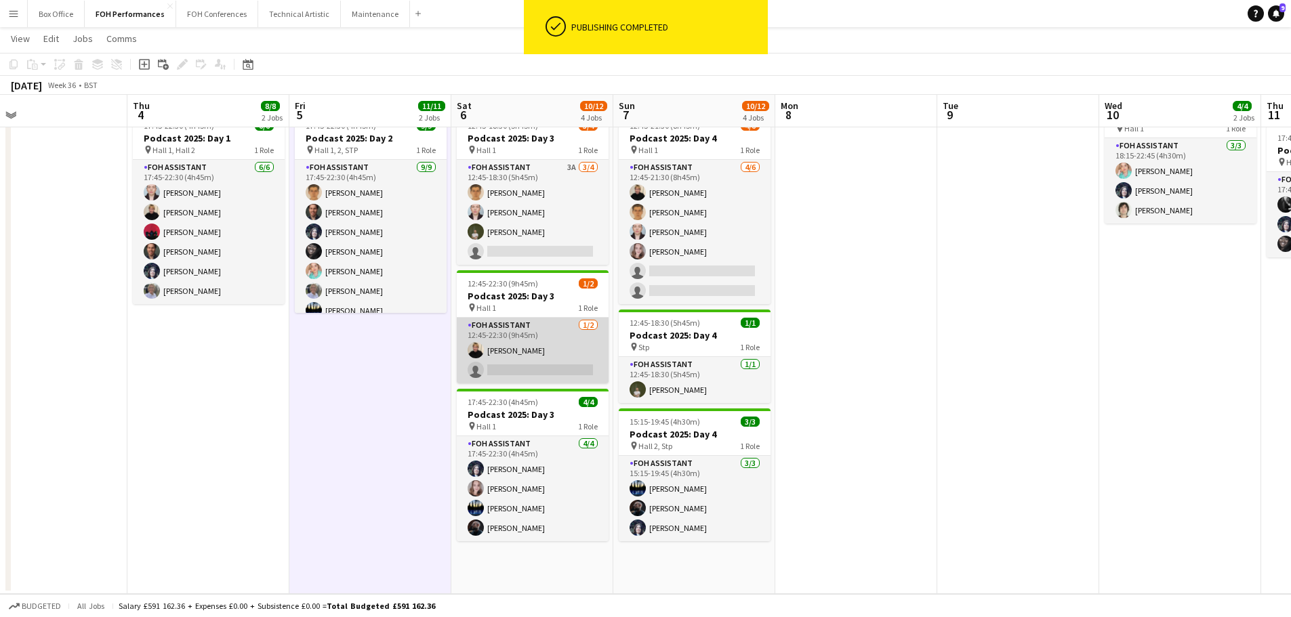
click at [510, 373] on app-card-role "FOH Assistant [DATE] 12:45-22:30 (9h45m) [PERSON_NAME] single-neutral-actions" at bounding box center [533, 351] width 152 height 66
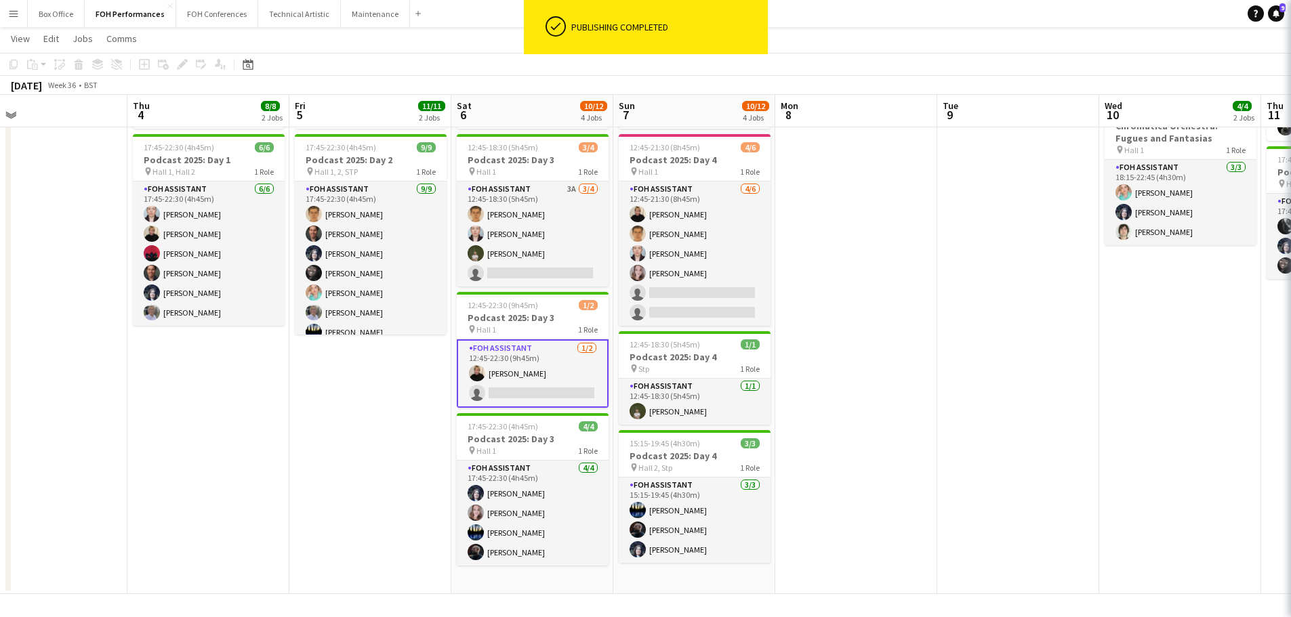
scroll to position [168, 0]
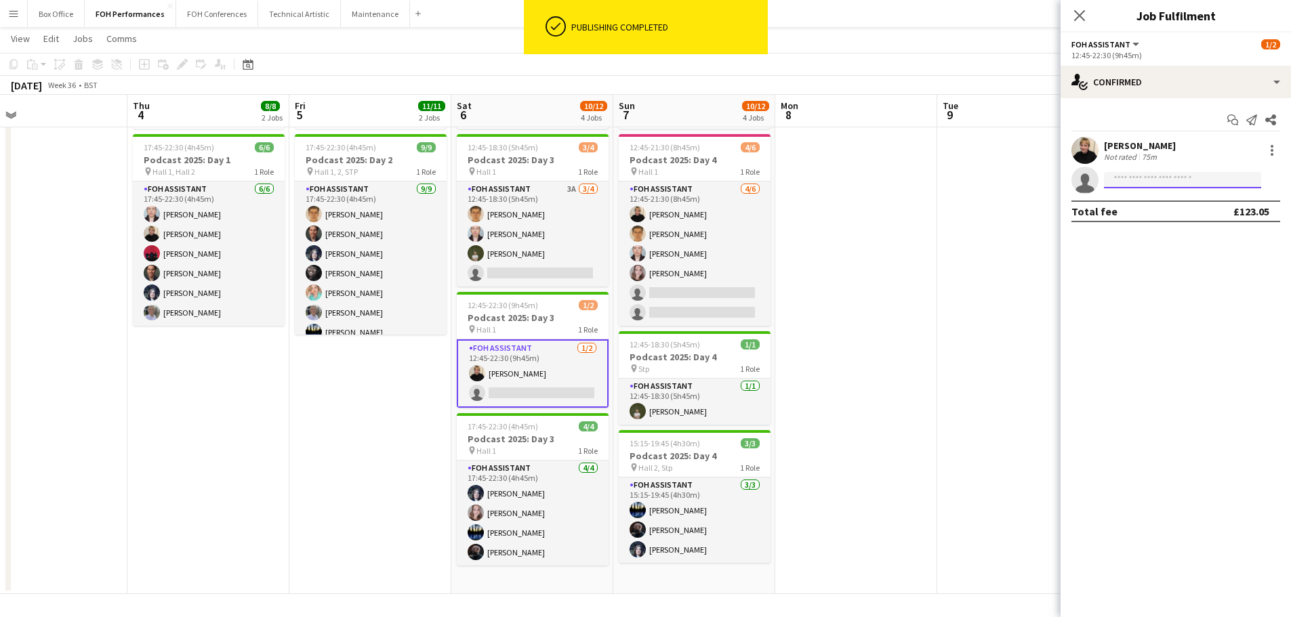
click at [1131, 178] on input at bounding box center [1182, 180] width 157 height 16
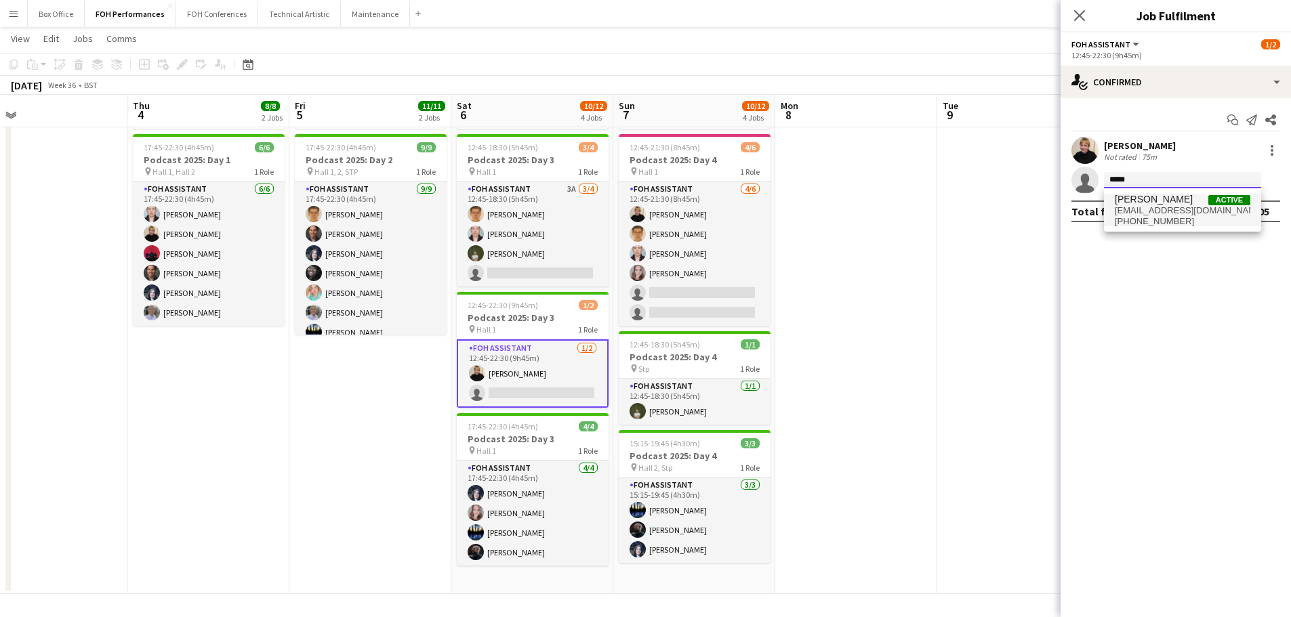
type input "*****"
click at [1136, 208] on span "[EMAIL_ADDRESS][DOMAIN_NAME]" at bounding box center [1183, 210] width 136 height 11
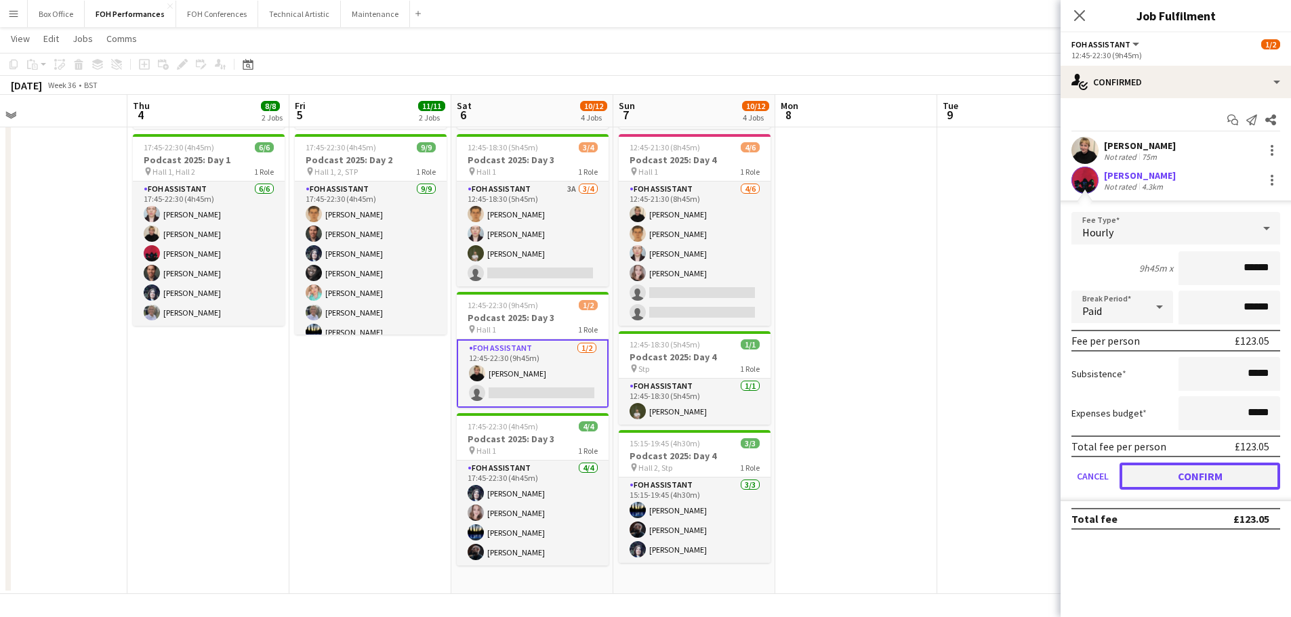
click at [1168, 474] on button "Confirm" at bounding box center [1199, 476] width 161 height 27
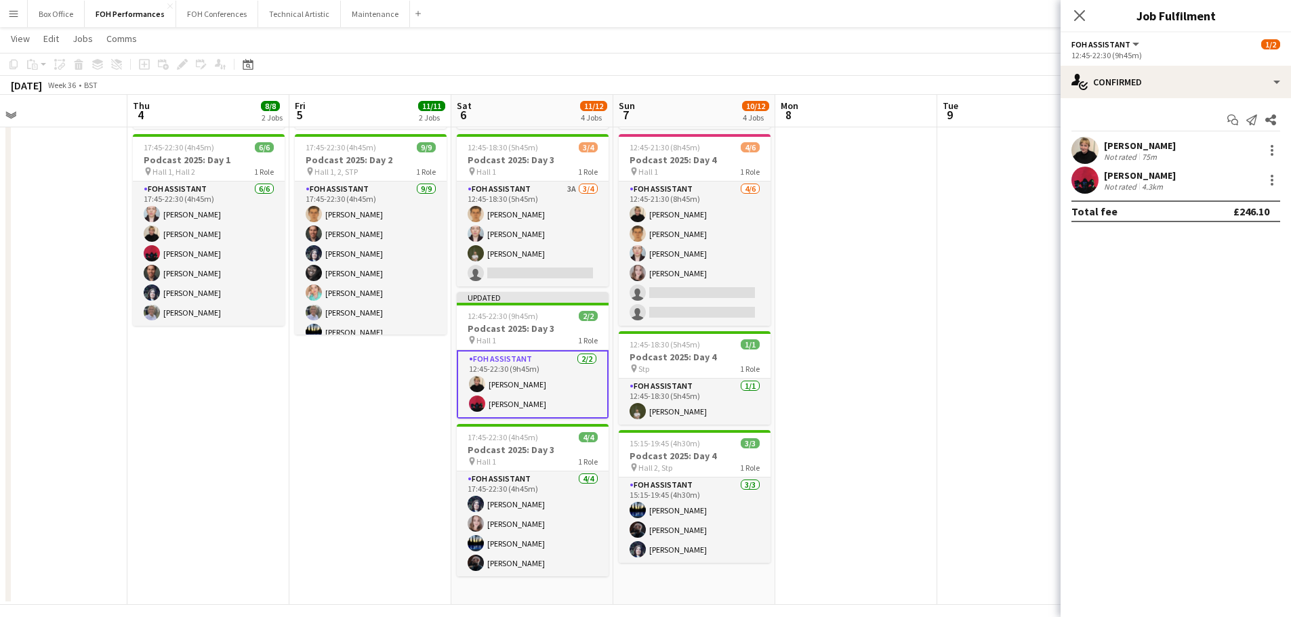
click at [888, 386] on app-date-cell at bounding box center [856, 294] width 162 height 621
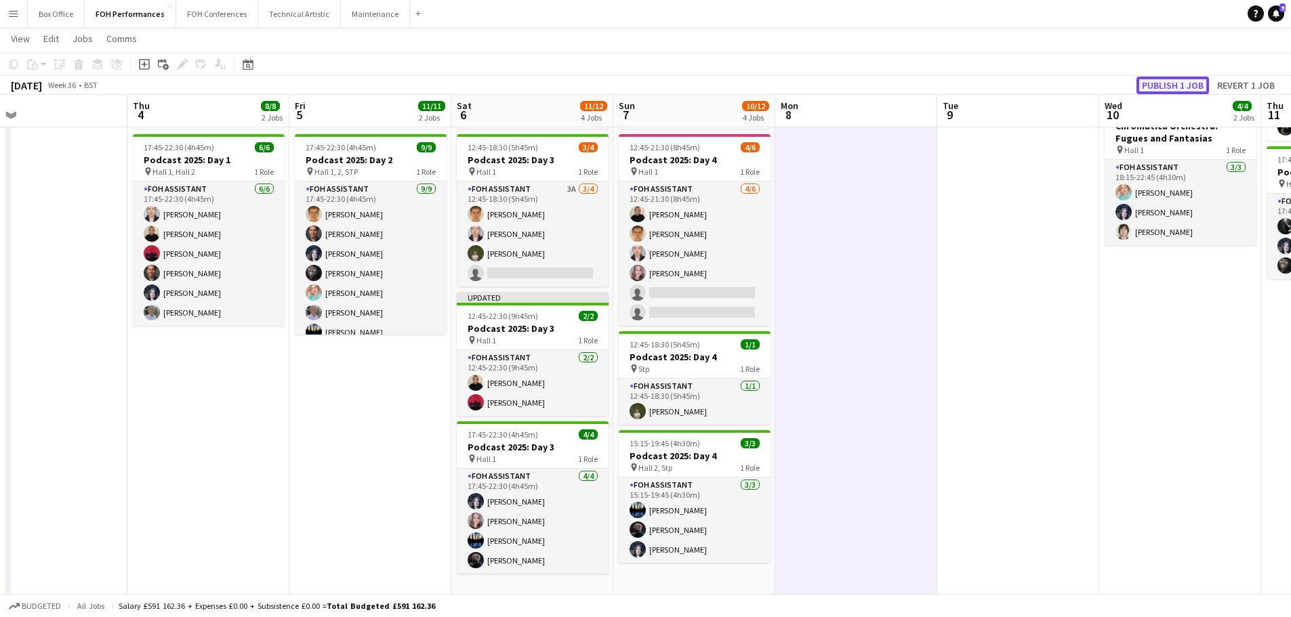
click at [1173, 81] on button "Publish 1 job" at bounding box center [1172, 86] width 72 height 18
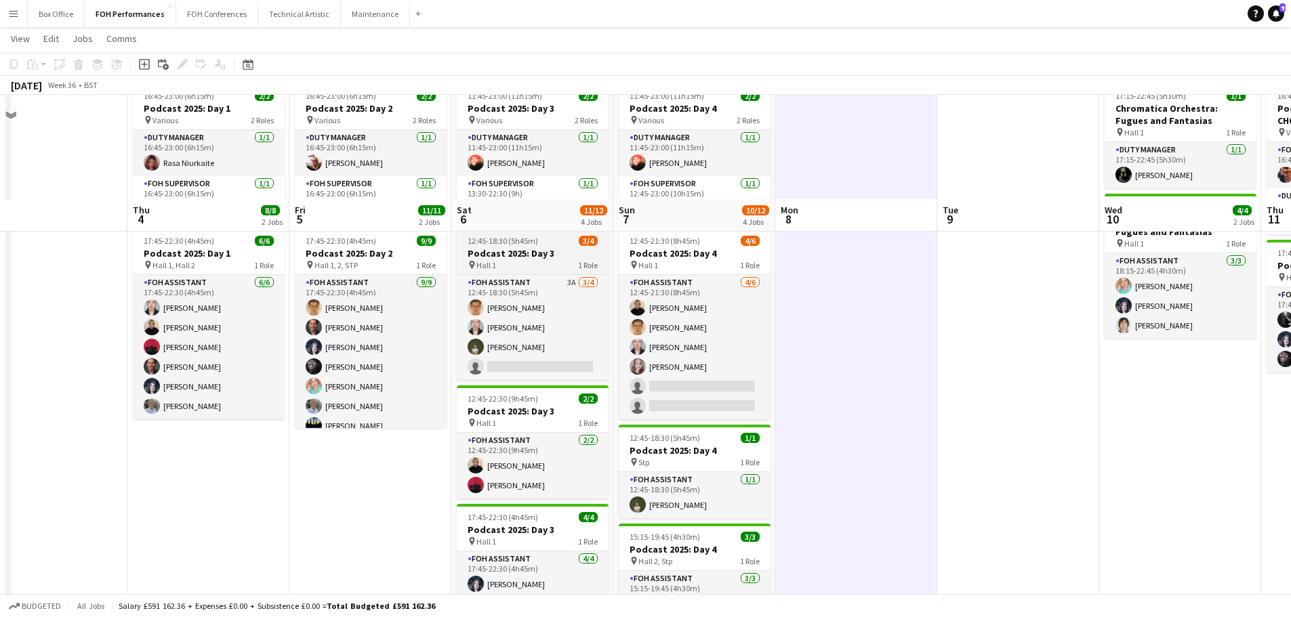
scroll to position [0, 0]
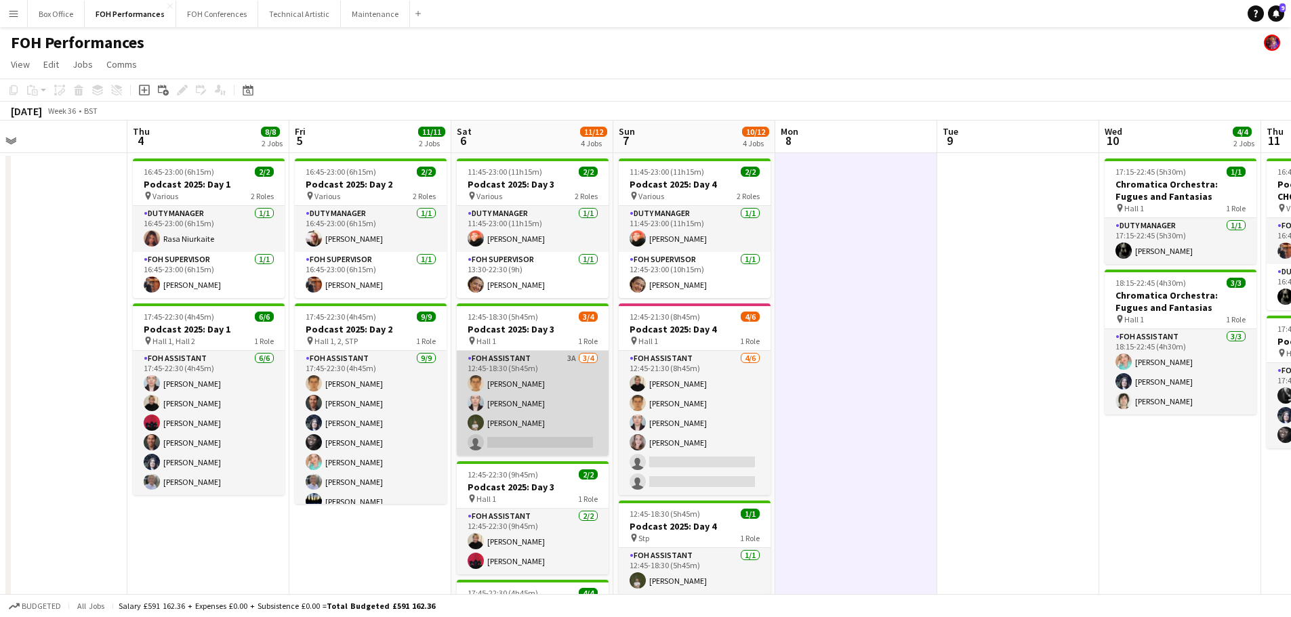
click at [570, 407] on app-card-role "FOH Assistant 3A [DATE] 12:45-18:30 (5h45m) [PERSON_NAME] [PERSON_NAME] [PERSON…" at bounding box center [533, 403] width 152 height 105
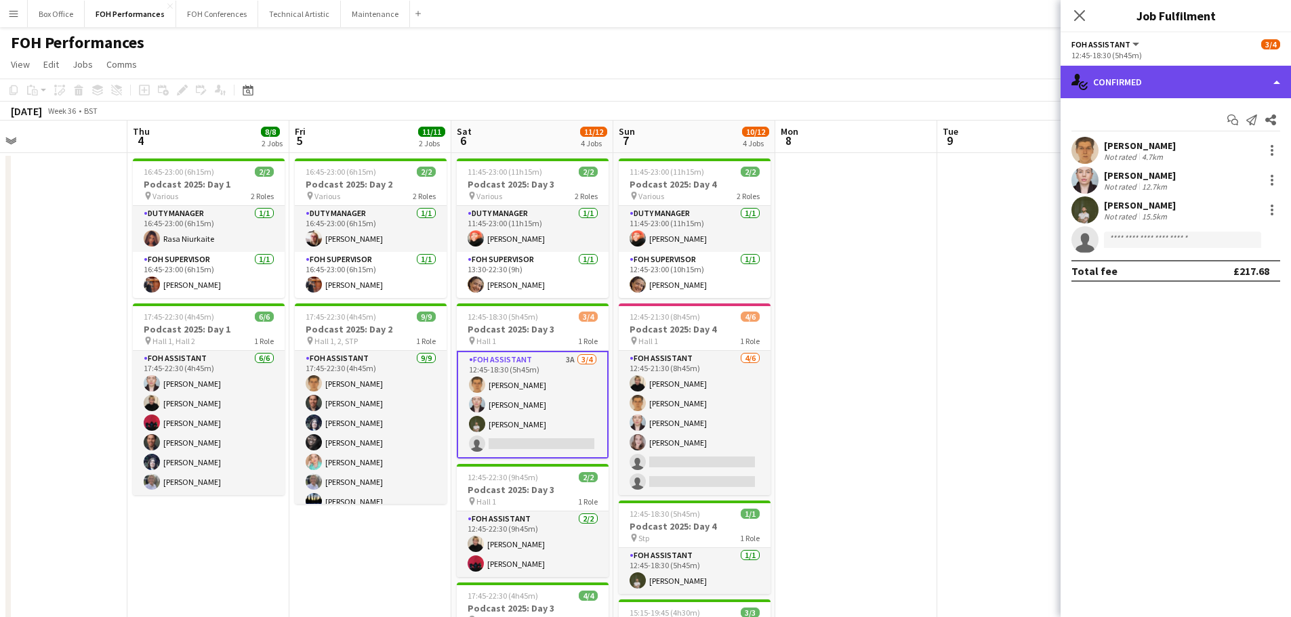
click at [1243, 84] on div "single-neutral-actions-check-2 Confirmed" at bounding box center [1175, 82] width 230 height 33
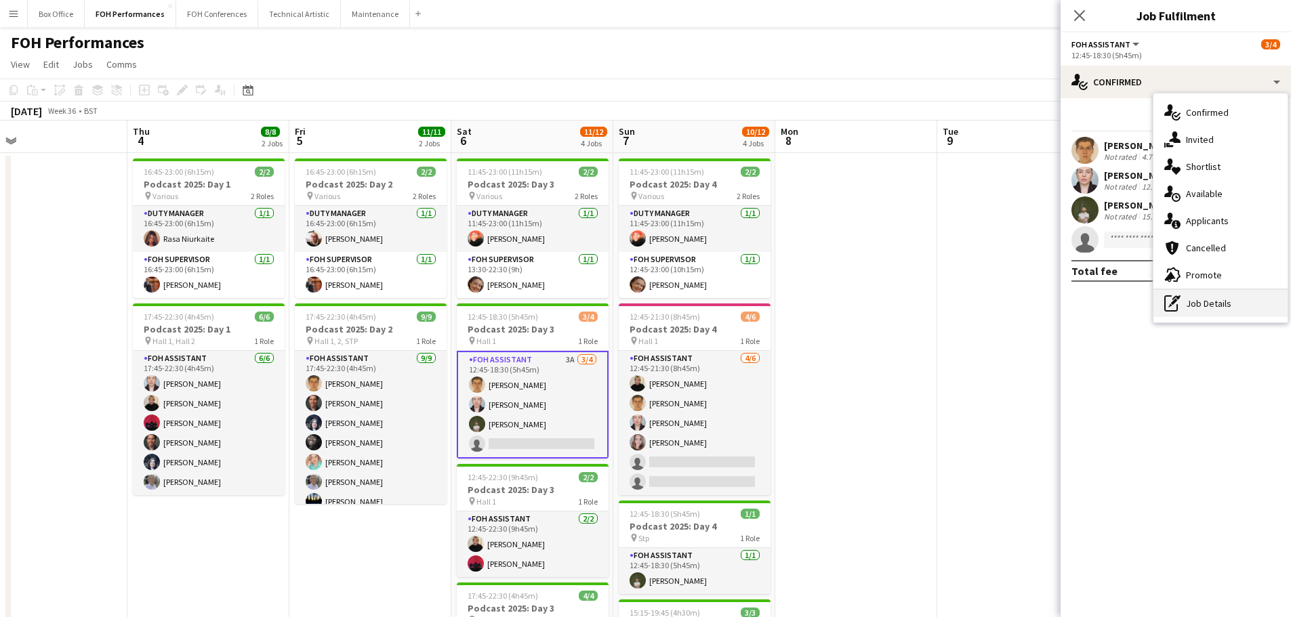
click at [1224, 298] on div "pen-write Job Details" at bounding box center [1220, 303] width 134 height 27
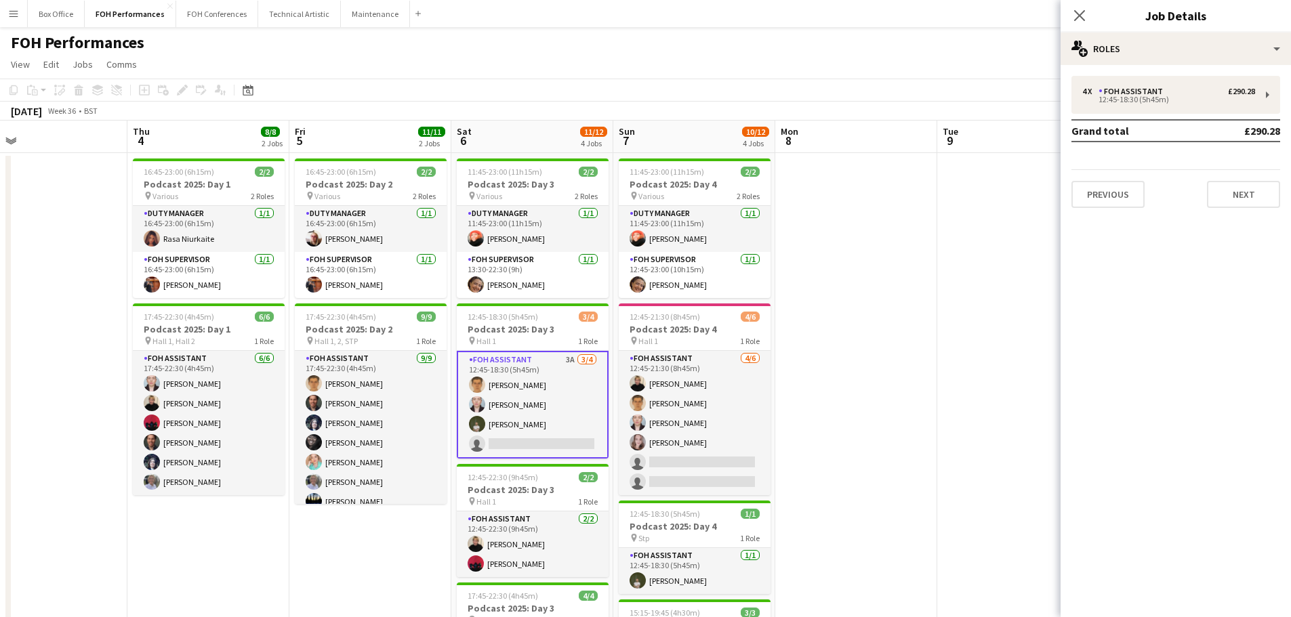
click at [1201, 117] on div "4 x FOH Assistant £290.28 12:45-18:30 (5h45m) Grand total £290.28 Previous Next" at bounding box center [1175, 142] width 230 height 132
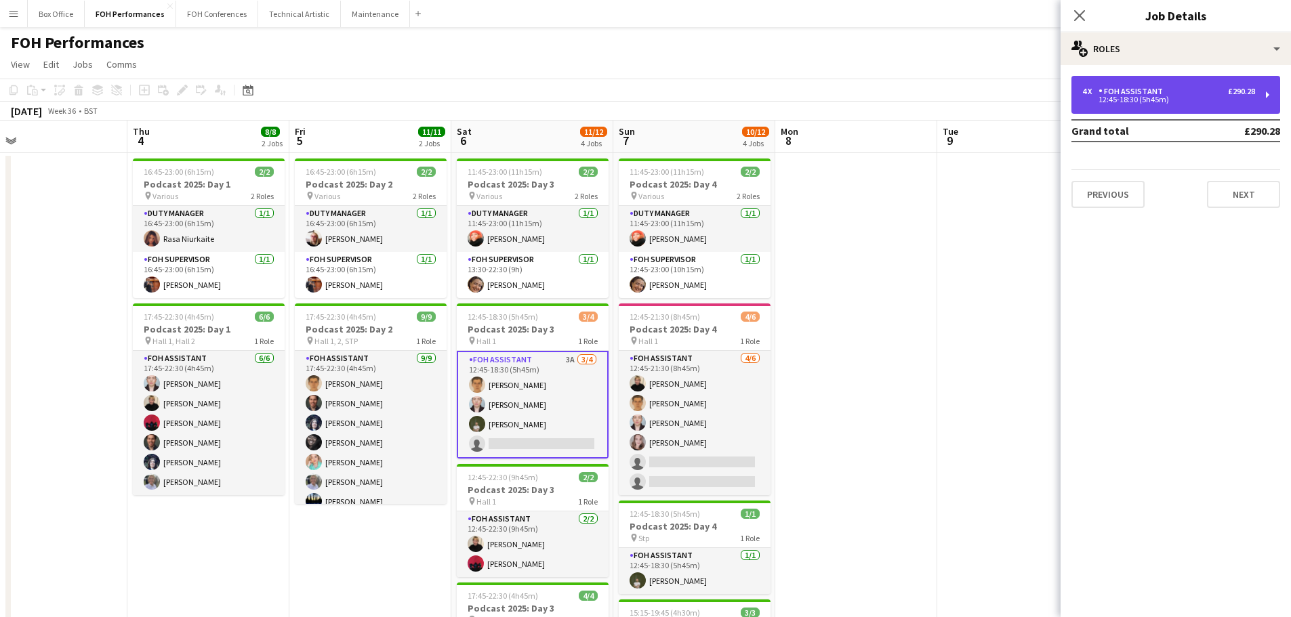
click at [1205, 95] on div "4 x FOH Assistant £290.28" at bounding box center [1168, 91] width 173 height 9
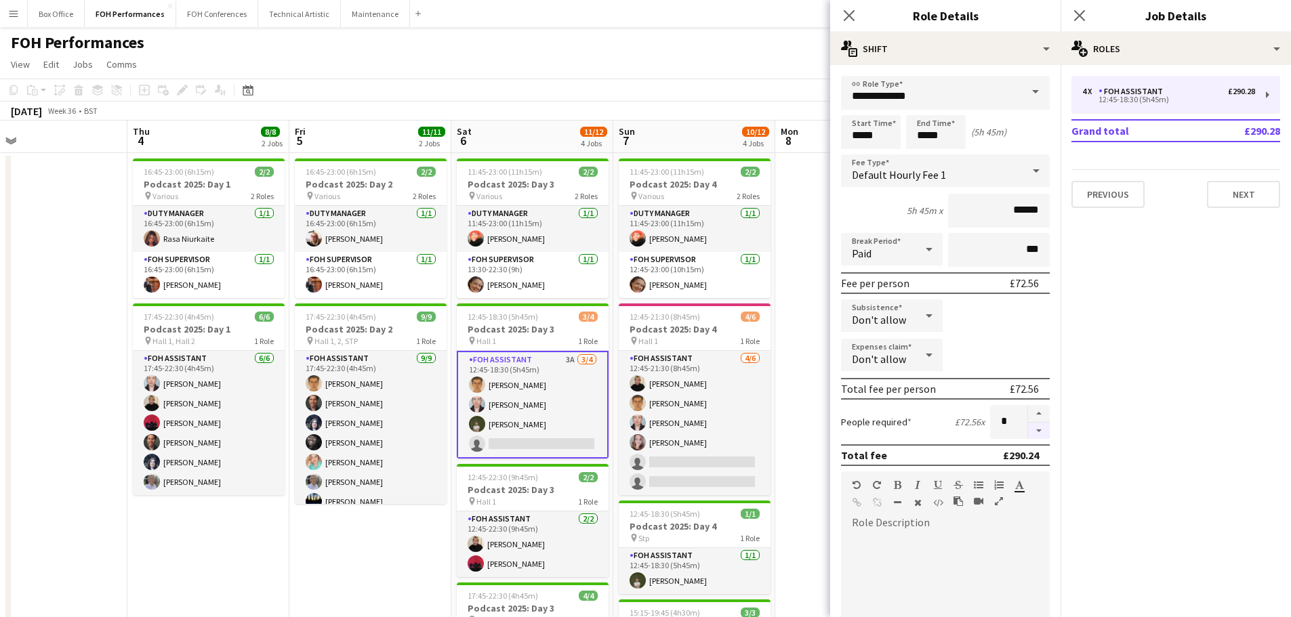
click at [1028, 435] on button "button" at bounding box center [1039, 431] width 22 height 17
type input "*"
click at [814, 298] on app-date-cell at bounding box center [856, 458] width 162 height 610
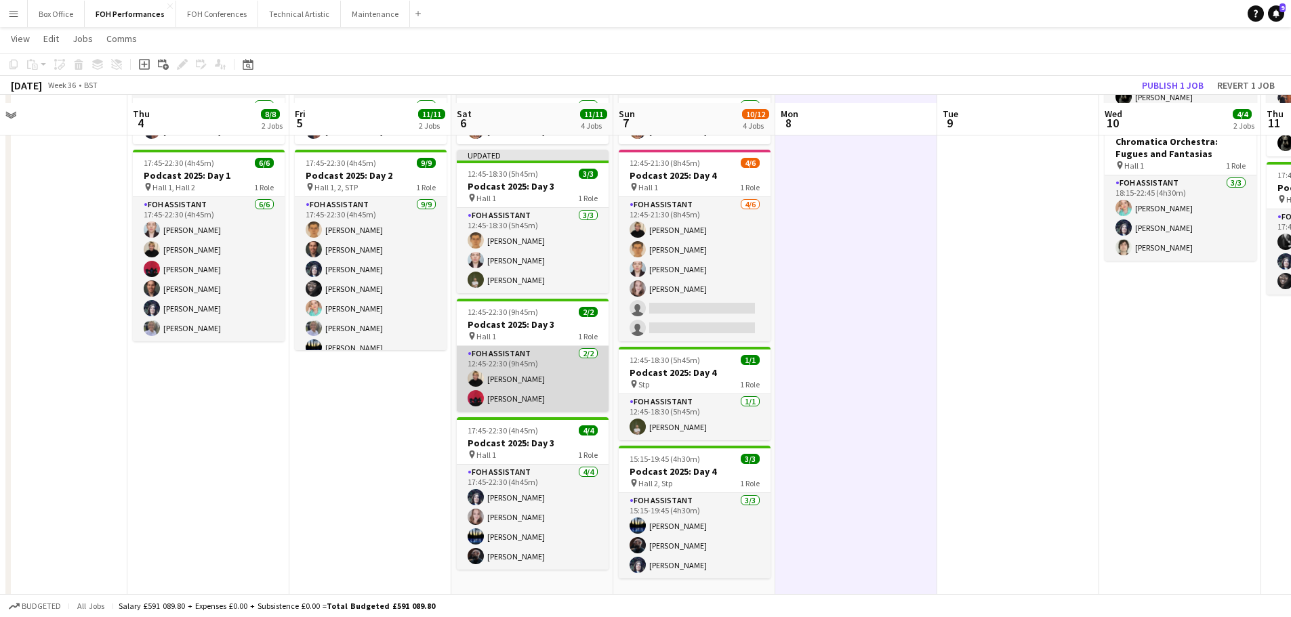
scroll to position [168, 0]
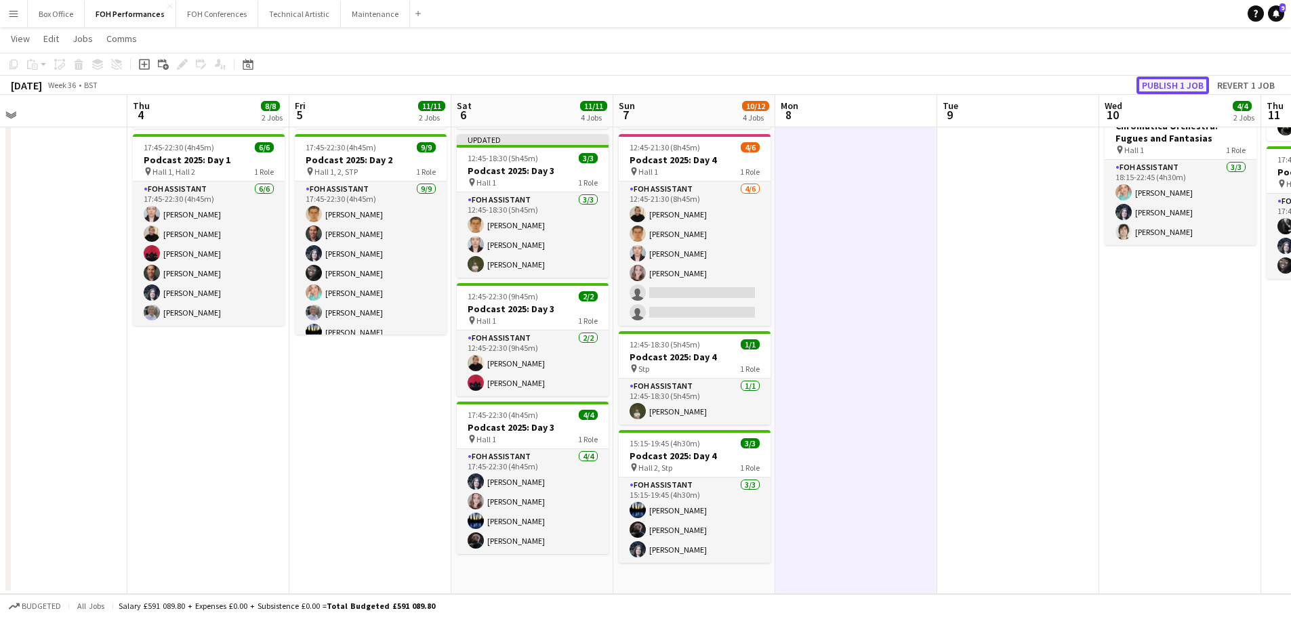
click at [1182, 83] on button "Publish 1 job" at bounding box center [1172, 86] width 72 height 18
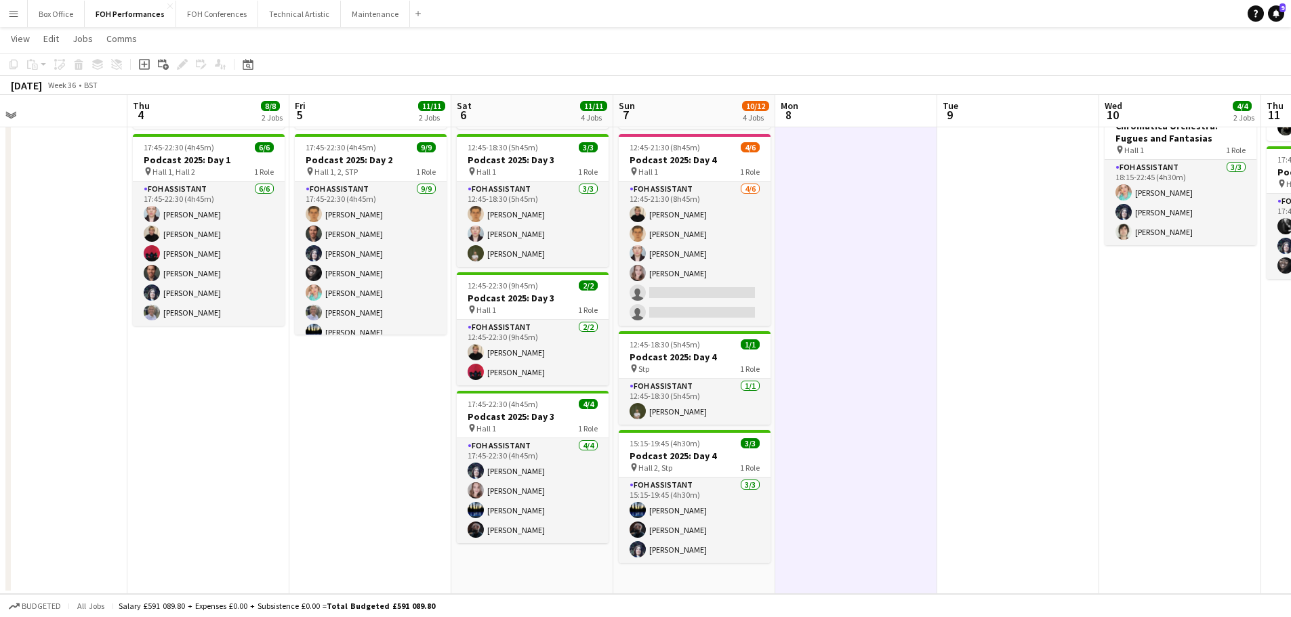
click at [1003, 302] on app-date-cell at bounding box center [1018, 289] width 162 height 610
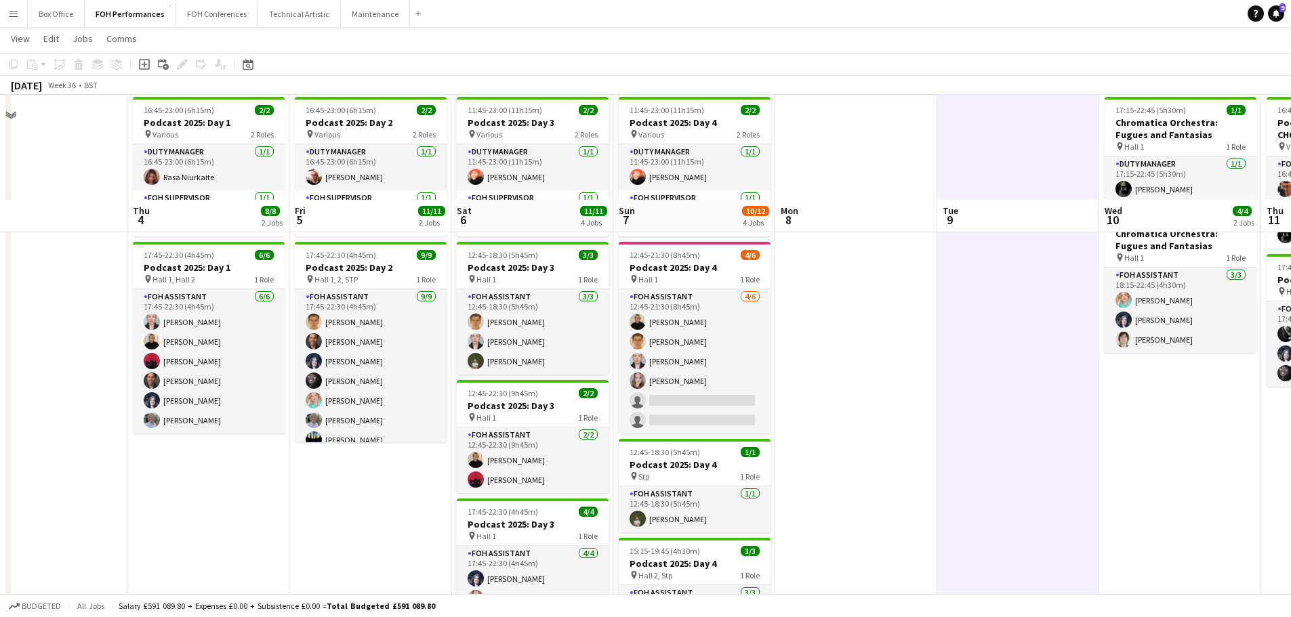
scroll to position [0, 0]
